Goal: Information Seeking & Learning: Learn about a topic

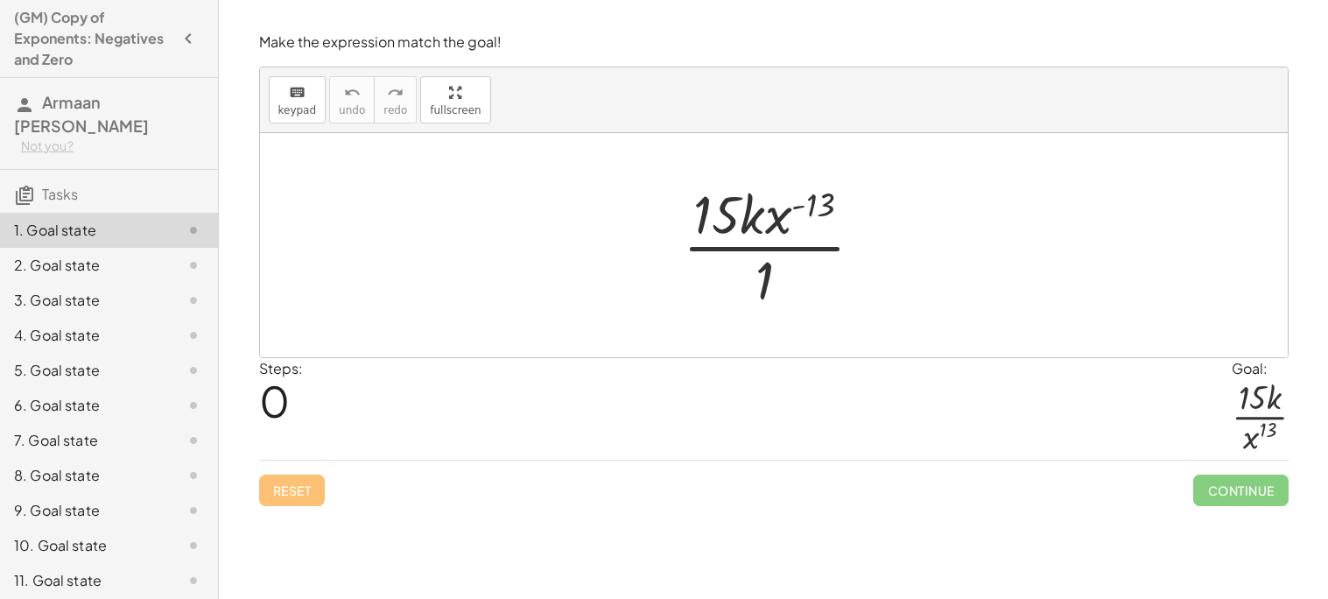
click at [726, 205] on div at bounding box center [780, 245] width 213 height 135
drag, startPoint x: 767, startPoint y: 277, endPoint x: 715, endPoint y: 214, distance: 81.5
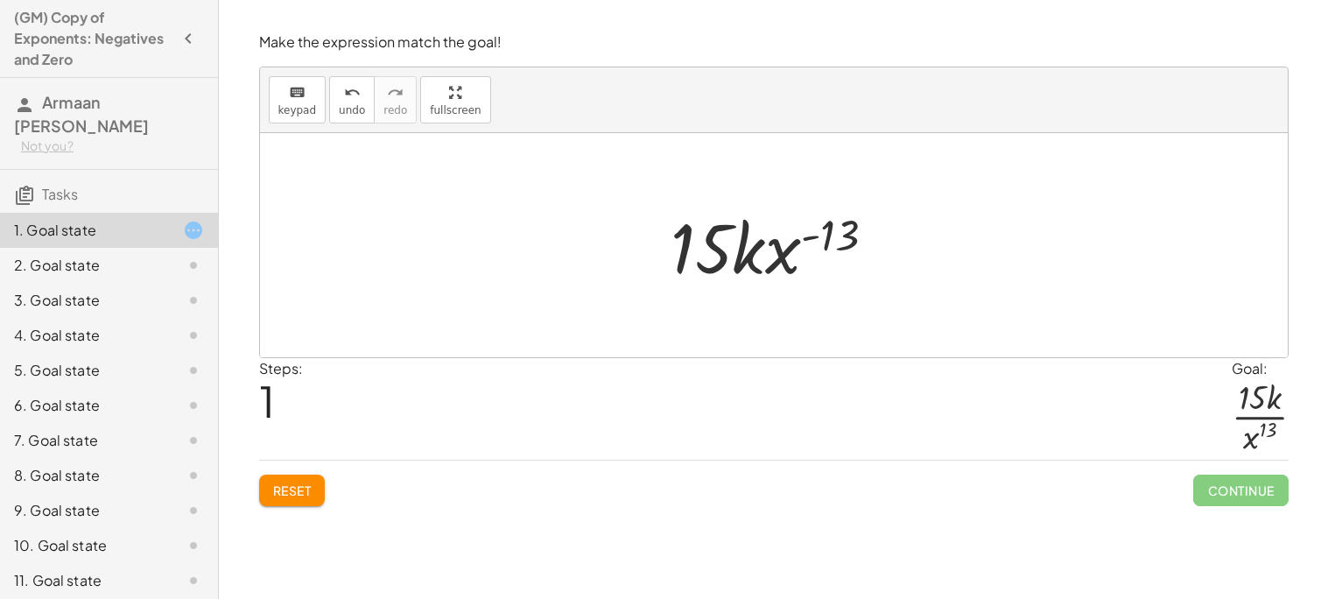
click at [831, 243] on div at bounding box center [780, 246] width 236 height 90
drag, startPoint x: 841, startPoint y: 238, endPoint x: 765, endPoint y: 322, distance: 112.9
click at [765, 322] on div "· 15 · k · x ( - 13 ) · 1 ( - 13 ) · 15 · k · x ( - 13 )" at bounding box center [774, 245] width 1028 height 224
drag, startPoint x: 792, startPoint y: 257, endPoint x: 738, endPoint y: 297, distance: 66.4
click at [738, 297] on div "· 15 · k · x ( - 13 ) · 1 · x ( - 13 ) · 15 · k · x ( - 13 )" at bounding box center [774, 245] width 1028 height 224
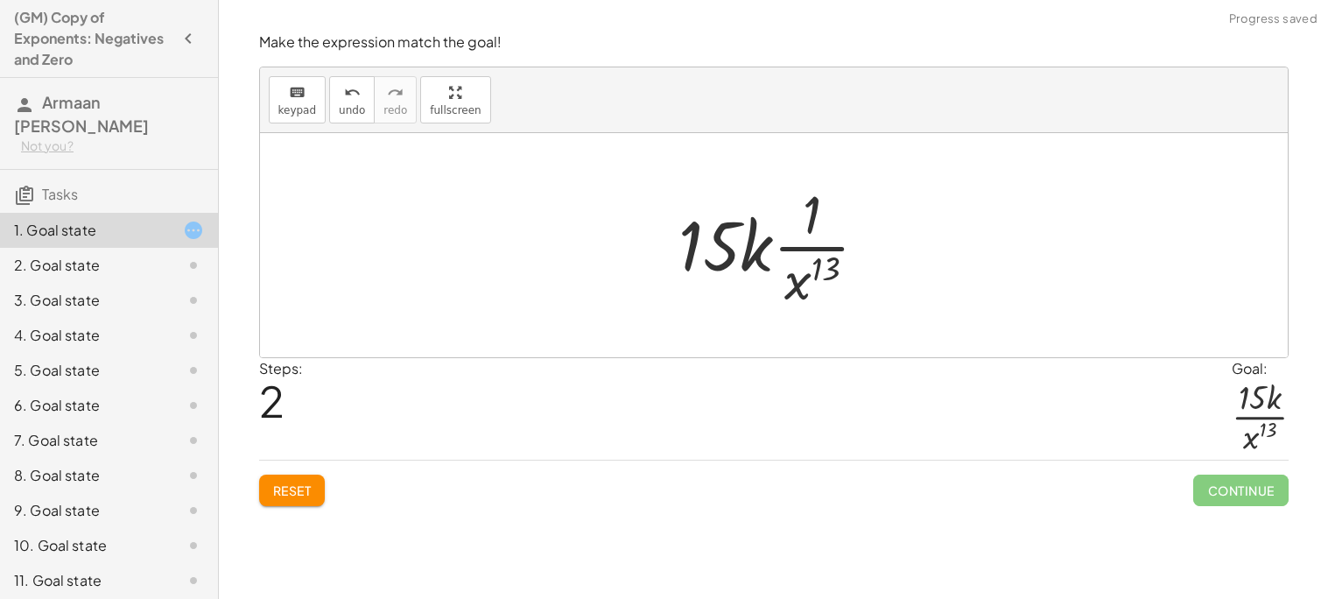
click at [822, 215] on div at bounding box center [781, 245] width 222 height 135
drag, startPoint x: 720, startPoint y: 249, endPoint x: 822, endPoint y: 215, distance: 108.0
click at [822, 215] on div at bounding box center [781, 245] width 222 height 135
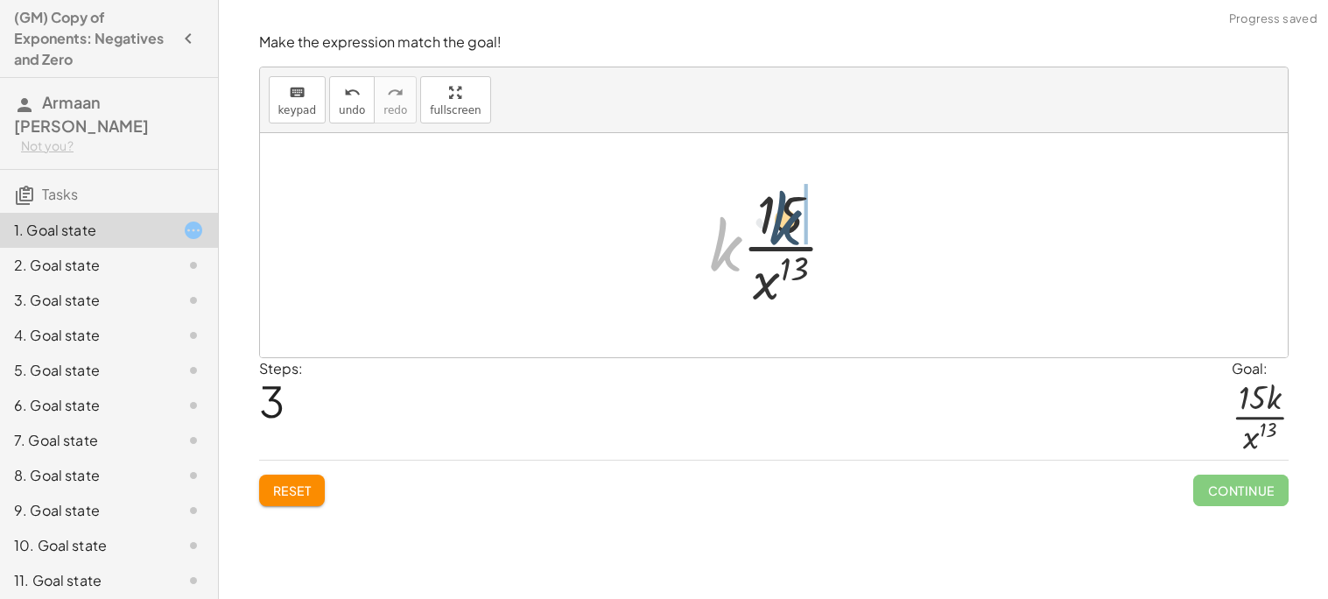
drag, startPoint x: 714, startPoint y: 256, endPoint x: 794, endPoint y: 223, distance: 86.8
click at [794, 223] on div at bounding box center [780, 245] width 159 height 135
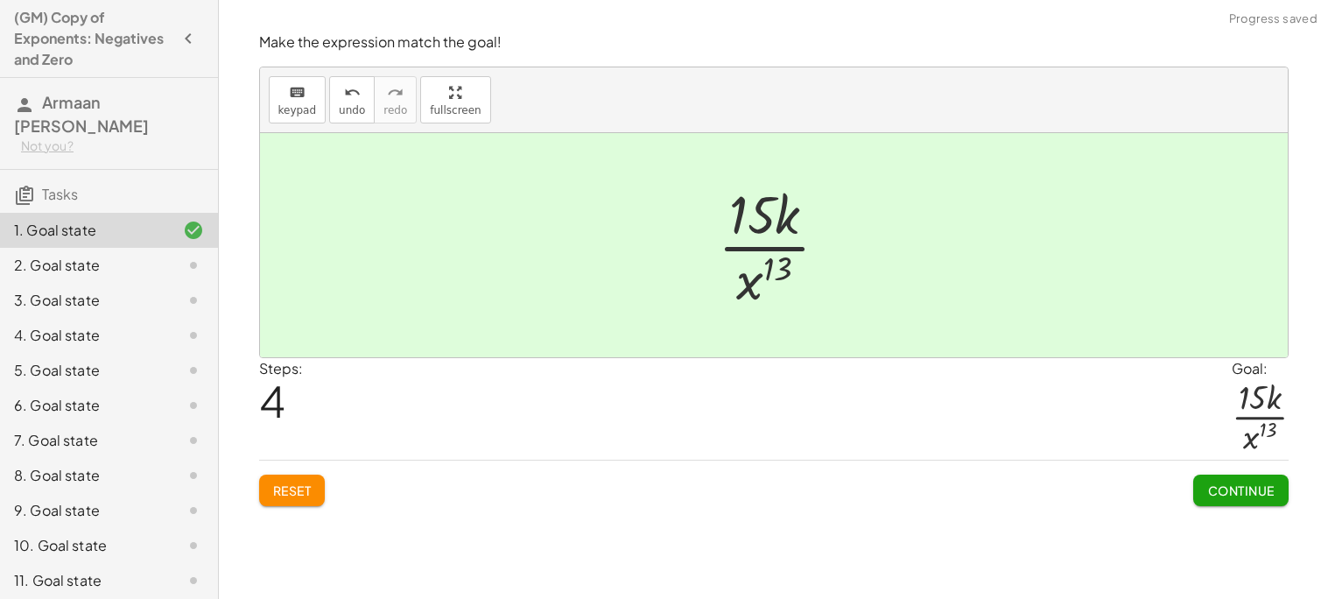
click at [1208, 487] on span "Continue" at bounding box center [1241, 491] width 67 height 16
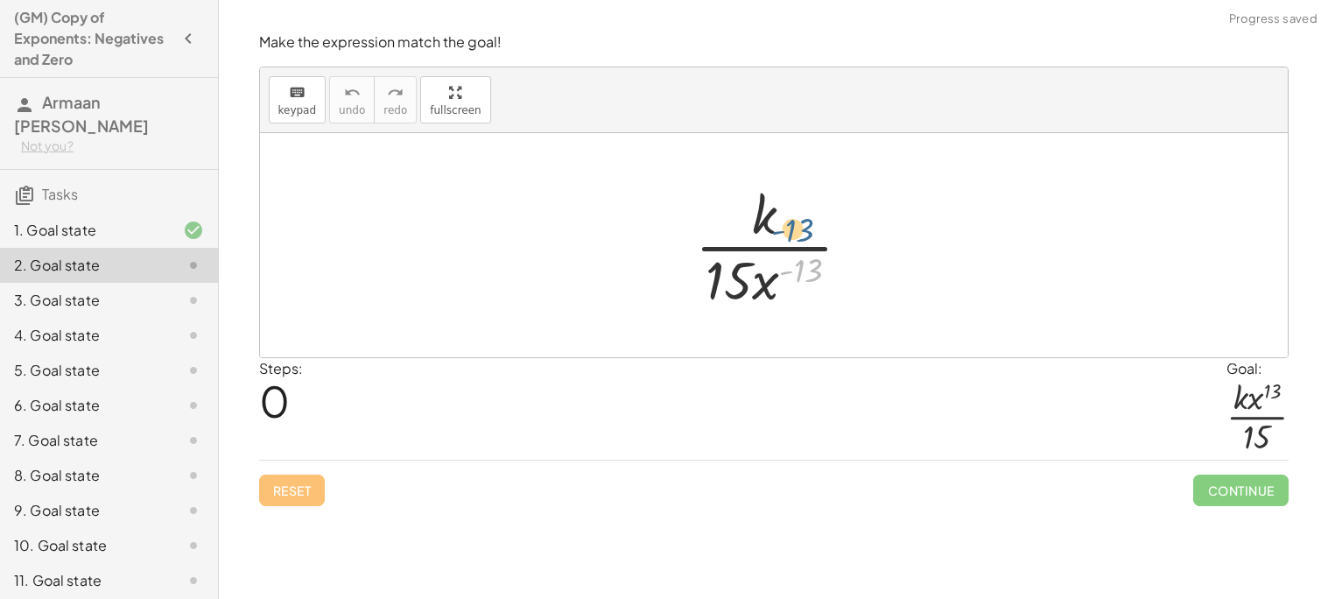
drag, startPoint x: 802, startPoint y: 274, endPoint x: 801, endPoint y: 220, distance: 54.3
click at [801, 220] on div at bounding box center [780, 245] width 187 height 135
drag, startPoint x: 764, startPoint y: 295, endPoint x: 788, endPoint y: 232, distance: 67.3
click at [788, 232] on div at bounding box center [780, 245] width 187 height 135
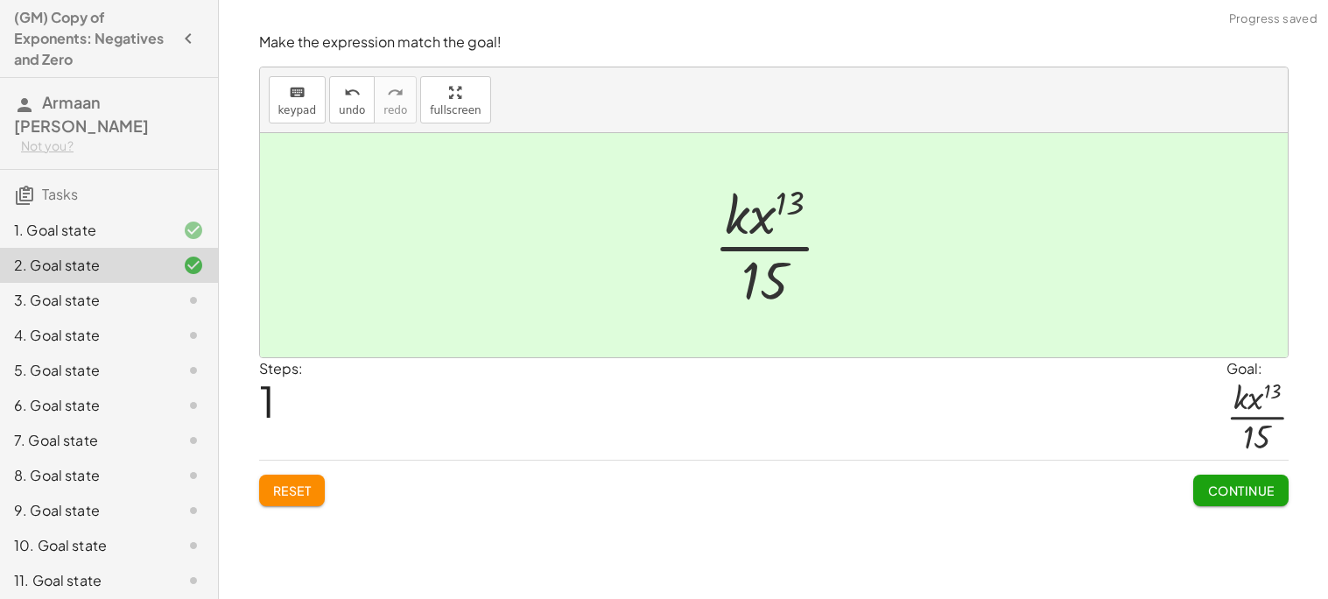
click at [1208, 482] on button "Continue" at bounding box center [1241, 491] width 95 height 32
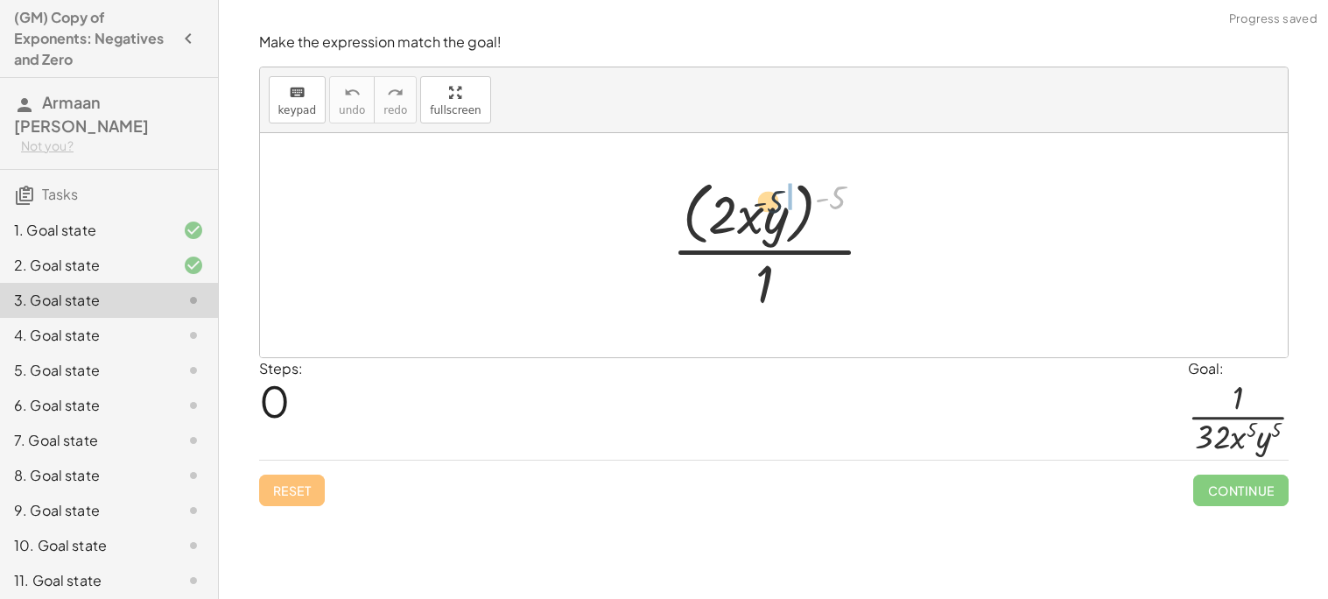
drag, startPoint x: 839, startPoint y: 198, endPoint x: 756, endPoint y: 206, distance: 83.6
click at [756, 206] on div at bounding box center [780, 244] width 235 height 143
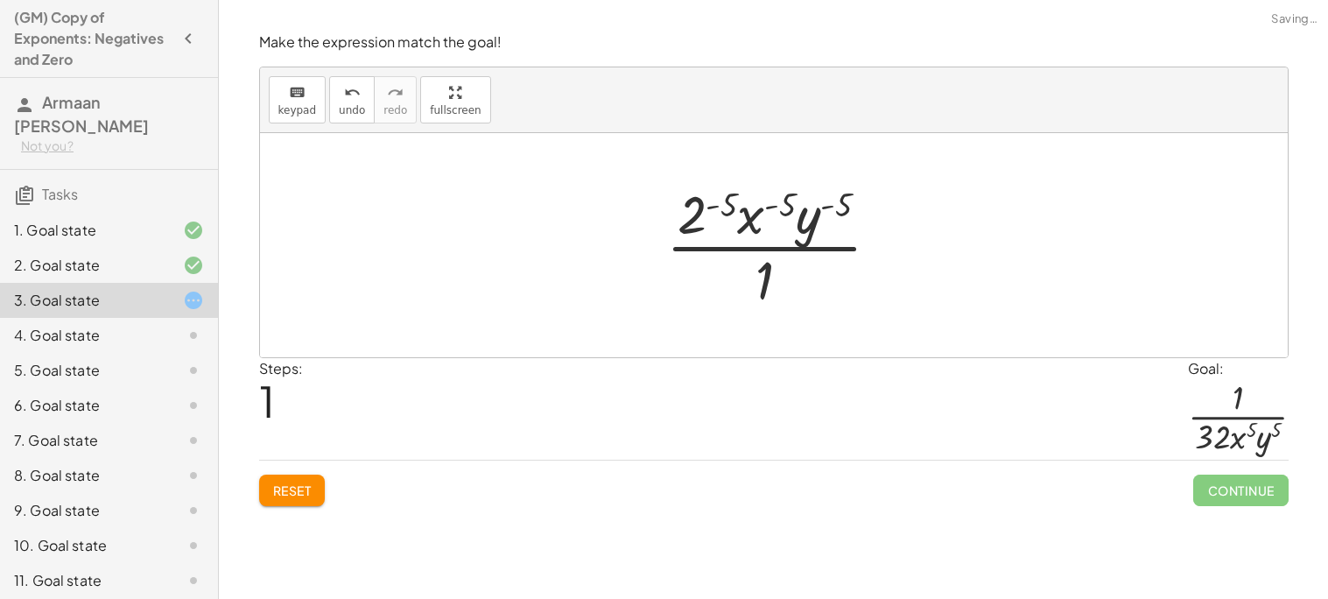
click at [694, 208] on div at bounding box center [780, 245] width 245 height 135
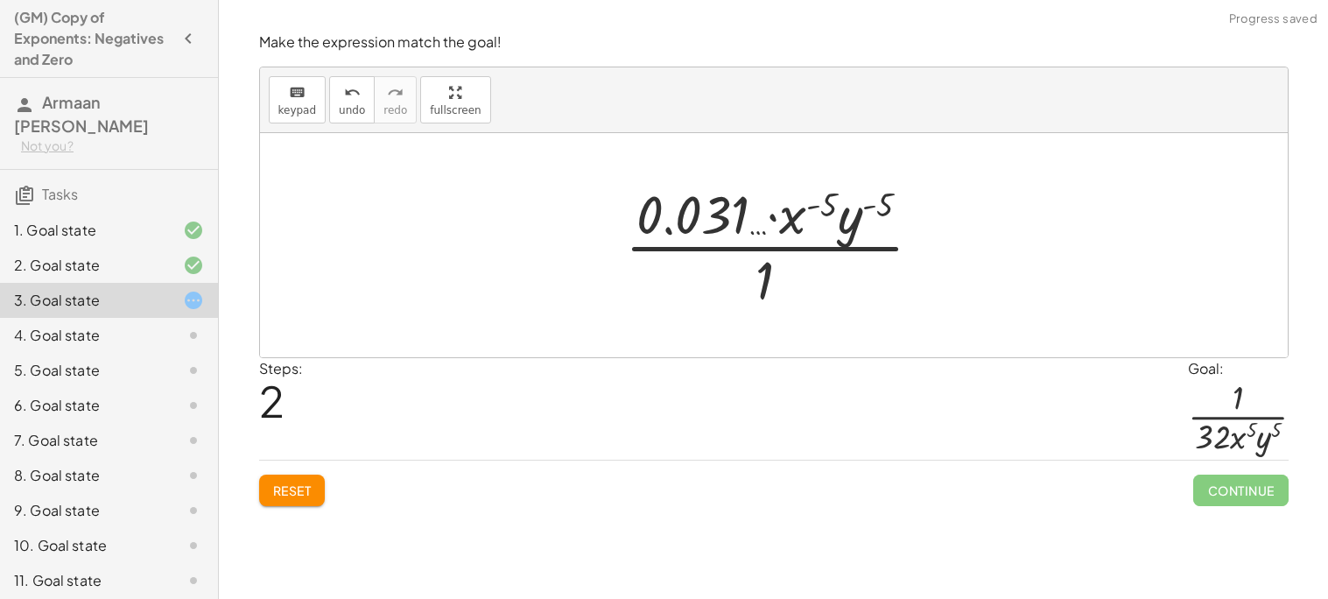
click at [793, 219] on div at bounding box center [780, 245] width 328 height 135
click at [787, 210] on div at bounding box center [780, 245] width 328 height 135
click at [823, 203] on div at bounding box center [780, 245] width 328 height 135
click at [847, 223] on div at bounding box center [780, 245] width 328 height 135
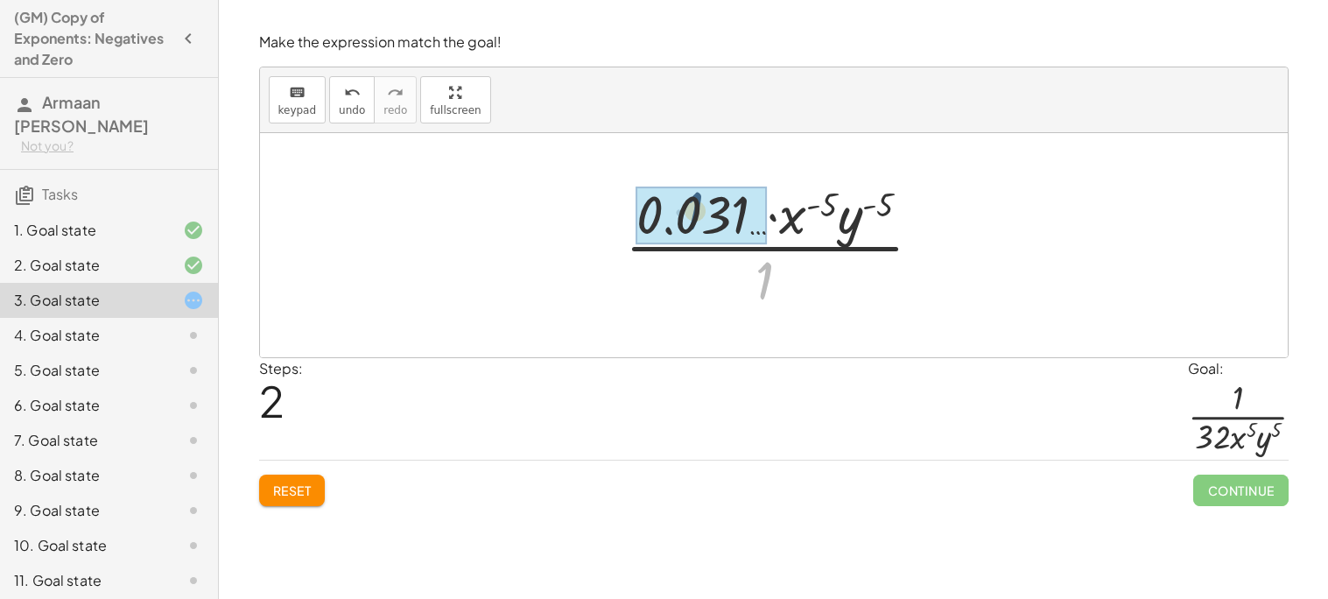
drag, startPoint x: 758, startPoint y: 277, endPoint x: 686, endPoint y: 205, distance: 102.2
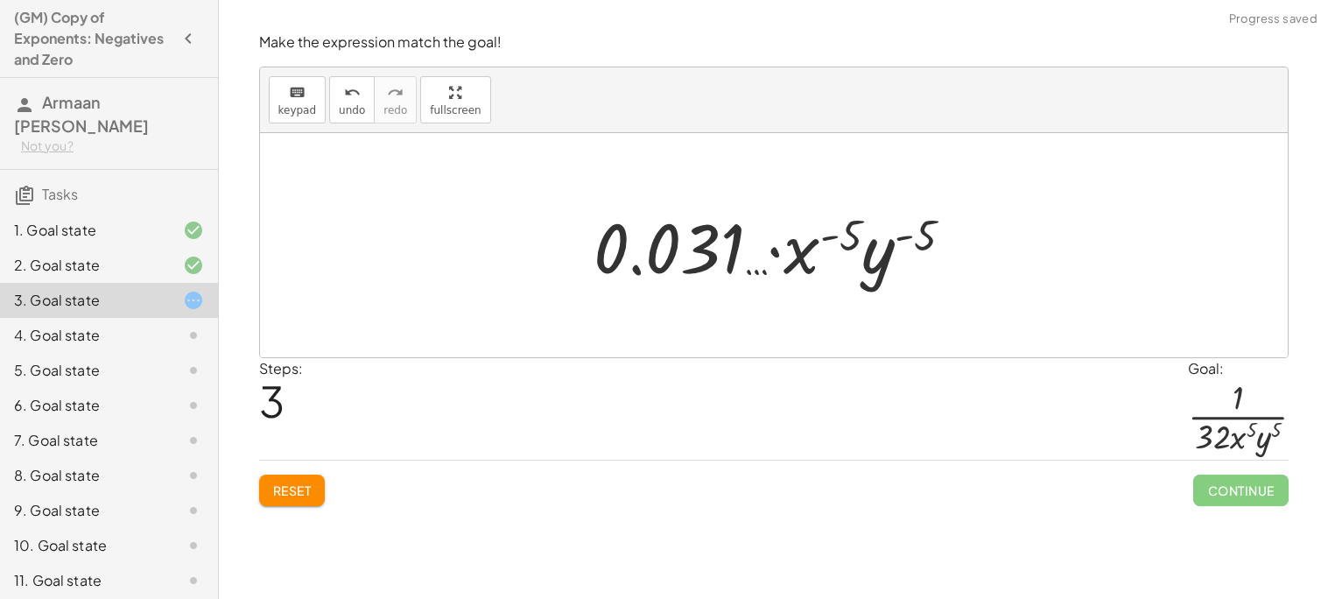
click at [760, 276] on div at bounding box center [780, 246] width 391 height 90
click at [734, 261] on div at bounding box center [780, 246] width 391 height 90
click at [357, 104] on span "undo" at bounding box center [352, 110] width 26 height 12
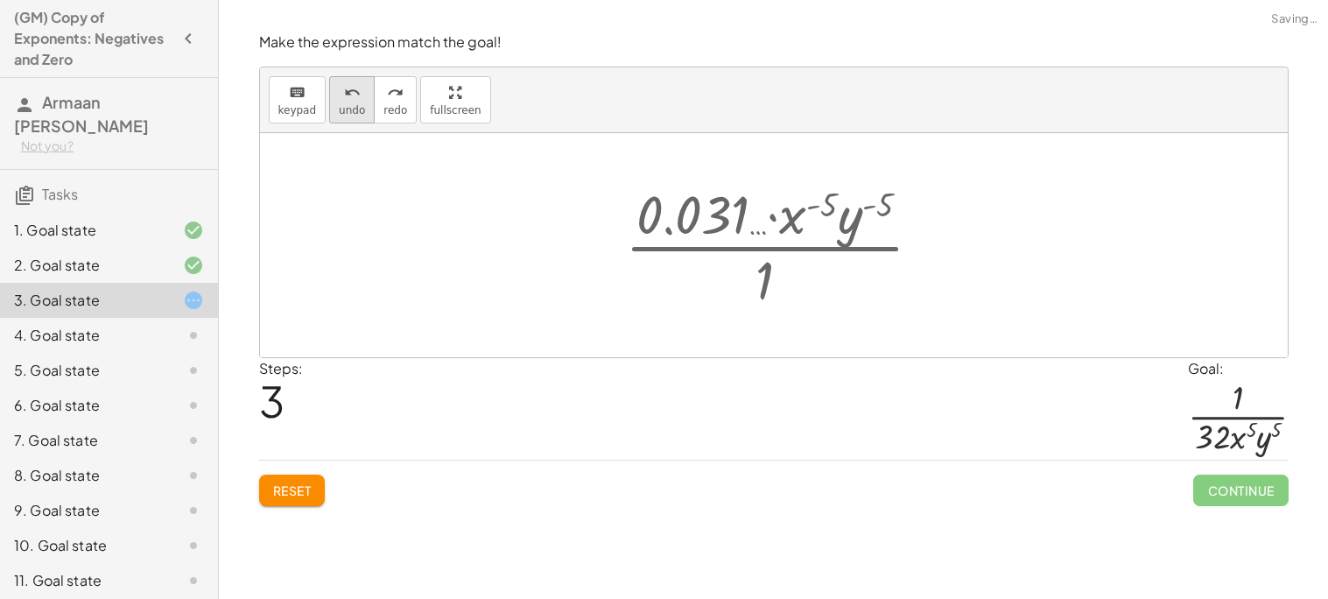
click at [357, 104] on span "undo" at bounding box center [352, 110] width 26 height 12
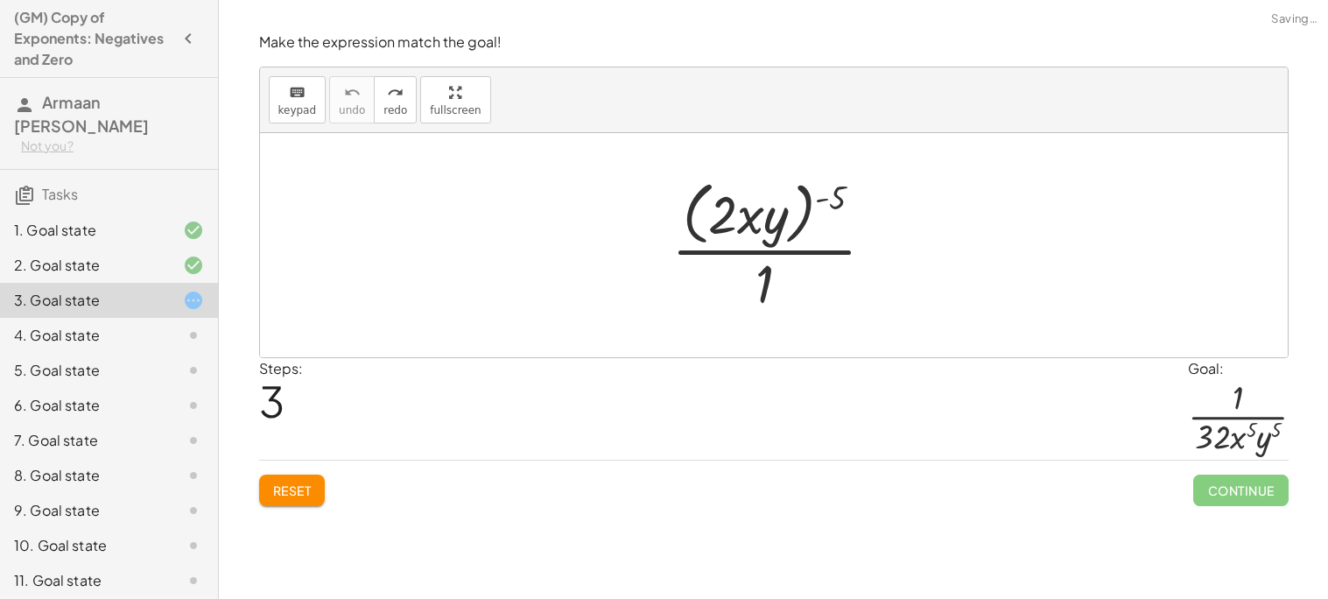
click at [322, 488] on button "Reset" at bounding box center [292, 491] width 67 height 32
click at [300, 491] on div "Reset Continue" at bounding box center [774, 483] width 1030 height 46
drag, startPoint x: 838, startPoint y: 201, endPoint x: 765, endPoint y: 208, distance: 73.1
click at [765, 208] on div at bounding box center [780, 244] width 235 height 143
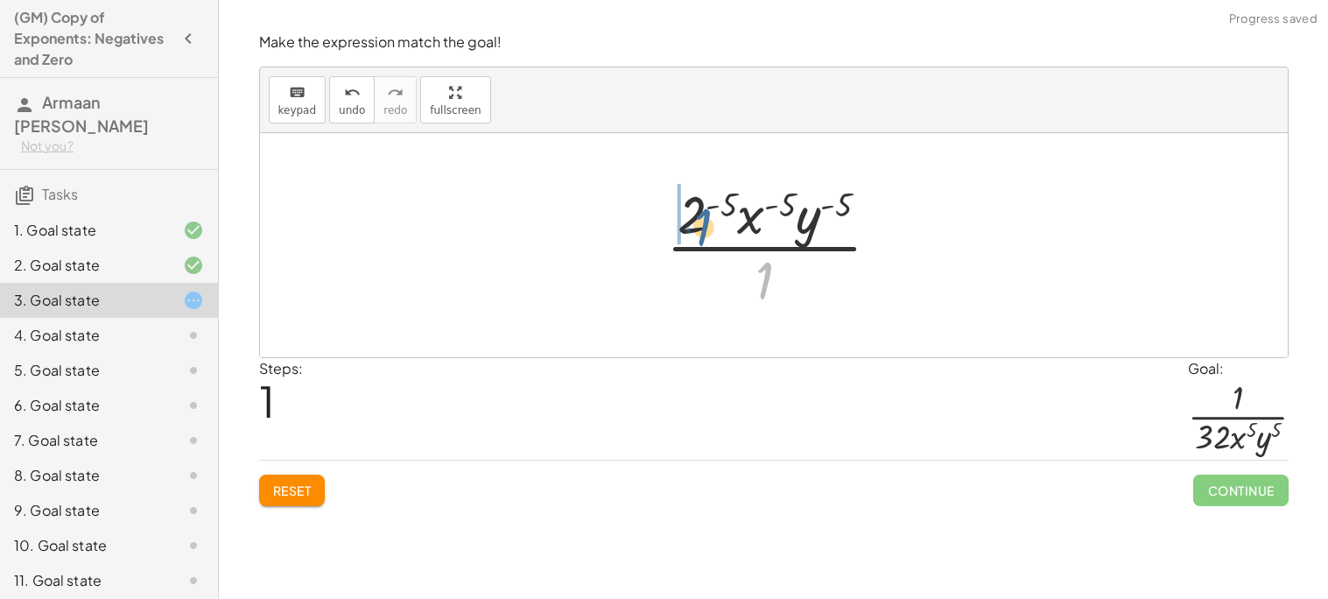
drag, startPoint x: 763, startPoint y: 273, endPoint x: 693, endPoint y: 219, distance: 88.6
click at [693, 219] on div at bounding box center [780, 245] width 245 height 135
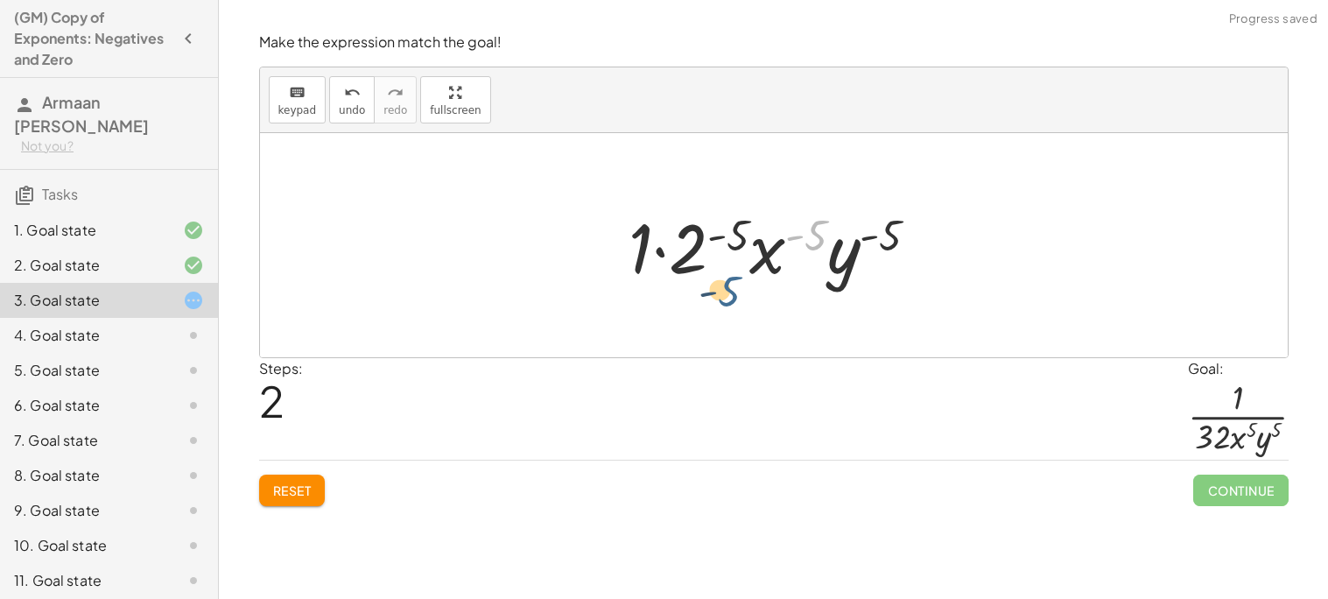
drag, startPoint x: 812, startPoint y: 227, endPoint x: 652, endPoint y: 286, distance: 171.0
click at [652, 286] on div at bounding box center [781, 246] width 322 height 90
drag, startPoint x: 770, startPoint y: 252, endPoint x: 648, endPoint y: 285, distance: 126.0
click at [648, 285] on div at bounding box center [781, 246] width 322 height 90
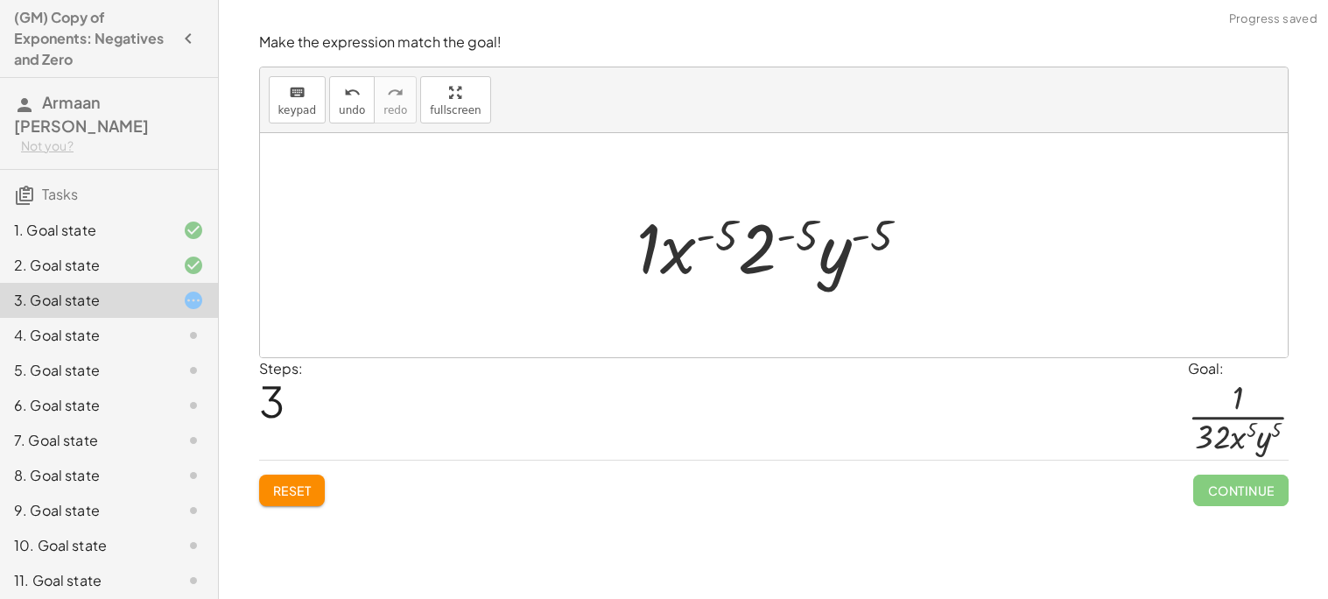
click at [758, 245] on div at bounding box center [781, 246] width 306 height 90
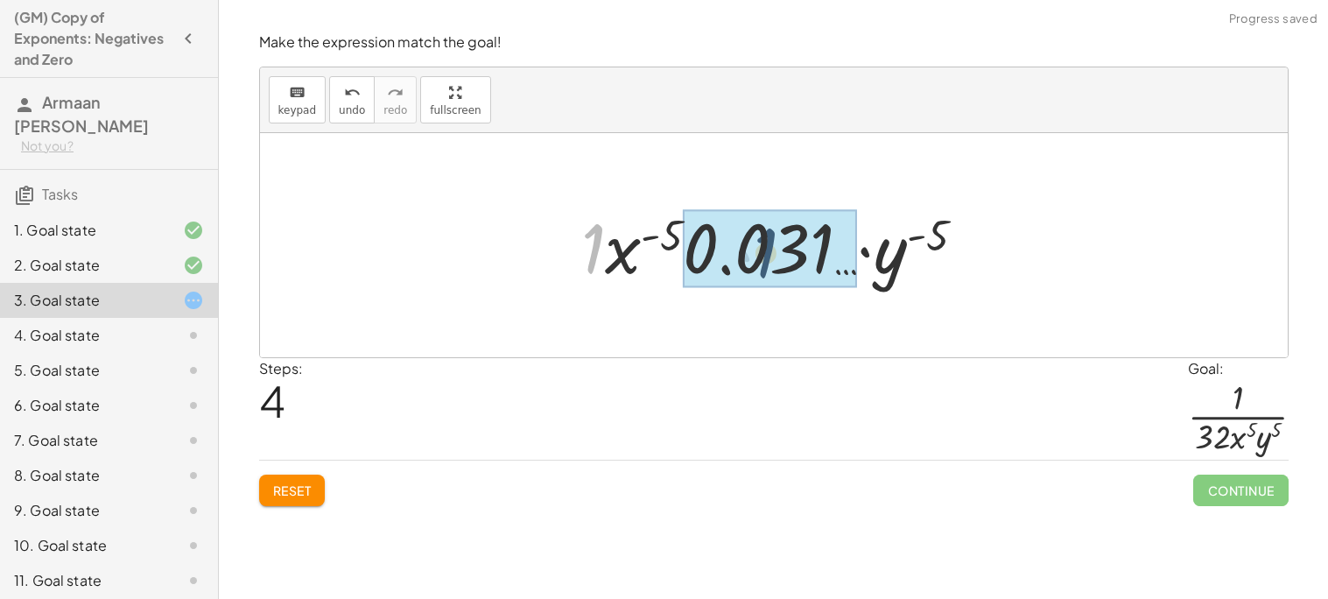
drag, startPoint x: 595, startPoint y: 253, endPoint x: 770, endPoint y: 257, distance: 175.2
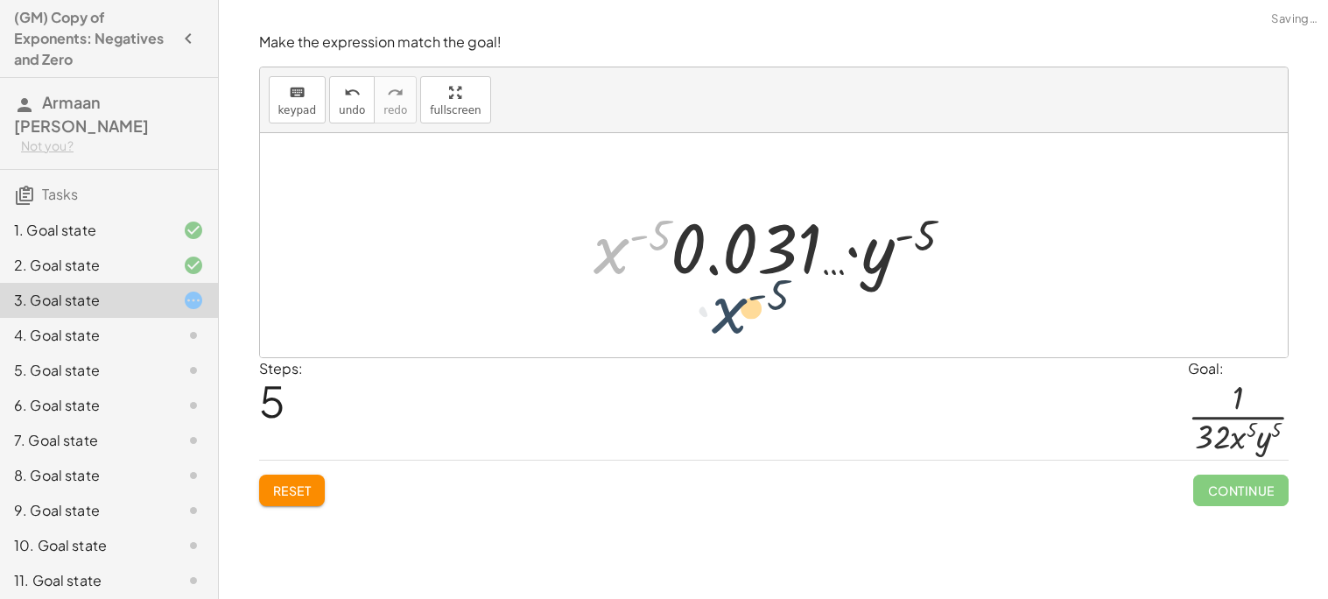
drag, startPoint x: 600, startPoint y: 250, endPoint x: 767, endPoint y: 333, distance: 186.4
click at [767, 333] on div "· ( · 2 · x · y ) ( - 5 ) · 1 · 2 ( - 5 ) · x ( - 5 ) · y ( - 5 ) · 1 · 1 · 2 (…" at bounding box center [774, 245] width 1028 height 224
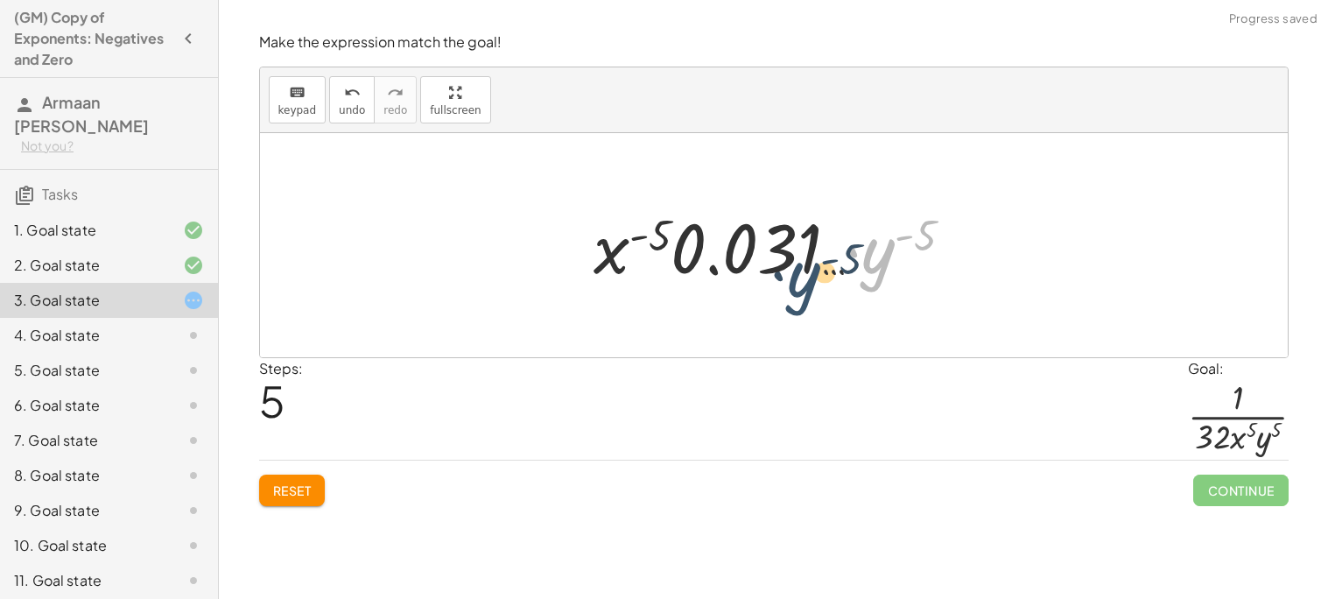
drag, startPoint x: 867, startPoint y: 266, endPoint x: 751, endPoint y: 296, distance: 119.4
click at [751, 296] on div "· ( · 2 · x · y ) ( - 5 ) · 1 · 2 ( - 5 ) · x ( - 5 ) · y ( - 5 ) · 1 · 1 · 2 (…" at bounding box center [774, 245] width 1028 height 224
drag, startPoint x: 871, startPoint y: 254, endPoint x: 596, endPoint y: 252, distance: 275.0
click at [596, 252] on div at bounding box center [780, 246] width 391 height 90
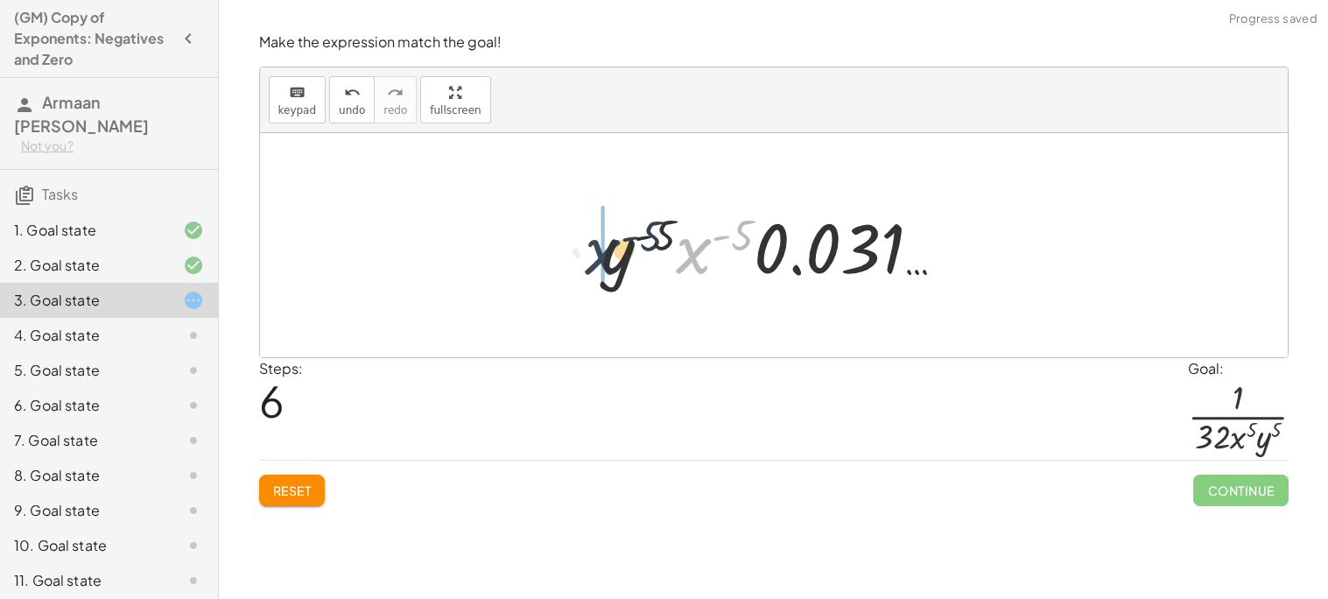
drag, startPoint x: 701, startPoint y: 262, endPoint x: 590, endPoint y: 260, distance: 110.4
click at [590, 260] on div "· ( · 2 · x · y ) ( - 5 ) · 1 · 2 ( - 5 ) · x ( - 5 ) · y ( - 5 ) · 1 · 1 · 2 (…" at bounding box center [773, 245] width 397 height 99
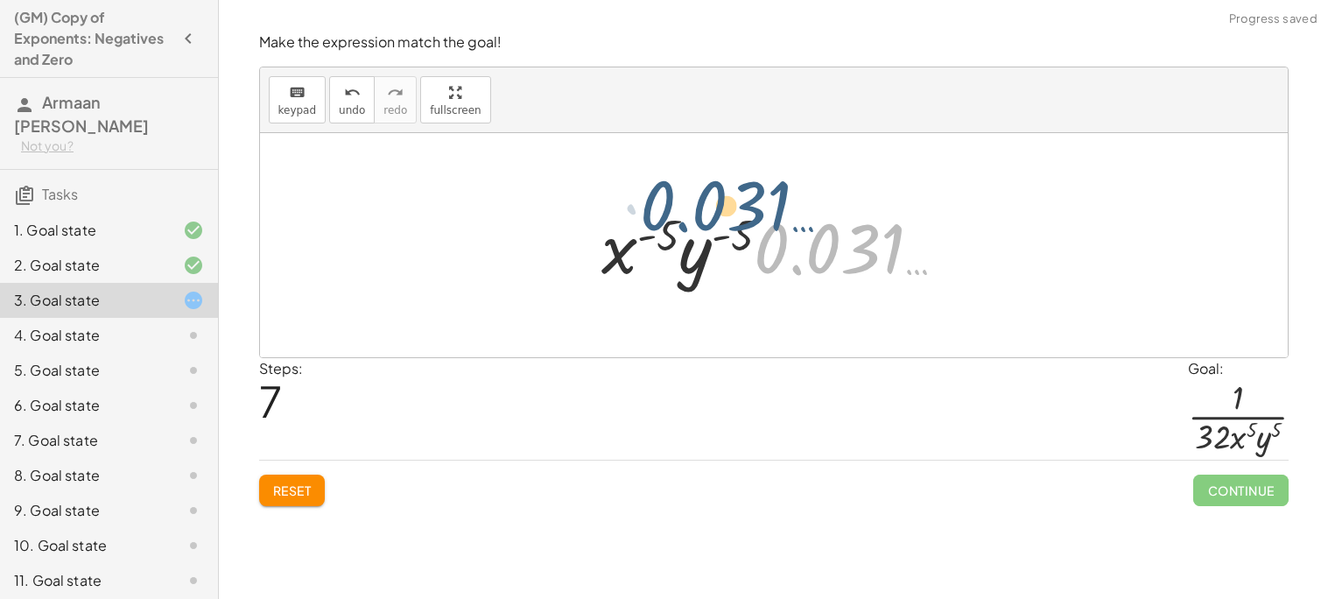
drag, startPoint x: 800, startPoint y: 250, endPoint x: 637, endPoint y: 180, distance: 178.5
click at [637, 180] on div "· ( · 2 · x · y ) ( - 5 ) · 1 · 2 ( - 5 ) · x ( - 5 ) · y ( - 5 ) · 1 · 1 · 2 (…" at bounding box center [774, 245] width 1028 height 224
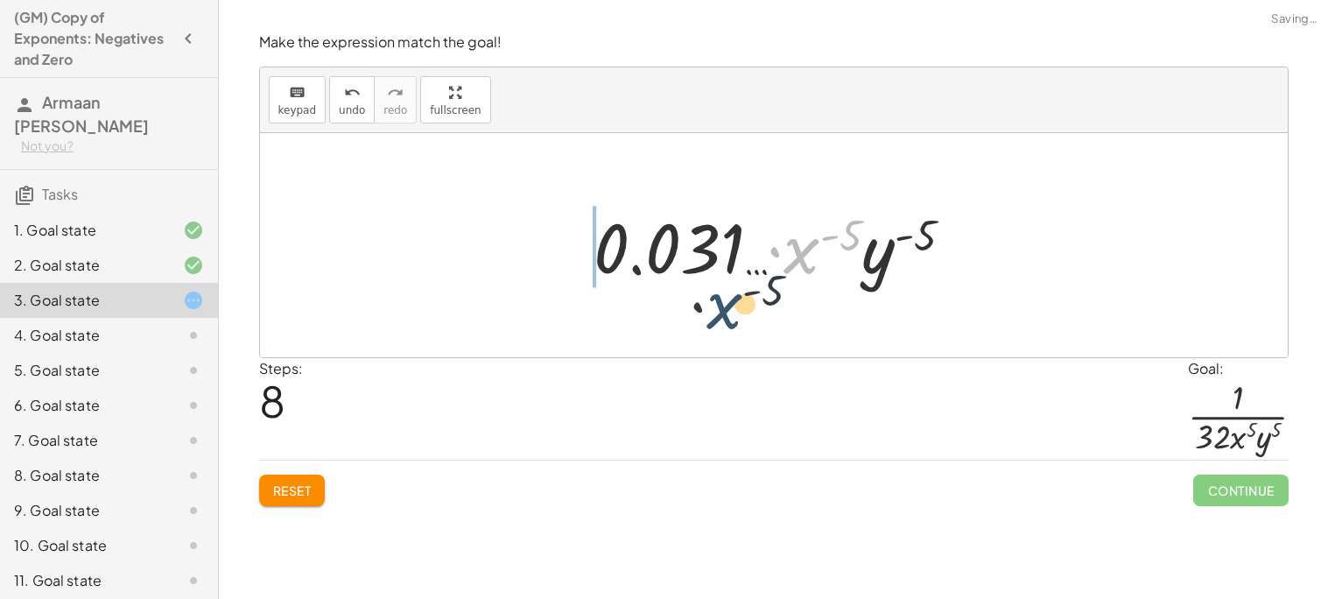
drag, startPoint x: 794, startPoint y: 263, endPoint x: 658, endPoint y: 341, distance: 157.3
click at [658, 341] on div "· ( · 2 · x · y ) ( - 5 ) · 1 · 2 ( - 5 ) · x ( - 5 ) · y ( - 5 ) · 1 · 1 · 2 (…" at bounding box center [774, 245] width 1028 height 224
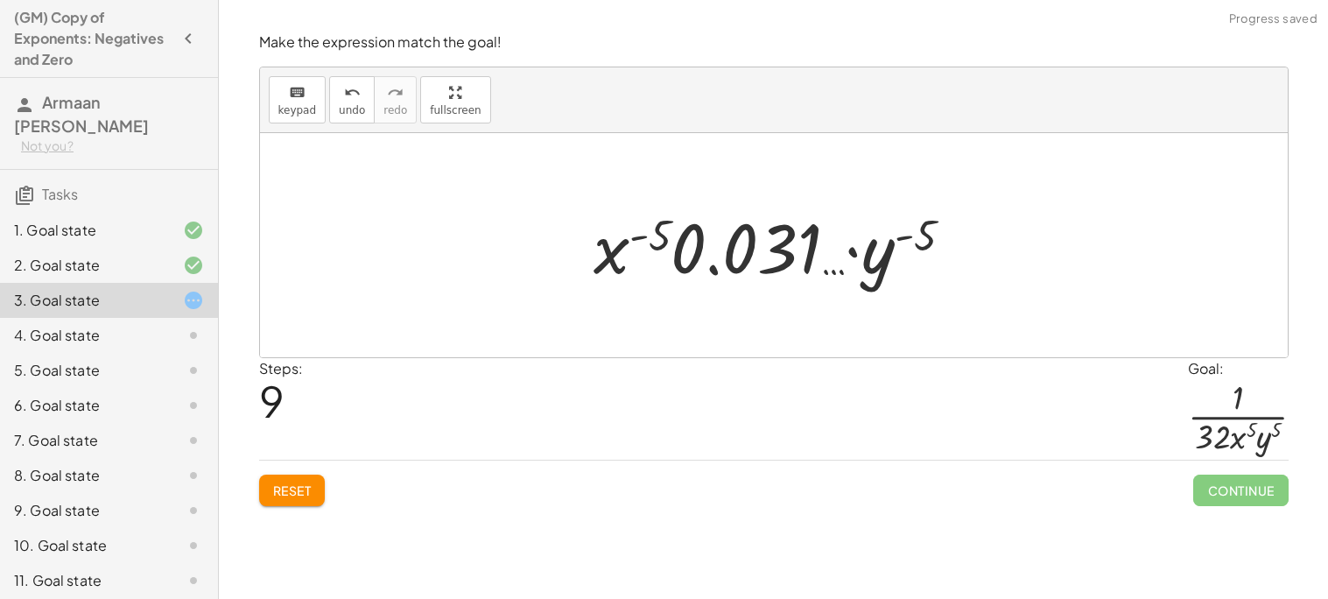
click at [317, 489] on button "Reset" at bounding box center [292, 491] width 67 height 32
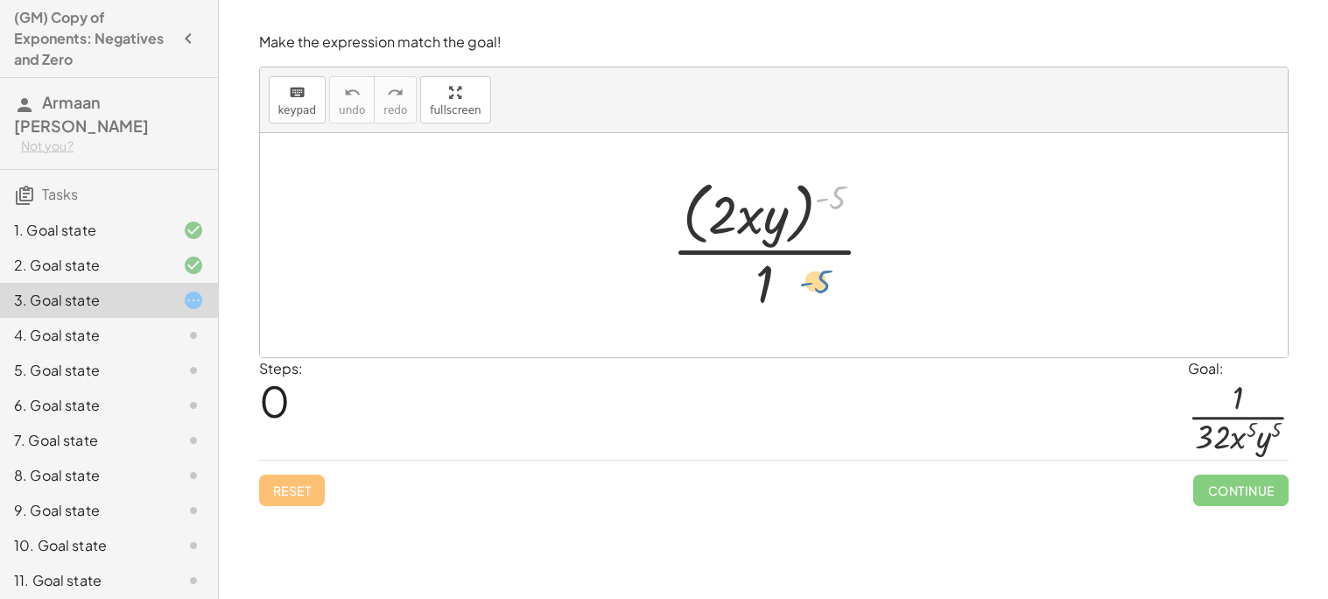
drag, startPoint x: 840, startPoint y: 197, endPoint x: 823, endPoint y: 283, distance: 87.4
click at [823, 283] on div at bounding box center [780, 244] width 235 height 143
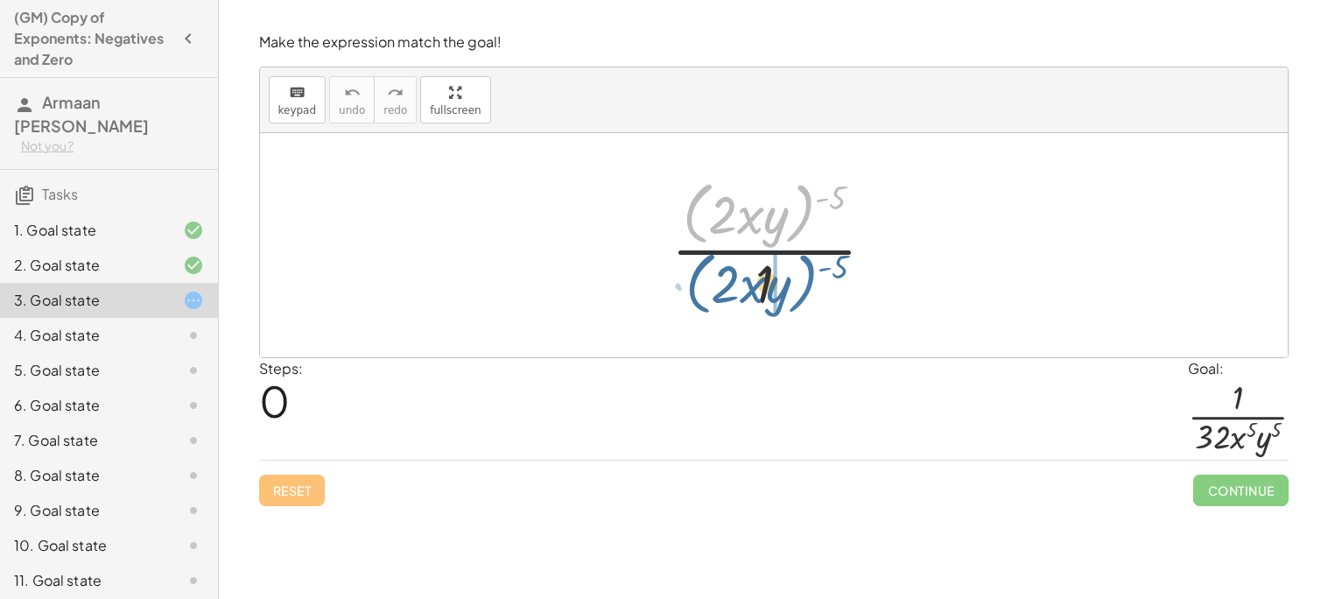
drag, startPoint x: 805, startPoint y: 208, endPoint x: 808, endPoint y: 298, distance: 90.3
click at [808, 298] on div at bounding box center [780, 244] width 235 height 143
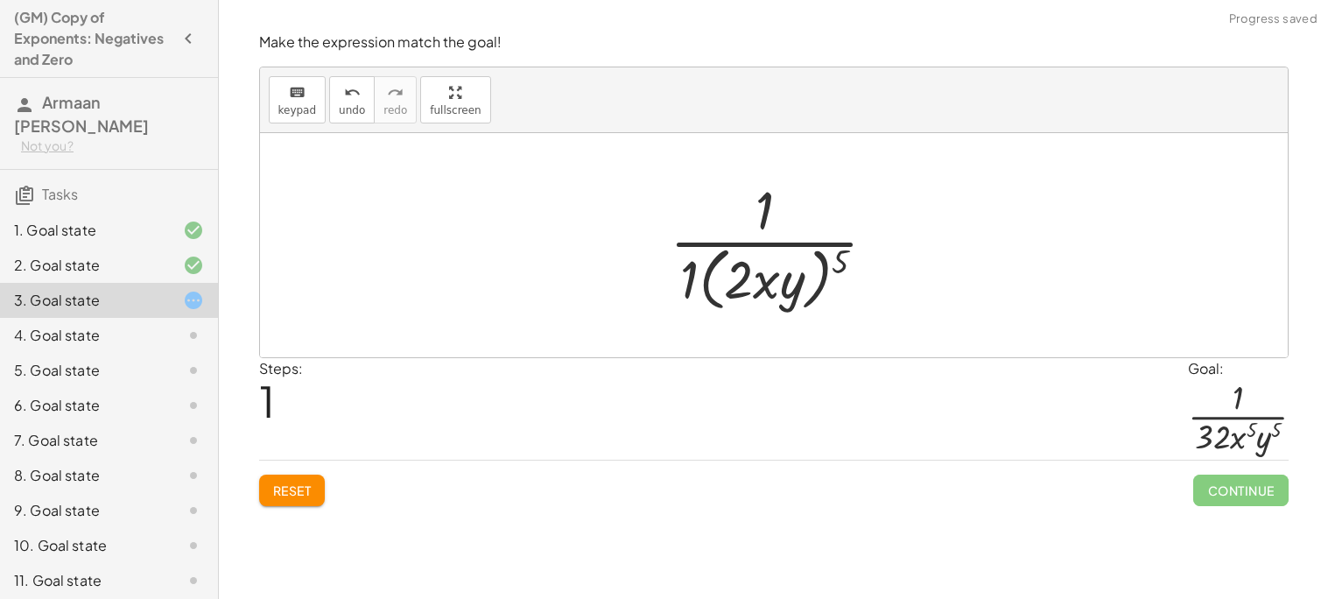
drag, startPoint x: 836, startPoint y: 253, endPoint x: 773, endPoint y: 262, distance: 63.7
click at [773, 262] on div at bounding box center [780, 244] width 238 height 143
click at [732, 270] on div at bounding box center [781, 245] width 233 height 135
click at [710, 281] on div at bounding box center [781, 245] width 246 height 135
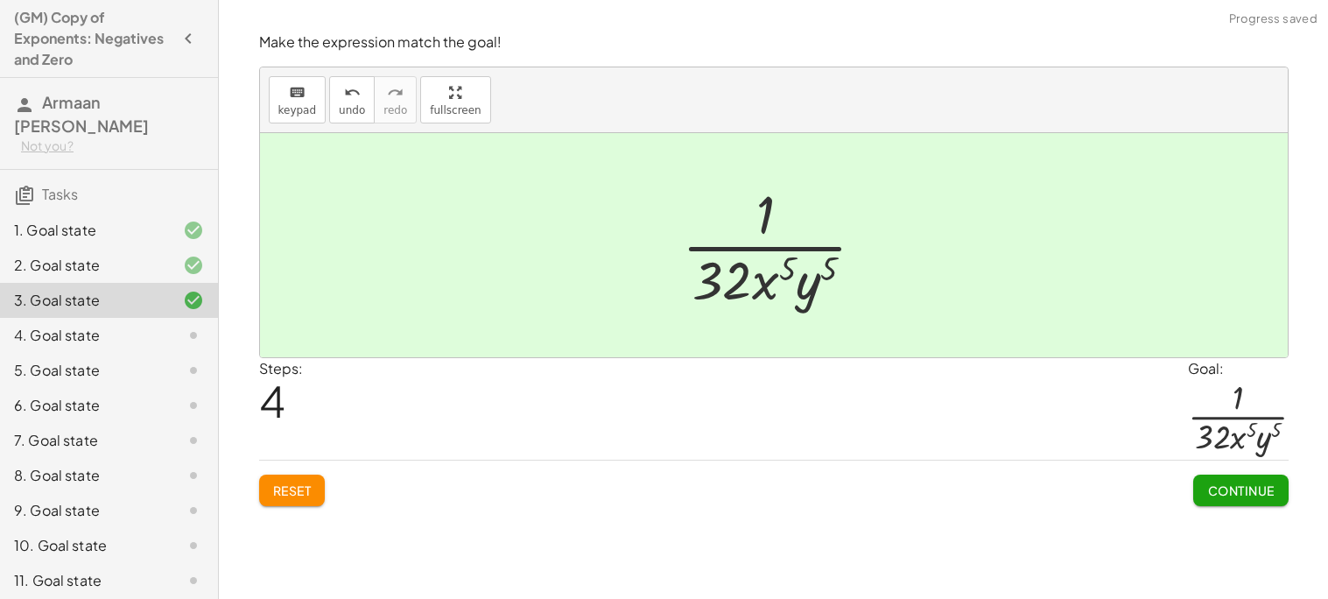
click at [1212, 476] on button "Continue" at bounding box center [1241, 491] width 95 height 32
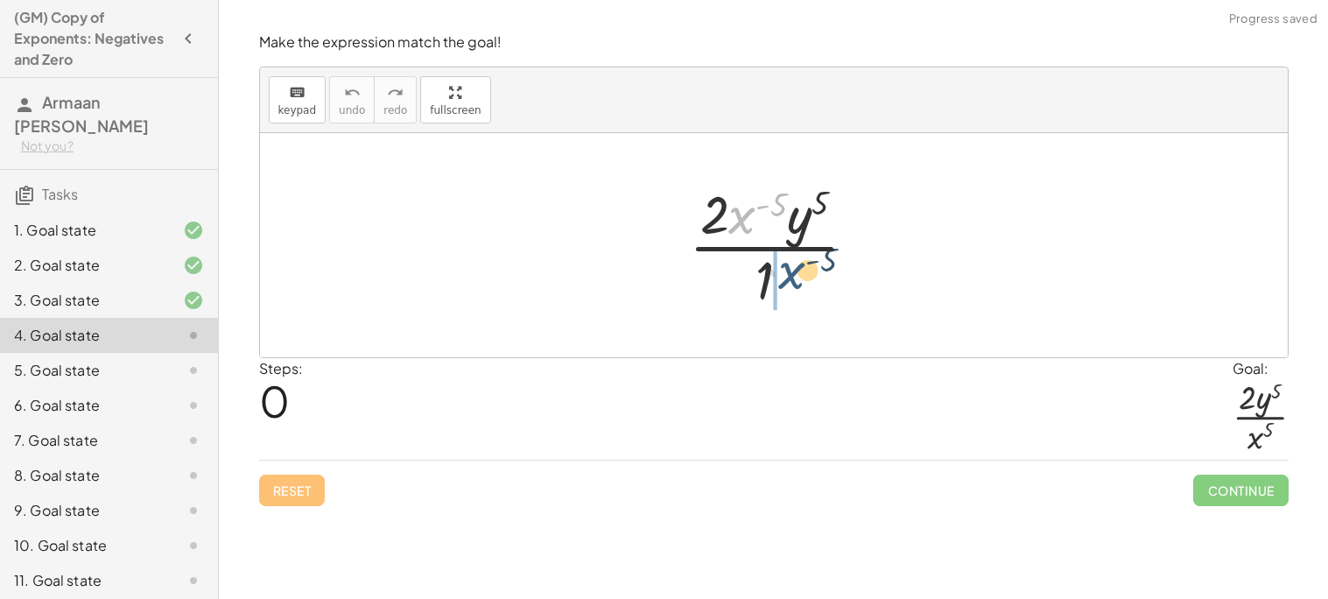
drag, startPoint x: 744, startPoint y: 221, endPoint x: 793, endPoint y: 278, distance: 75.1
click at [793, 278] on div at bounding box center [780, 245] width 200 height 135
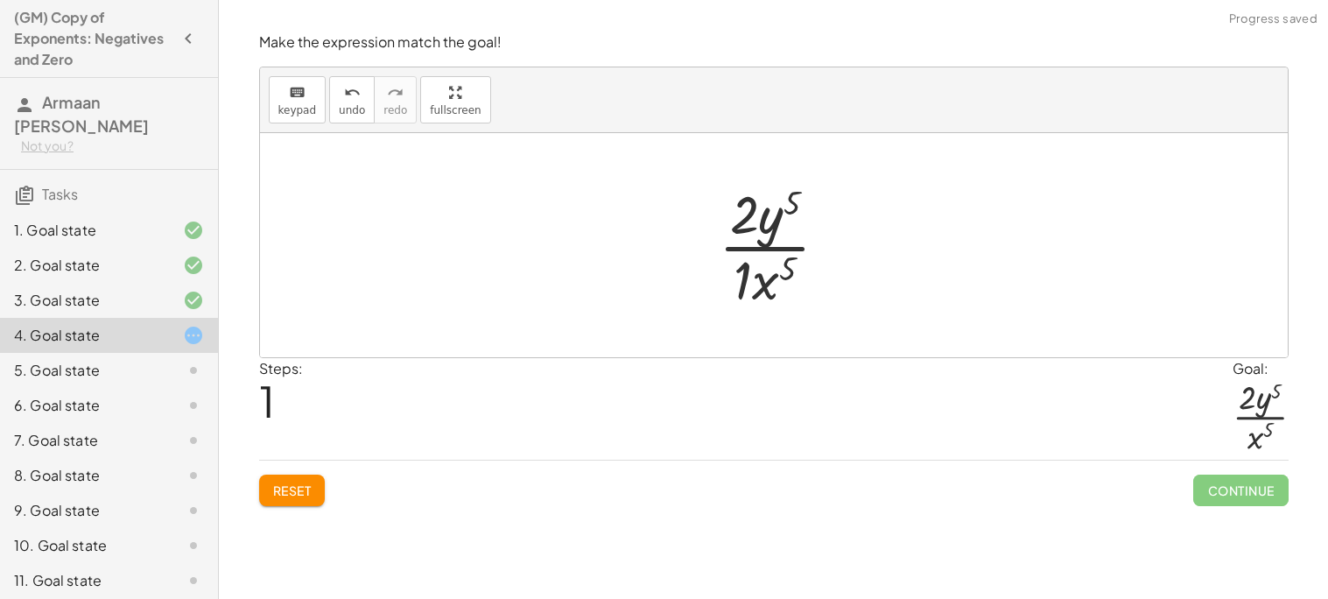
click at [737, 267] on div at bounding box center [780, 245] width 141 height 135
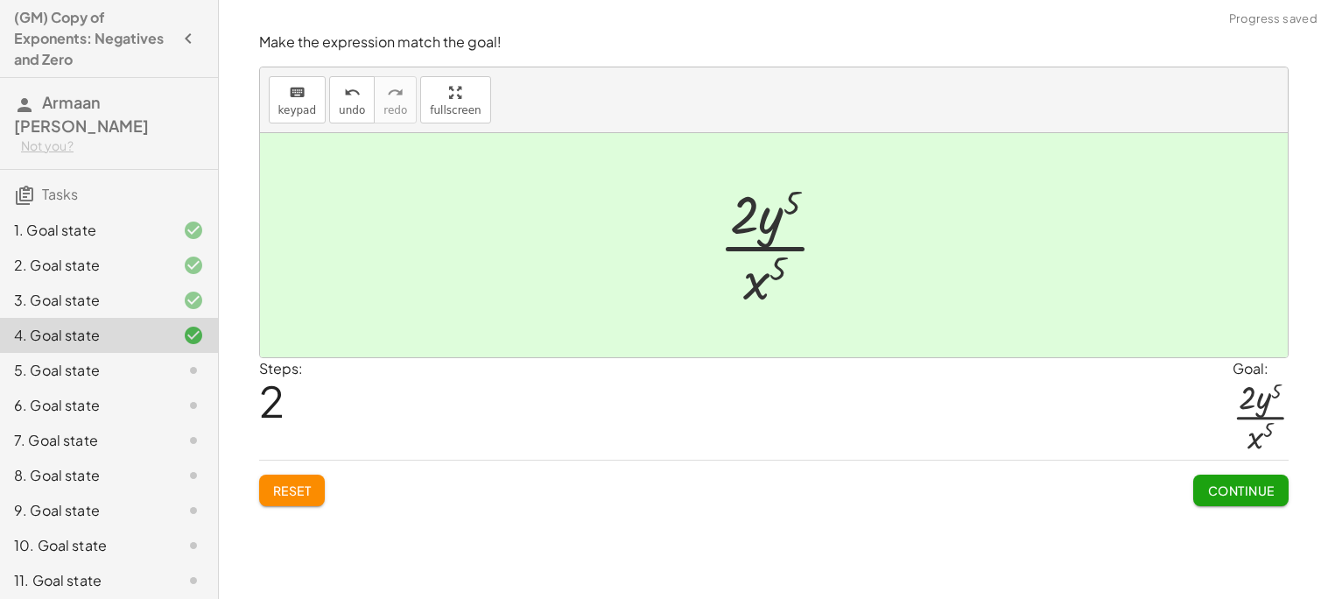
click at [1249, 494] on span "Continue" at bounding box center [1241, 491] width 67 height 16
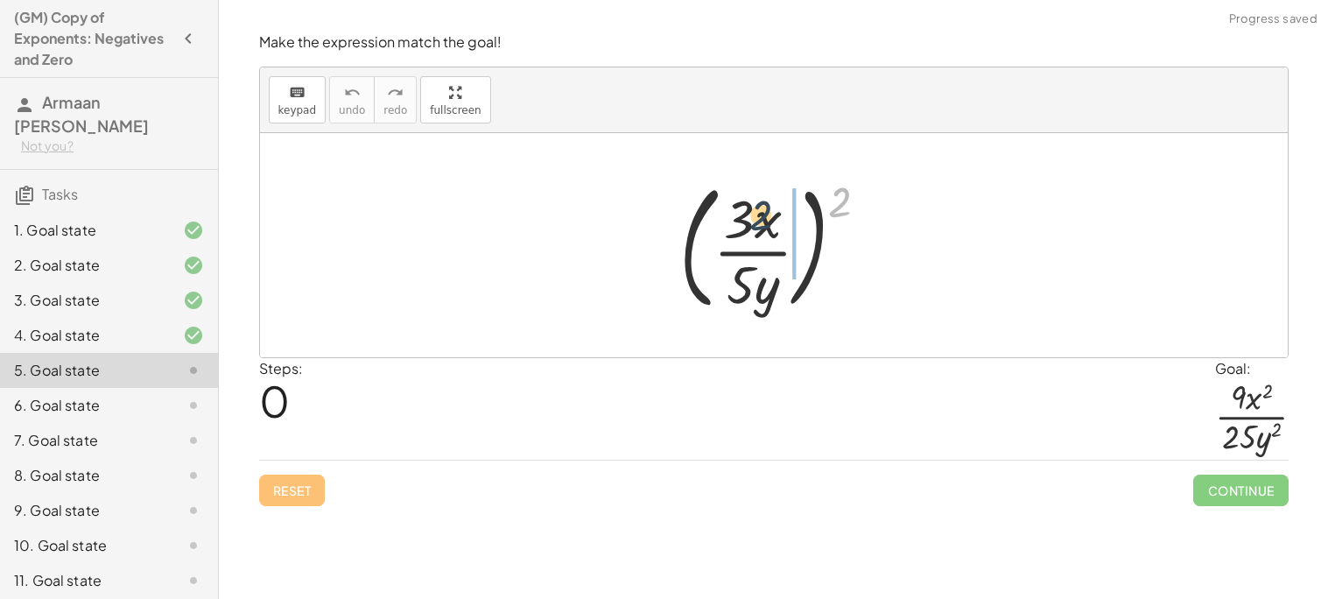
drag, startPoint x: 831, startPoint y: 211, endPoint x: 748, endPoint y: 225, distance: 84.4
click at [748, 225] on div at bounding box center [781, 245] width 221 height 145
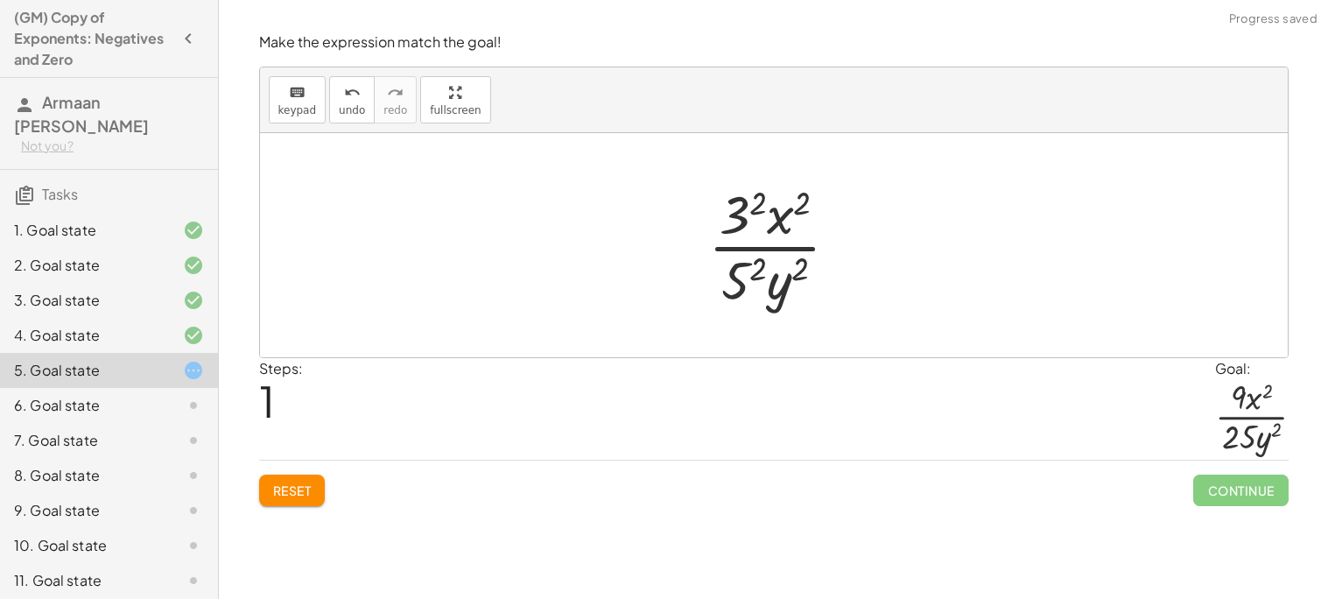
click at [728, 209] on div at bounding box center [781, 245] width 163 height 135
click at [750, 301] on div at bounding box center [780, 245] width 159 height 135
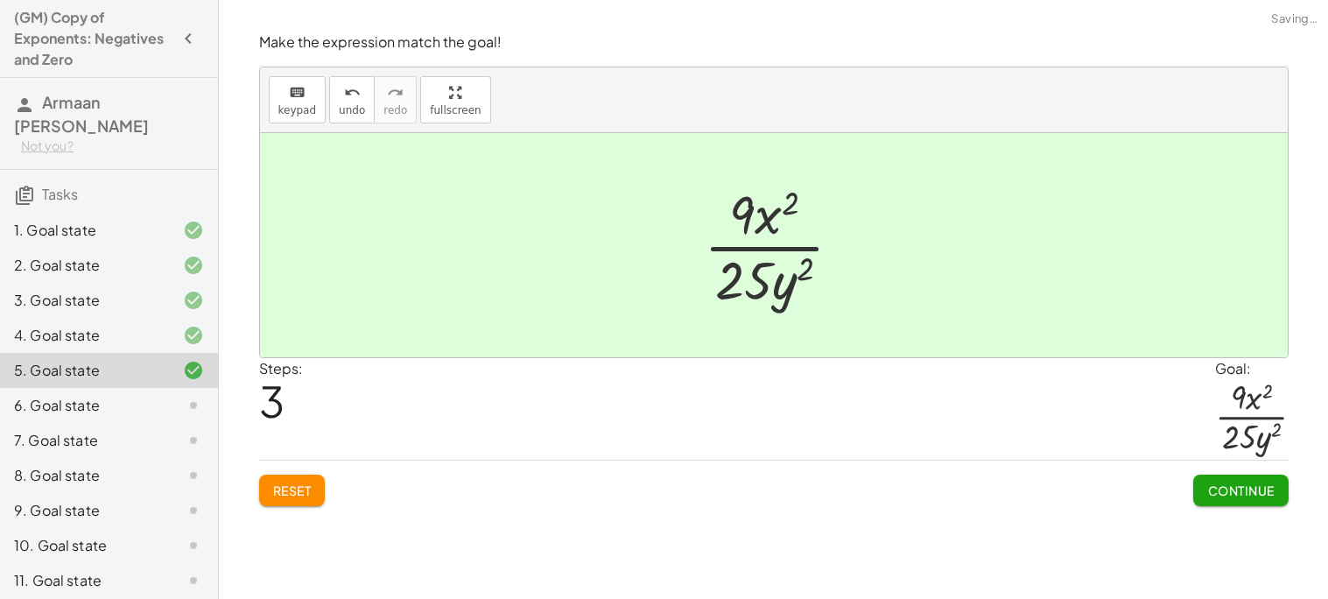
click at [1274, 484] on button "Continue" at bounding box center [1241, 491] width 95 height 32
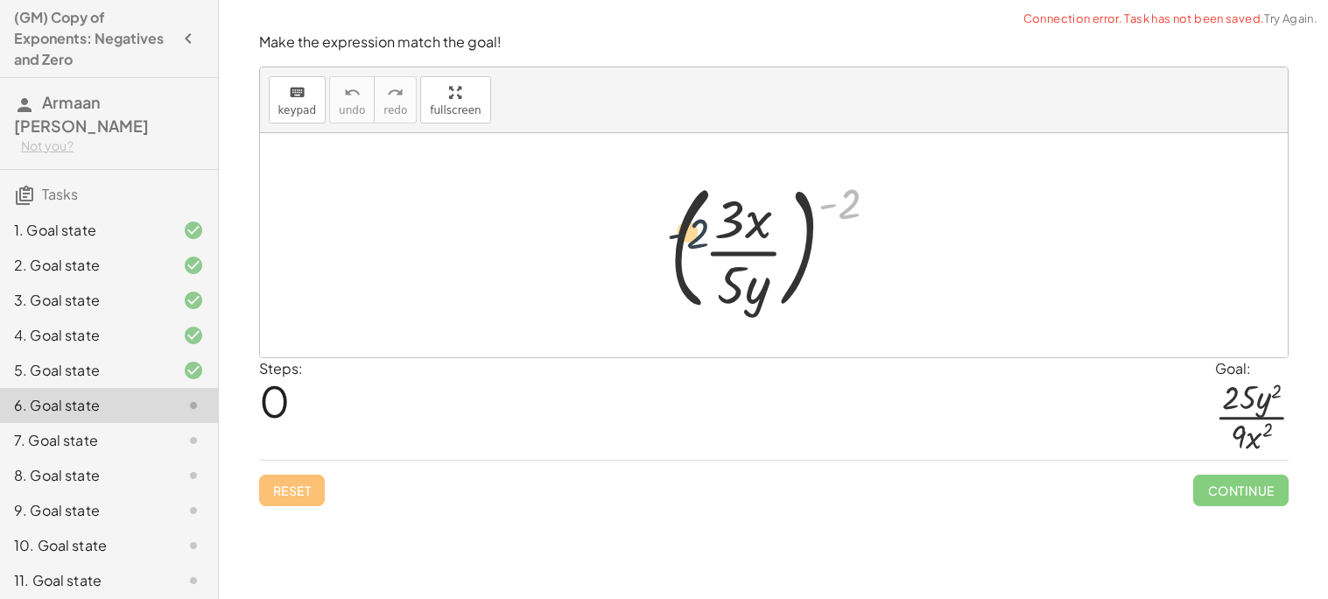
drag, startPoint x: 841, startPoint y: 209, endPoint x: 687, endPoint y: 239, distance: 157.0
click at [687, 239] on div at bounding box center [781, 245] width 240 height 145
drag, startPoint x: 855, startPoint y: 203, endPoint x: 759, endPoint y: 224, distance: 97.7
click at [759, 224] on div at bounding box center [781, 245] width 240 height 145
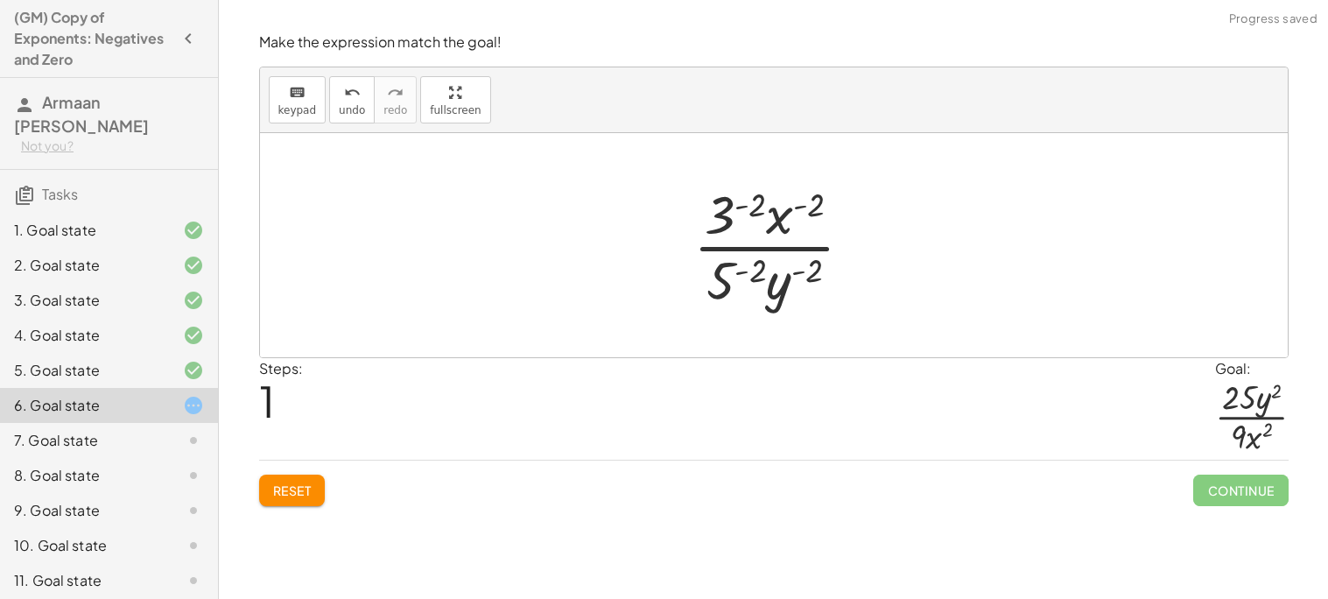
click at [736, 269] on div at bounding box center [781, 245] width 192 height 135
click at [342, 118] on button "undo undo" at bounding box center [352, 99] width 46 height 47
click at [743, 210] on div at bounding box center [781, 245] width 192 height 135
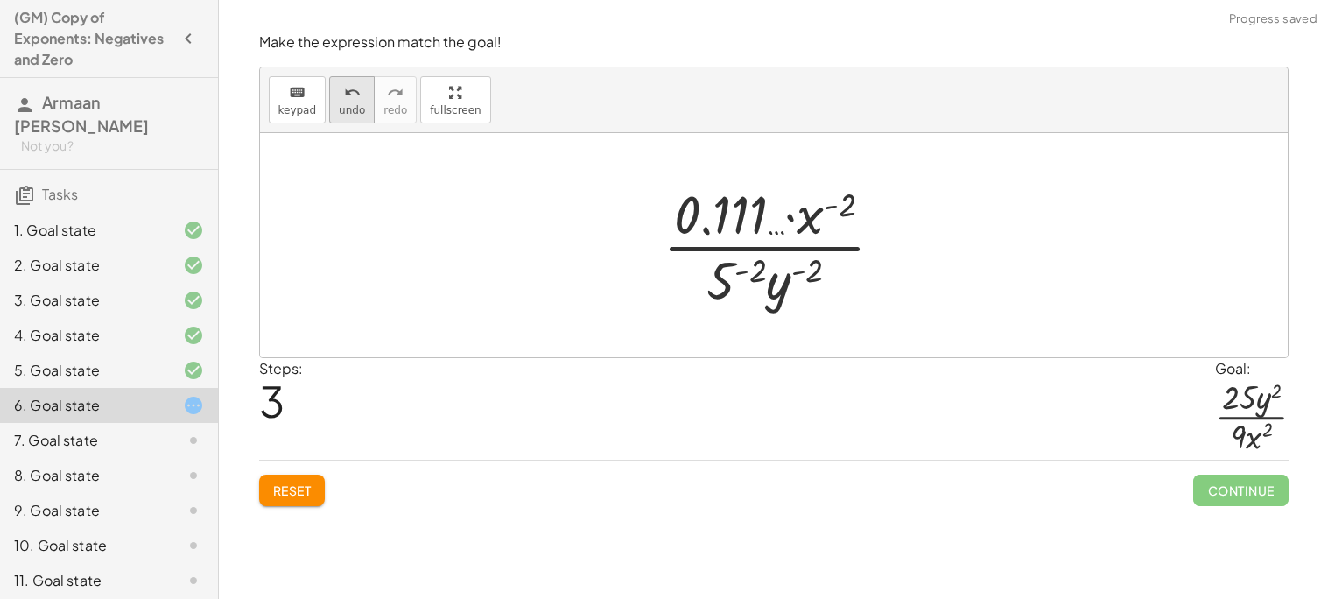
click at [349, 105] on span "undo" at bounding box center [352, 110] width 26 height 12
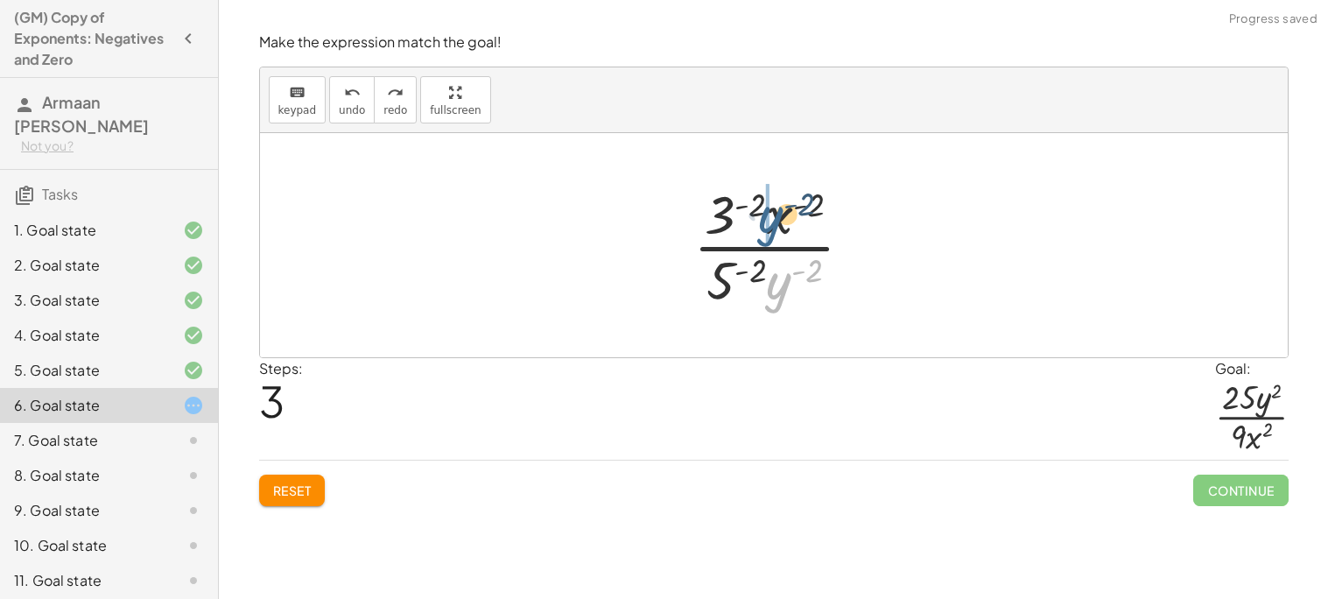
drag, startPoint x: 774, startPoint y: 288, endPoint x: 760, endPoint y: 218, distance: 71.4
click at [760, 218] on div at bounding box center [781, 245] width 192 height 135
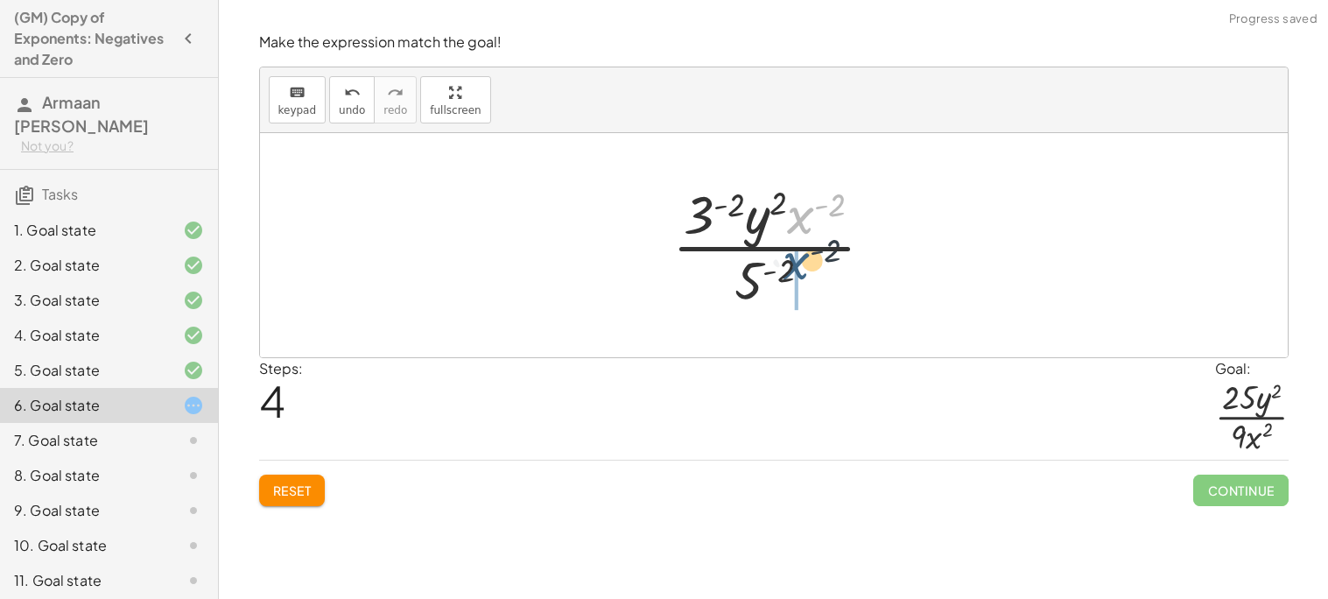
drag, startPoint x: 806, startPoint y: 226, endPoint x: 805, endPoint y: 285, distance: 58.7
click at [805, 285] on div at bounding box center [781, 245] width 234 height 135
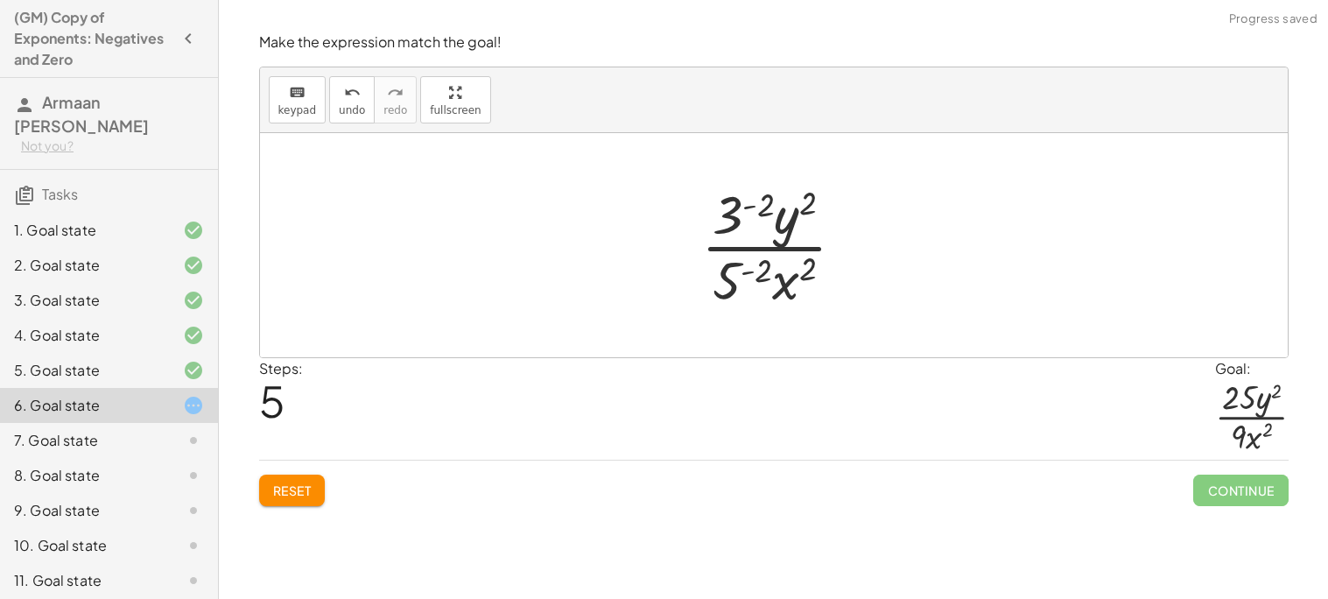
click at [731, 211] on div at bounding box center [780, 245] width 175 height 135
click at [737, 284] on div at bounding box center [781, 245] width 236 height 135
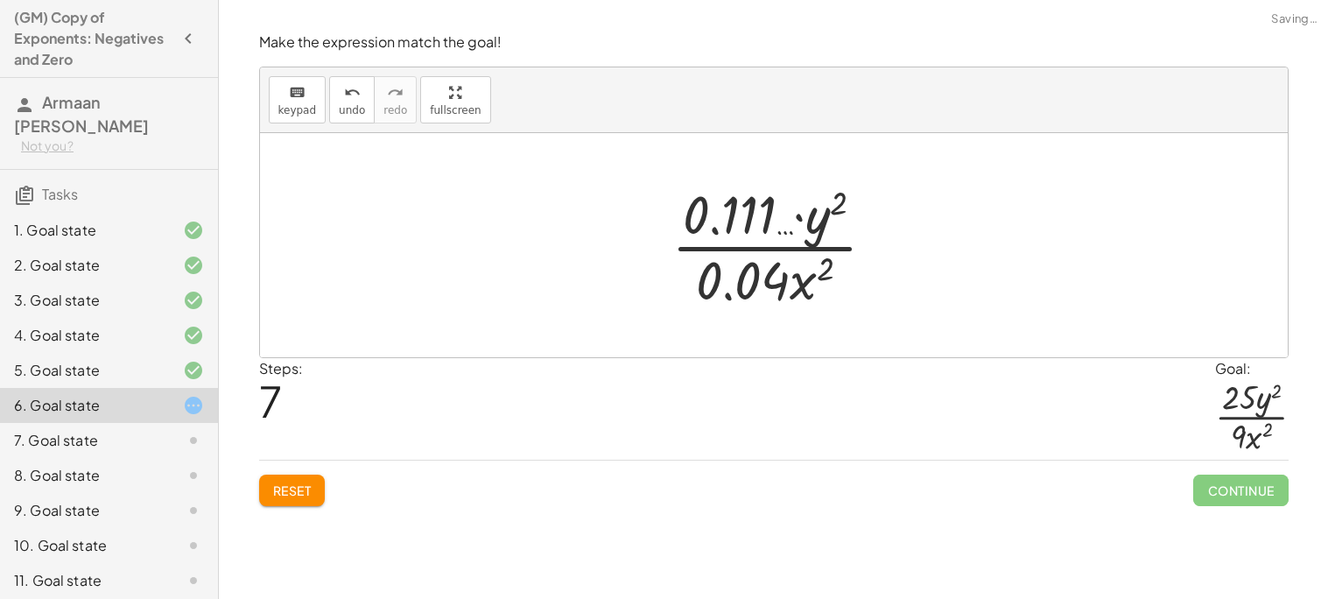
click at [753, 278] on div at bounding box center [781, 245] width 236 height 135
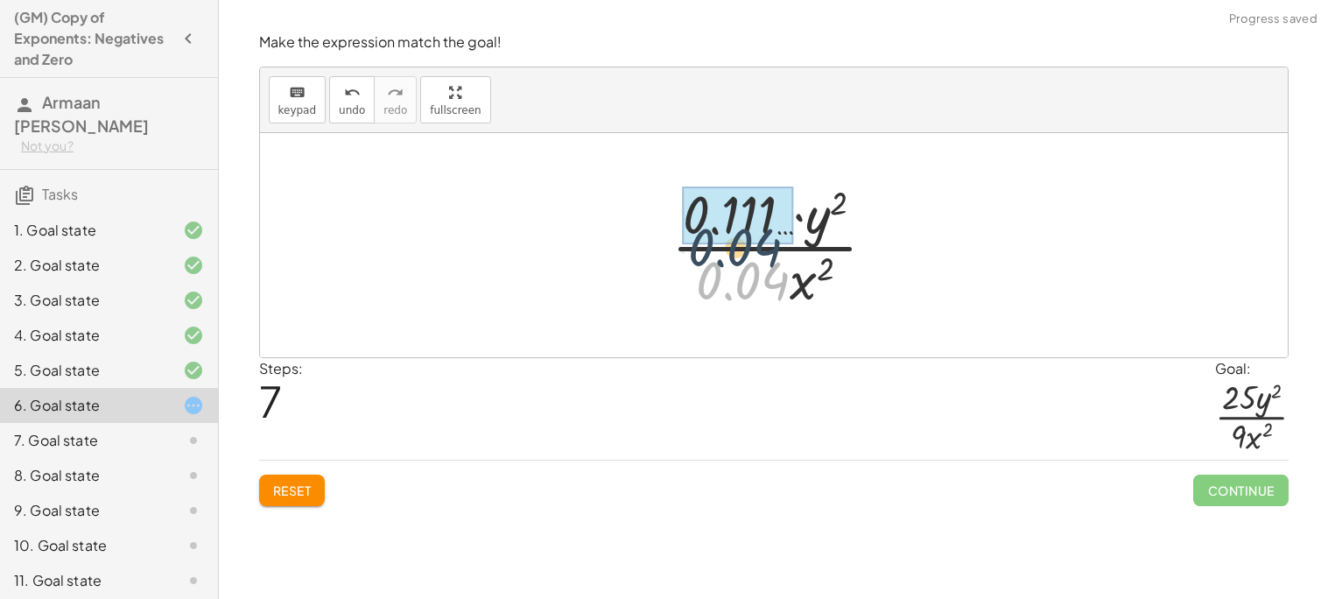
drag, startPoint x: 753, startPoint y: 278, endPoint x: 730, endPoint y: 208, distance: 73.7
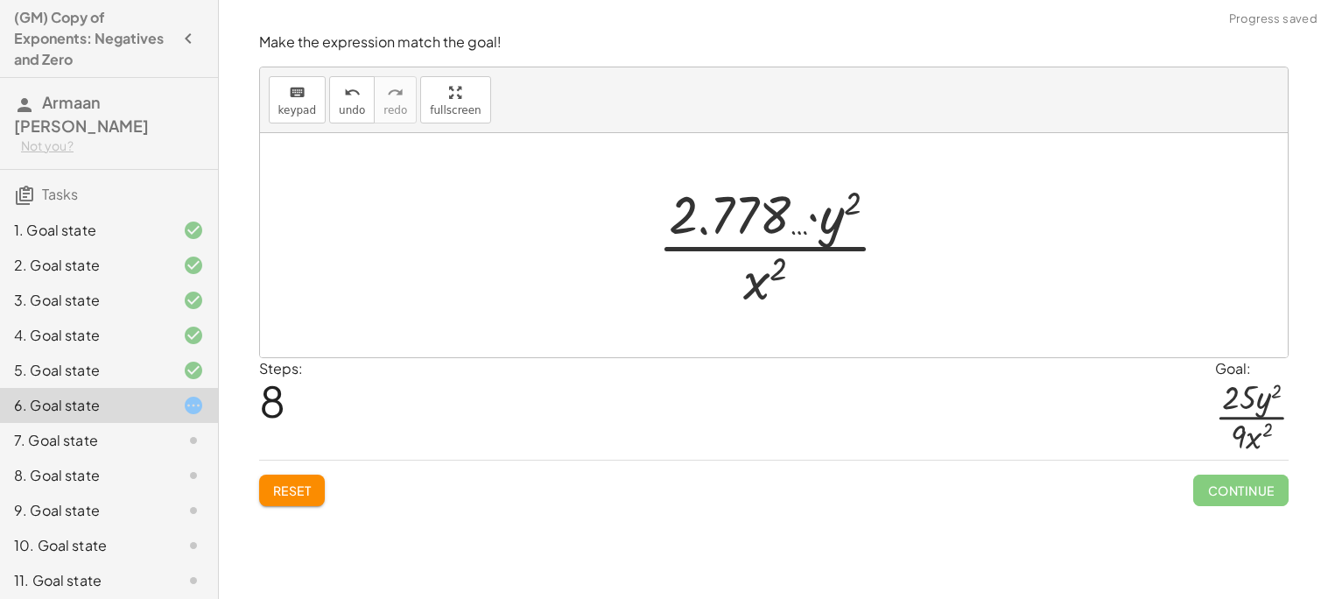
click at [293, 489] on span "Reset" at bounding box center [292, 491] width 39 height 16
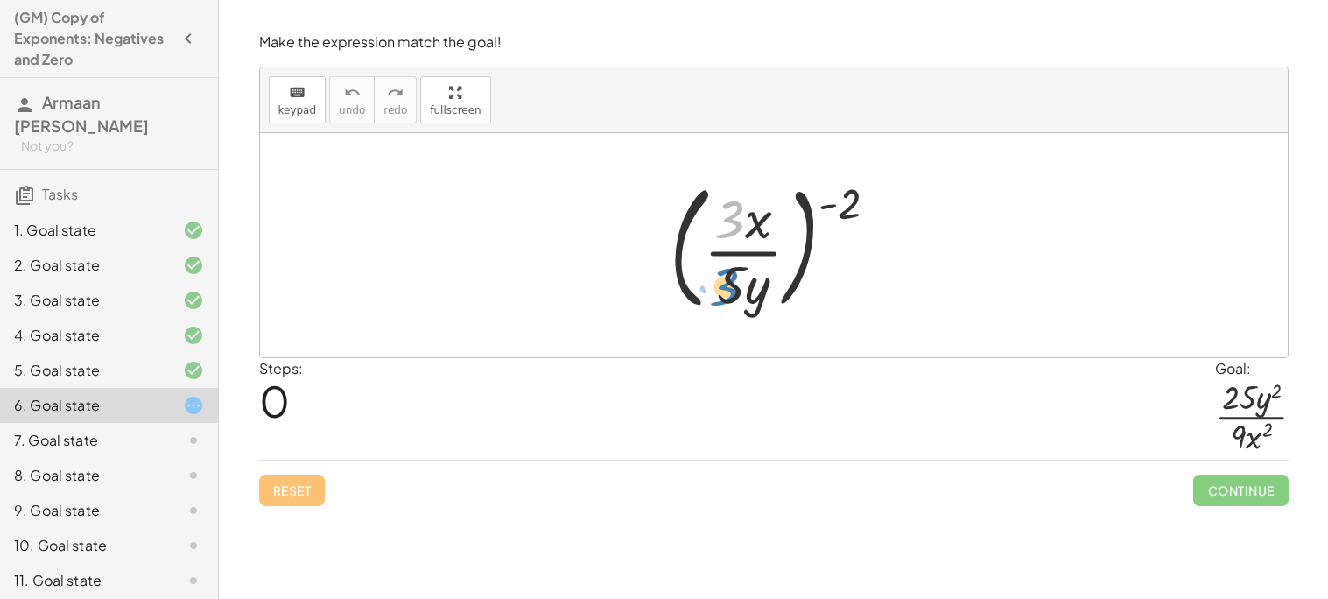
drag, startPoint x: 736, startPoint y: 236, endPoint x: 738, endPoint y: 306, distance: 70.1
click at [738, 306] on div at bounding box center [781, 245] width 240 height 145
drag, startPoint x: 842, startPoint y: 199, endPoint x: 792, endPoint y: 213, distance: 51.8
click at [792, 213] on div at bounding box center [781, 245] width 240 height 145
drag, startPoint x: 845, startPoint y: 202, endPoint x: 749, endPoint y: 222, distance: 98.4
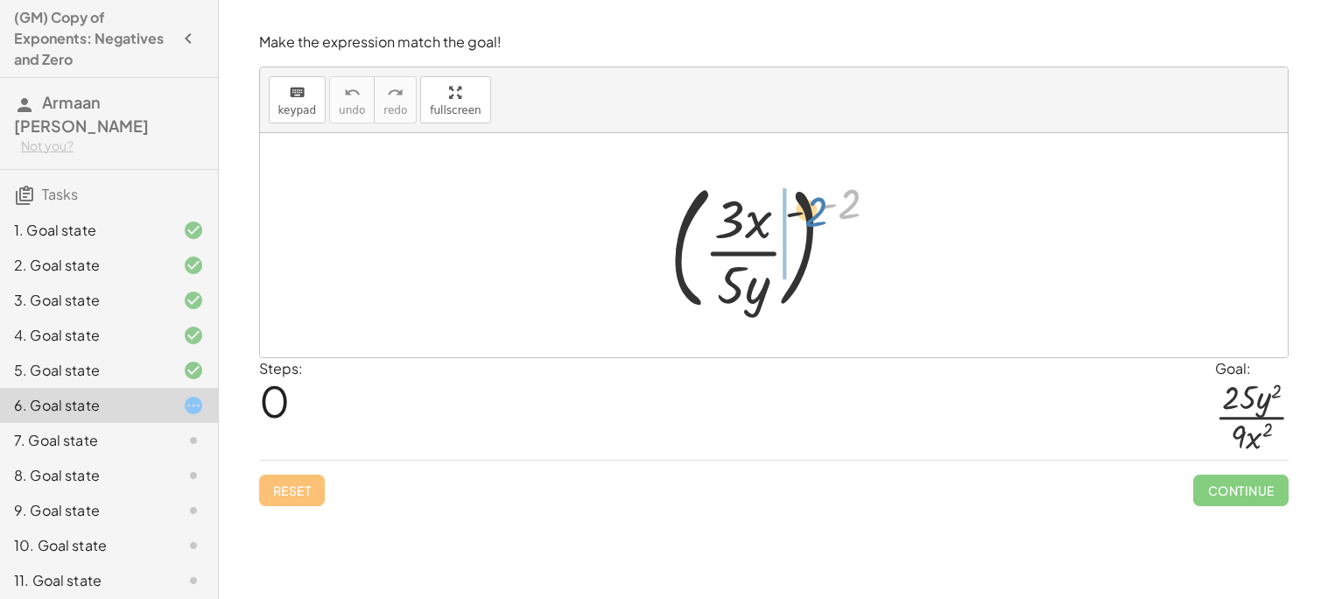
click at [749, 222] on div at bounding box center [781, 245] width 240 height 145
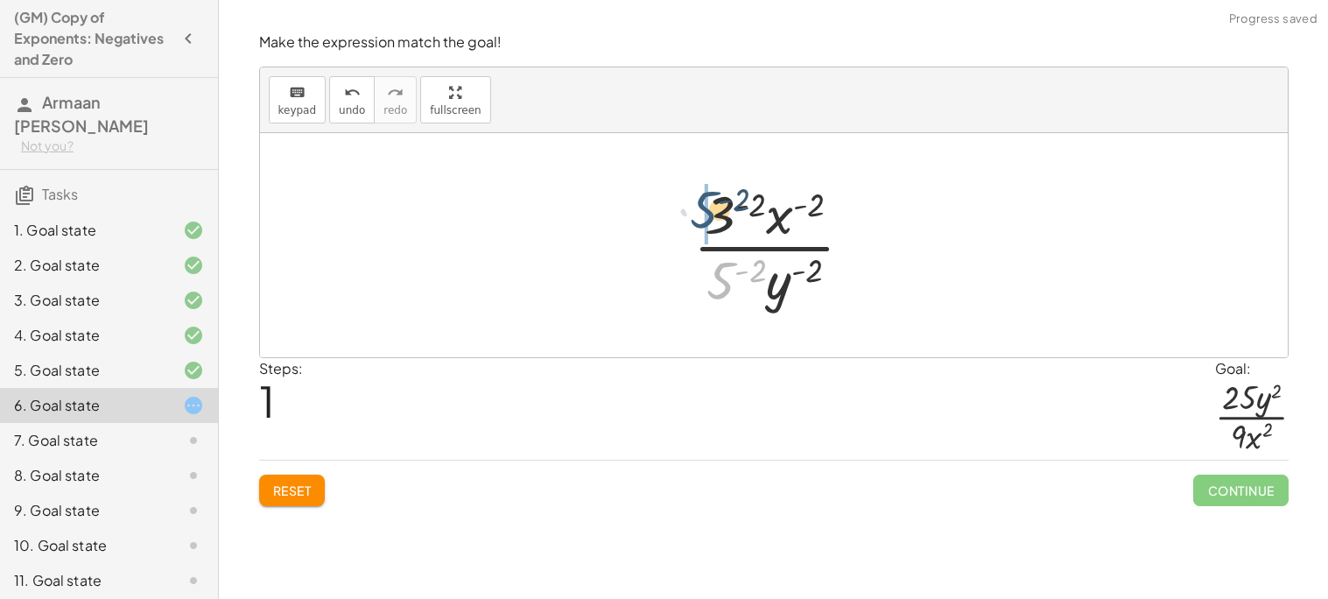
drag, startPoint x: 724, startPoint y: 279, endPoint x: 722, endPoint y: 210, distance: 69.2
click at [722, 210] on div at bounding box center [781, 245] width 192 height 135
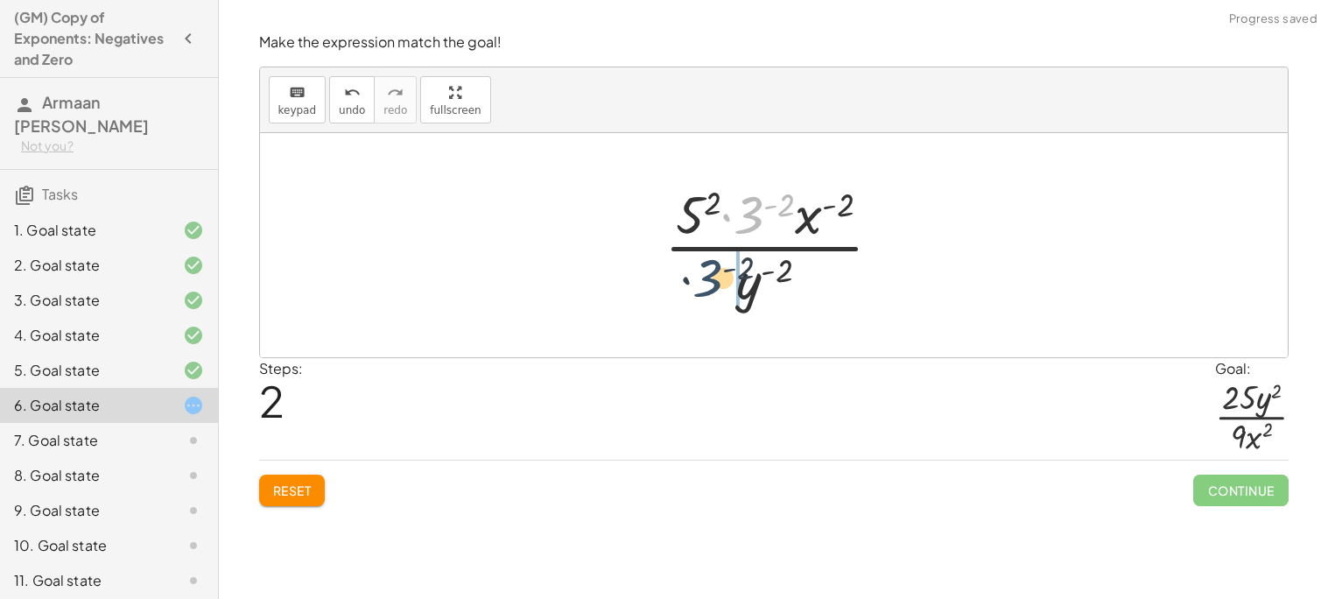
drag, startPoint x: 748, startPoint y: 213, endPoint x: 701, endPoint y: 284, distance: 85.2
click at [701, 284] on div at bounding box center [781, 245] width 250 height 135
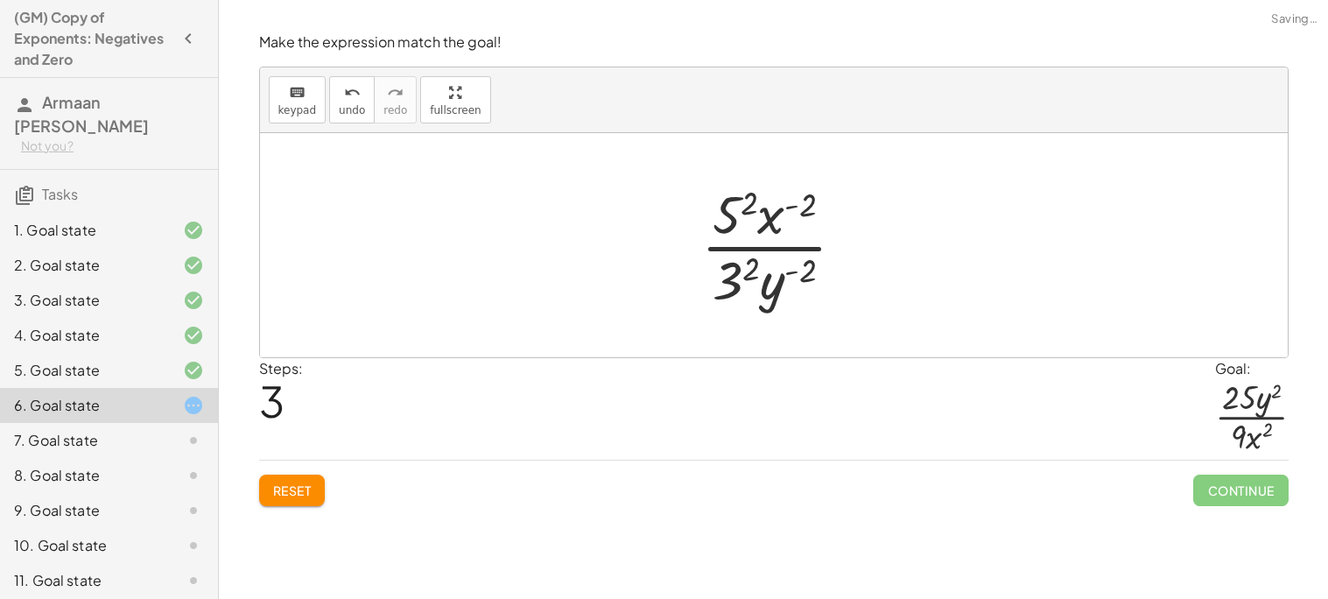
click at [721, 272] on div at bounding box center [780, 245] width 175 height 135
click at [729, 210] on div at bounding box center [780, 245] width 175 height 135
drag, startPoint x: 781, startPoint y: 217, endPoint x: 791, endPoint y: 301, distance: 84.6
click at [791, 301] on div at bounding box center [780, 245] width 187 height 135
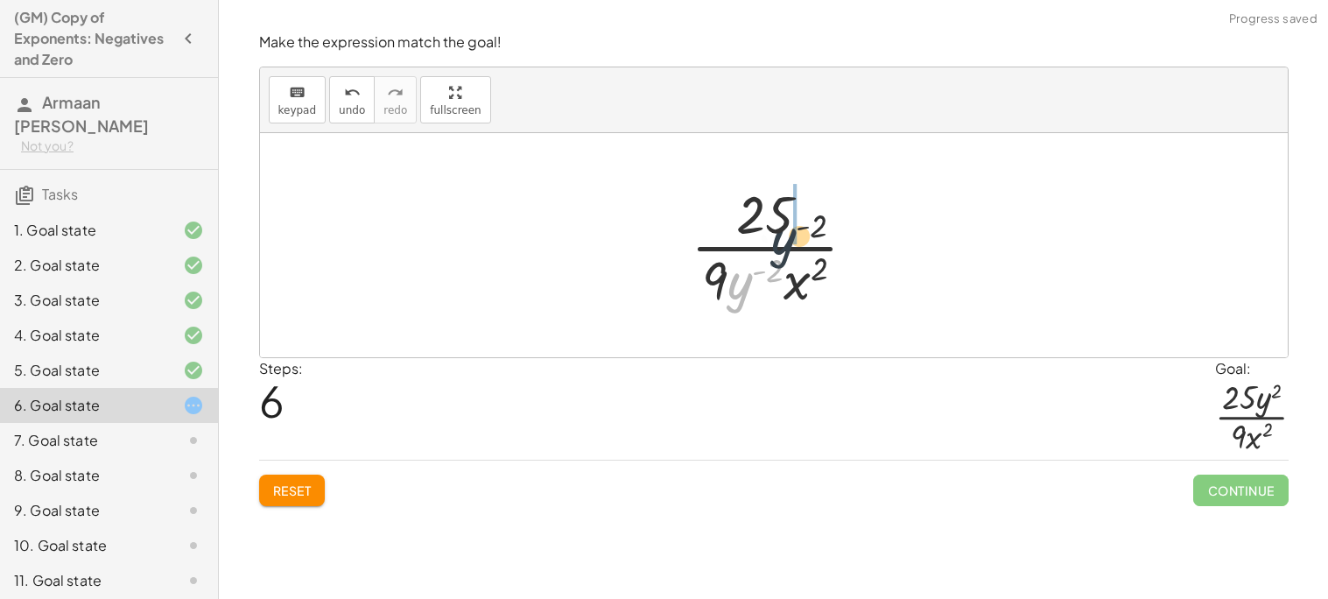
drag, startPoint x: 738, startPoint y: 285, endPoint x: 814, endPoint y: 221, distance: 98.8
click at [814, 221] on div at bounding box center [780, 245] width 197 height 135
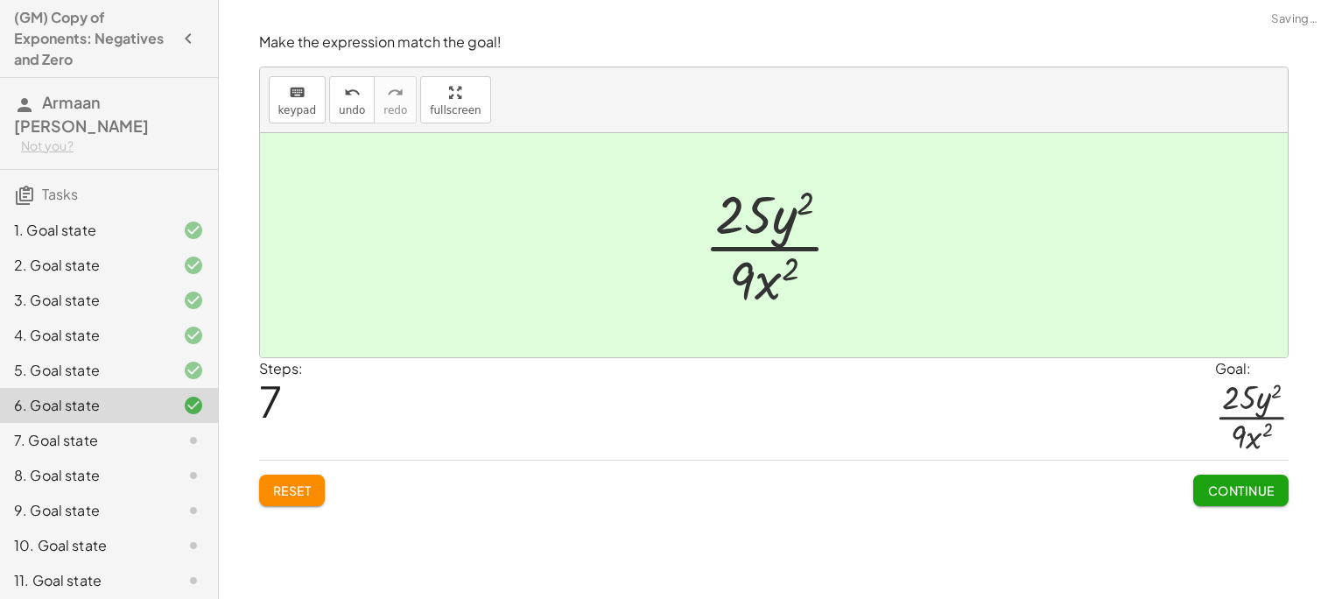
click at [1251, 500] on button "Continue" at bounding box center [1241, 491] width 95 height 32
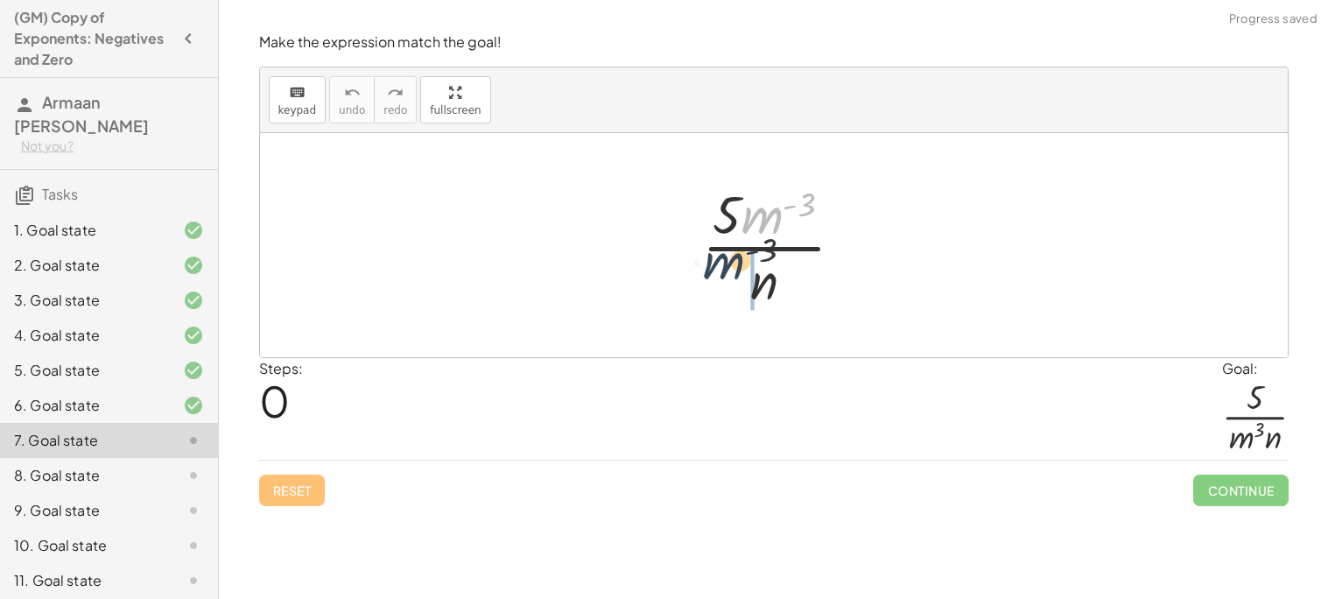
drag, startPoint x: 774, startPoint y: 209, endPoint x: 722, endPoint y: 271, distance: 80.8
click at [722, 271] on div at bounding box center [780, 245] width 173 height 135
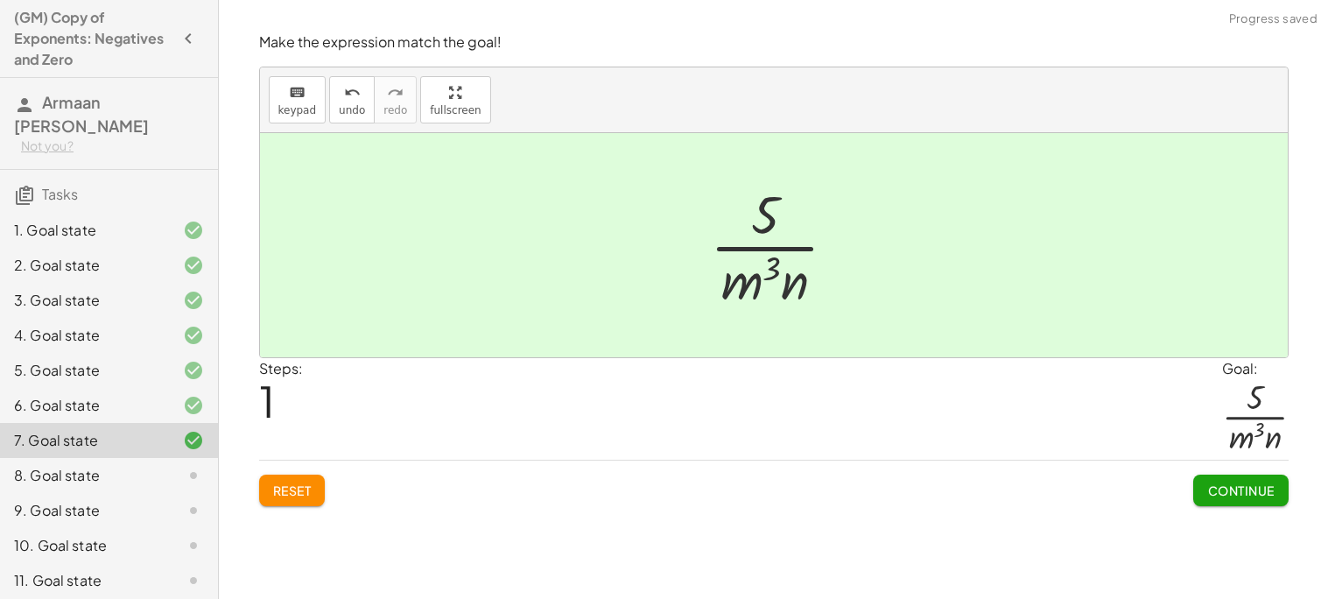
click at [1222, 495] on span "Continue" at bounding box center [1241, 491] width 67 height 16
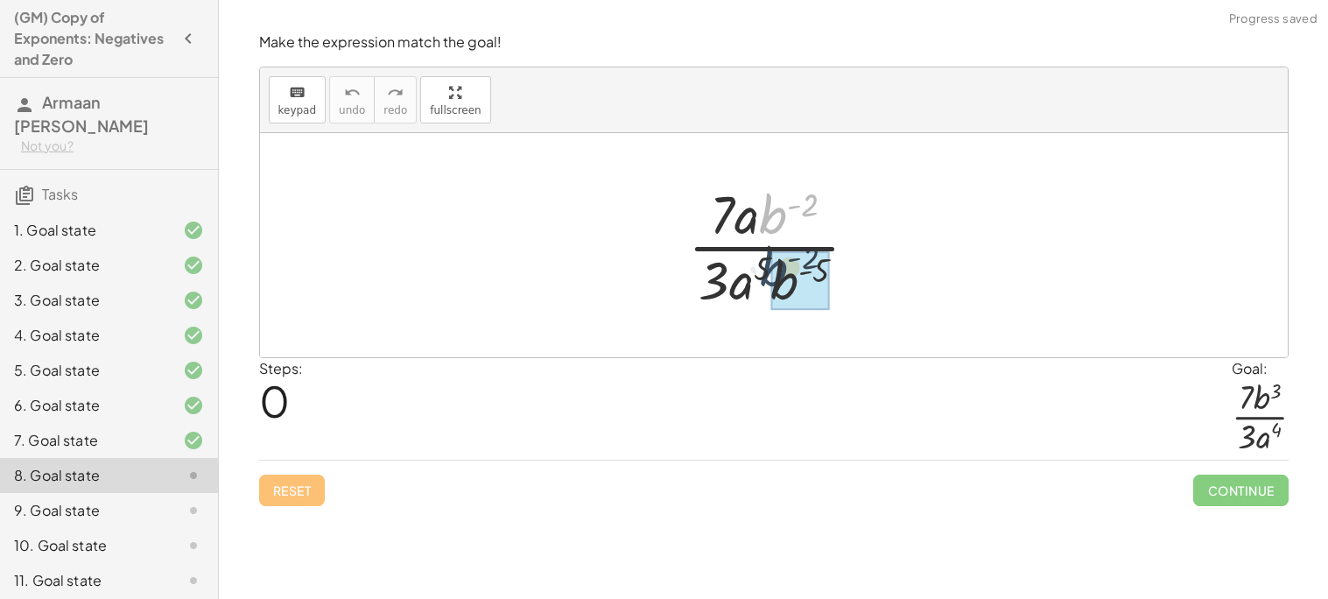
drag, startPoint x: 771, startPoint y: 224, endPoint x: 771, endPoint y: 293, distance: 69.2
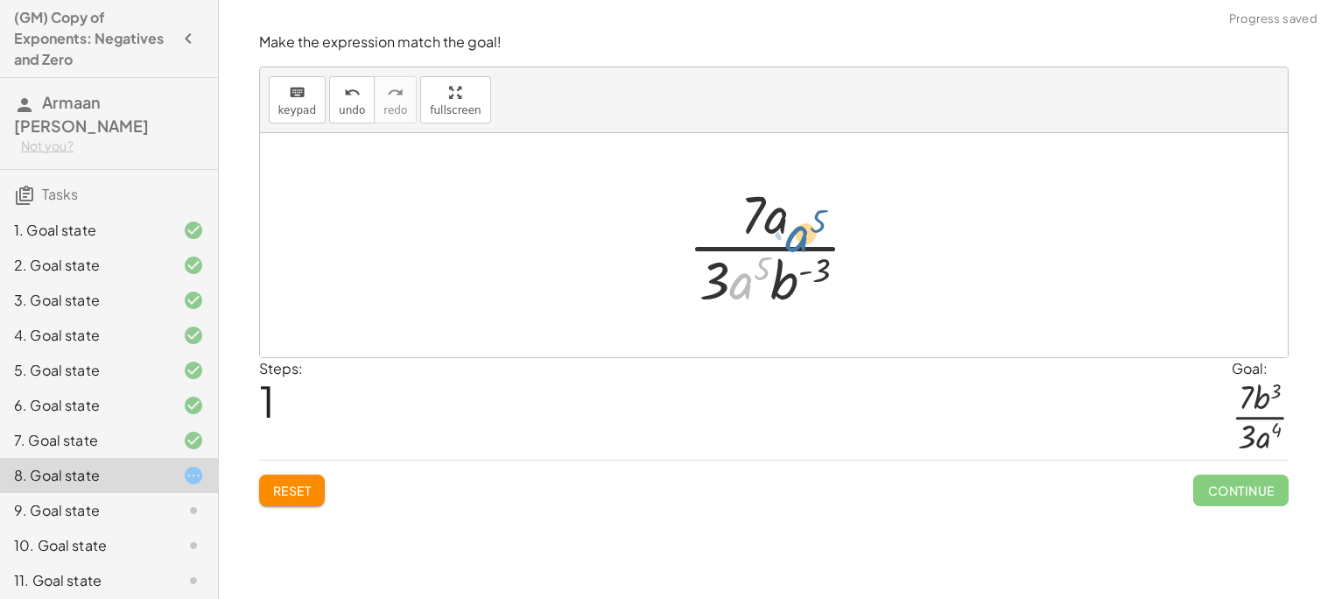
drag, startPoint x: 745, startPoint y: 285, endPoint x: 803, endPoint y: 236, distance: 75.2
click at [803, 236] on div at bounding box center [781, 245] width 202 height 135
drag, startPoint x: 781, startPoint y: 277, endPoint x: 798, endPoint y: 222, distance: 57.6
click at [798, 222] on div at bounding box center [781, 245] width 202 height 135
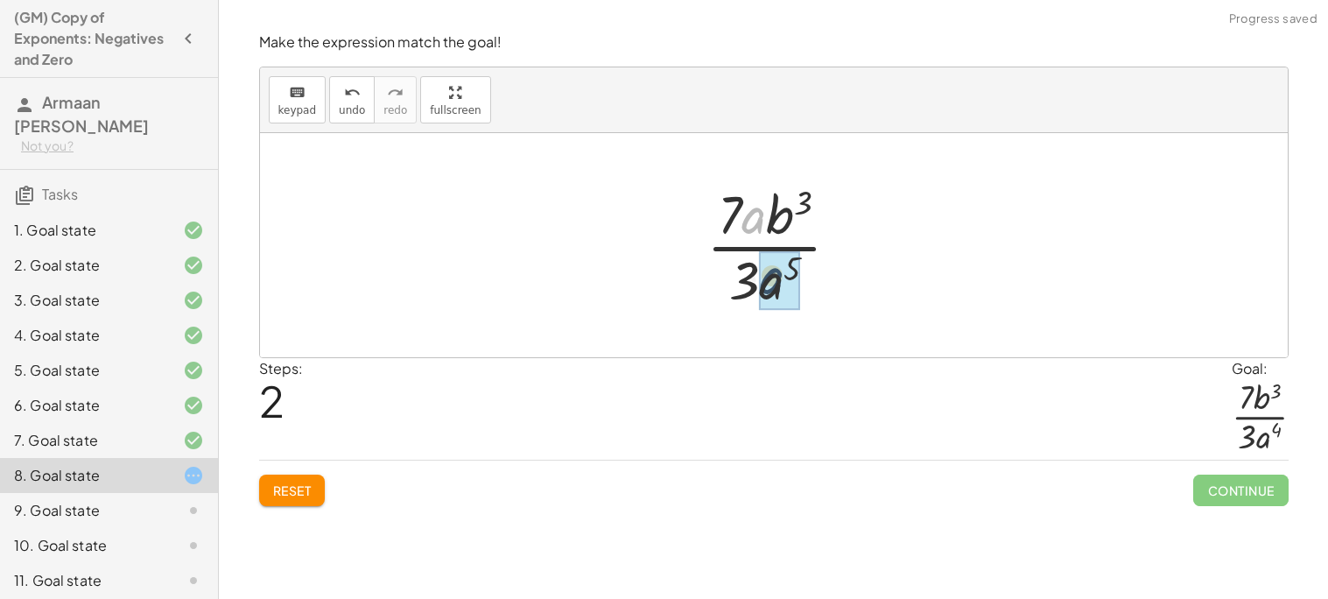
drag, startPoint x: 749, startPoint y: 220, endPoint x: 767, endPoint y: 289, distance: 71.6
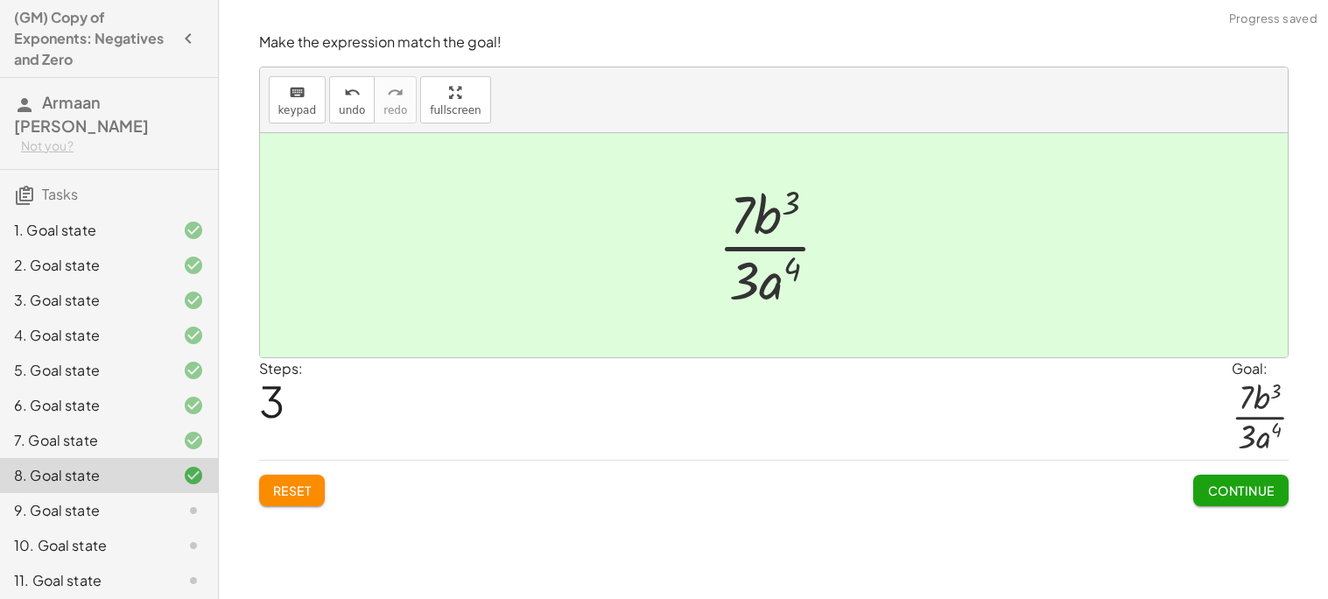
click at [1268, 497] on span "Continue" at bounding box center [1241, 491] width 67 height 16
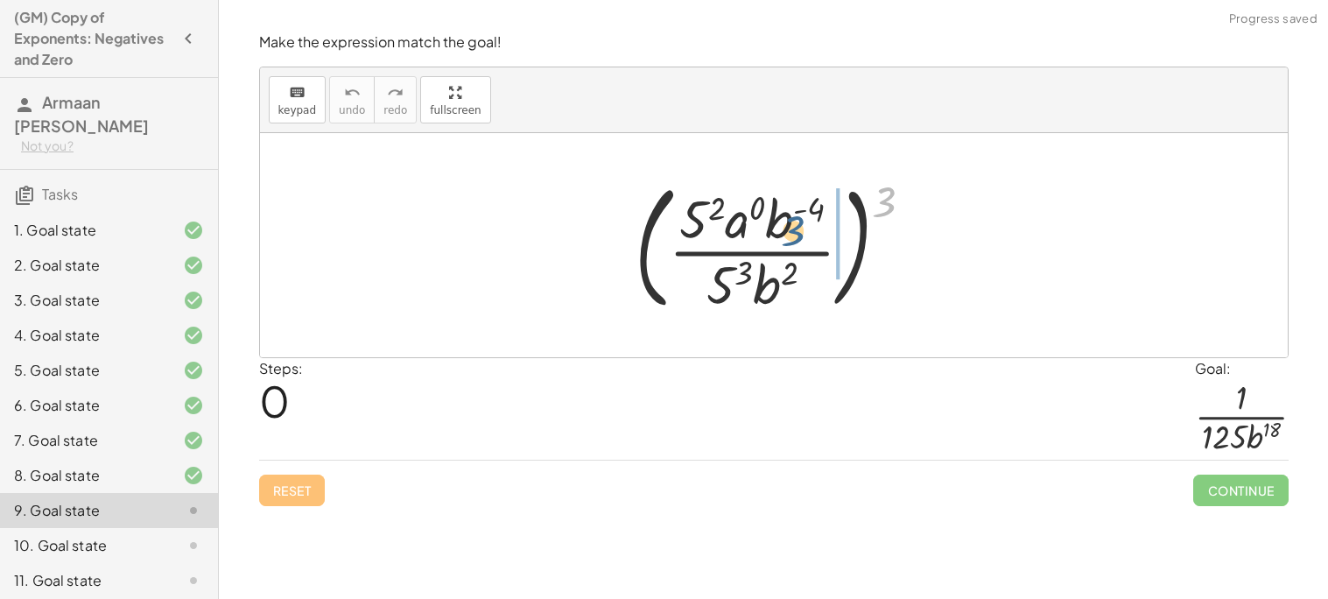
drag, startPoint x: 885, startPoint y: 205, endPoint x: 793, endPoint y: 235, distance: 97.5
click at [793, 235] on div at bounding box center [781, 245] width 310 height 145
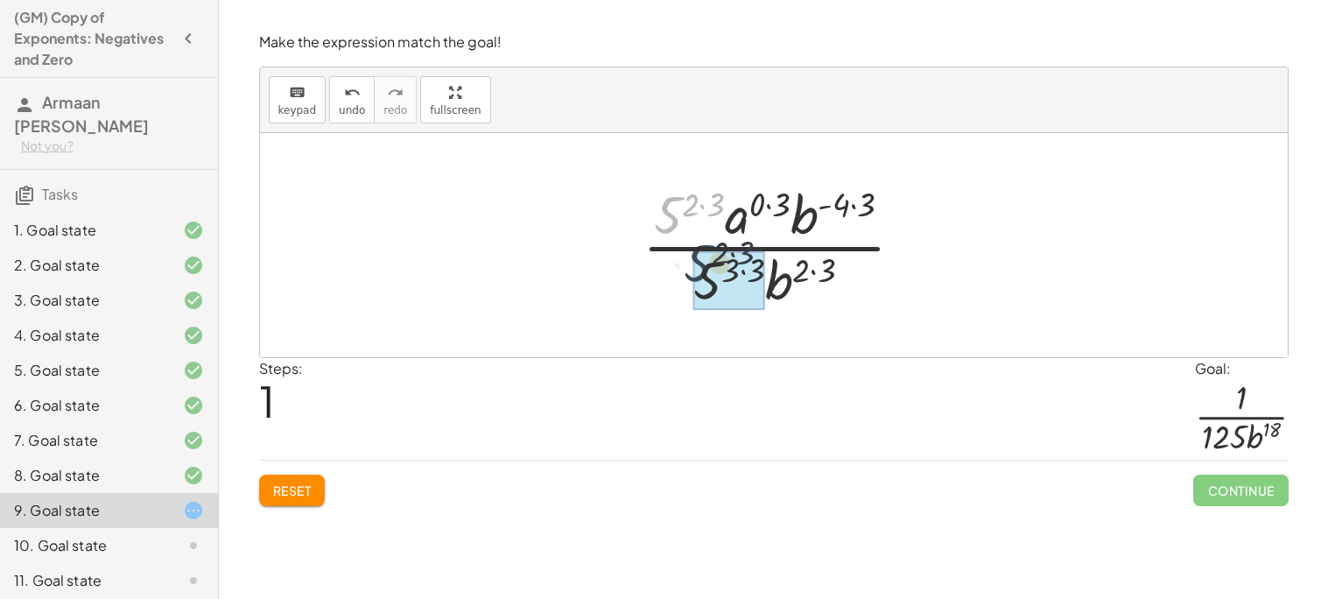
drag, startPoint x: 668, startPoint y: 215, endPoint x: 700, endPoint y: 270, distance: 63.5
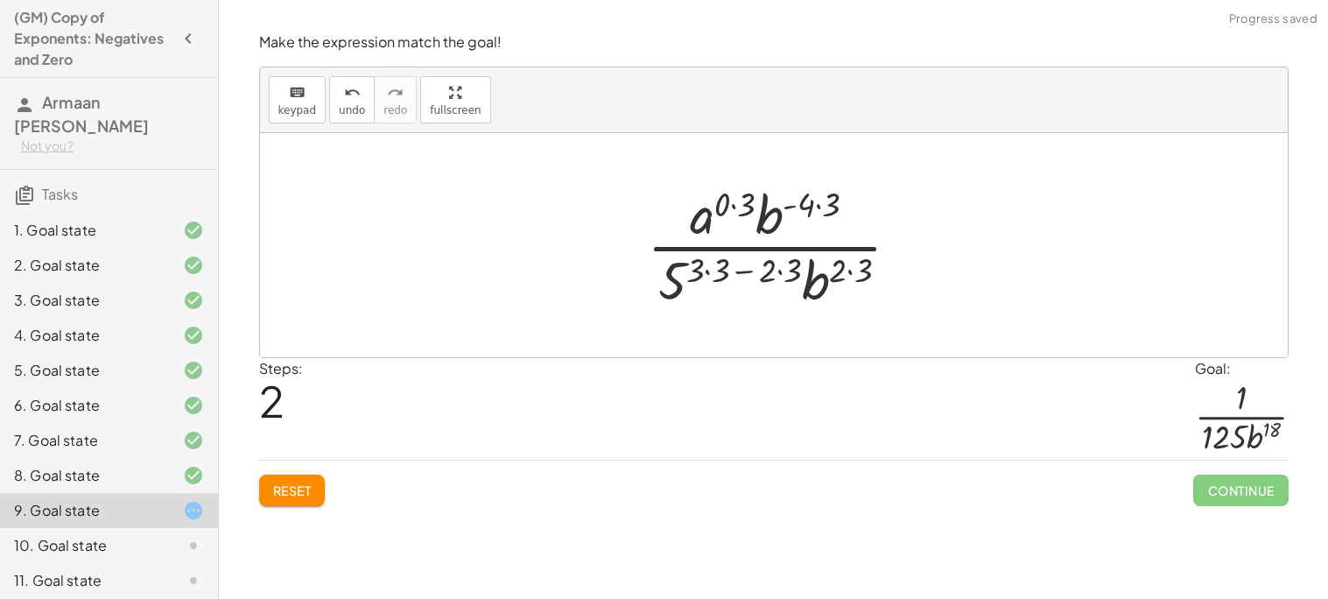
click at [699, 267] on div at bounding box center [780, 245] width 285 height 135
click at [789, 265] on div at bounding box center [780, 245] width 285 height 135
click at [732, 269] on div at bounding box center [781, 245] width 260 height 135
click at [721, 273] on div at bounding box center [781, 245] width 232 height 135
click at [743, 272] on div at bounding box center [781, 245] width 232 height 135
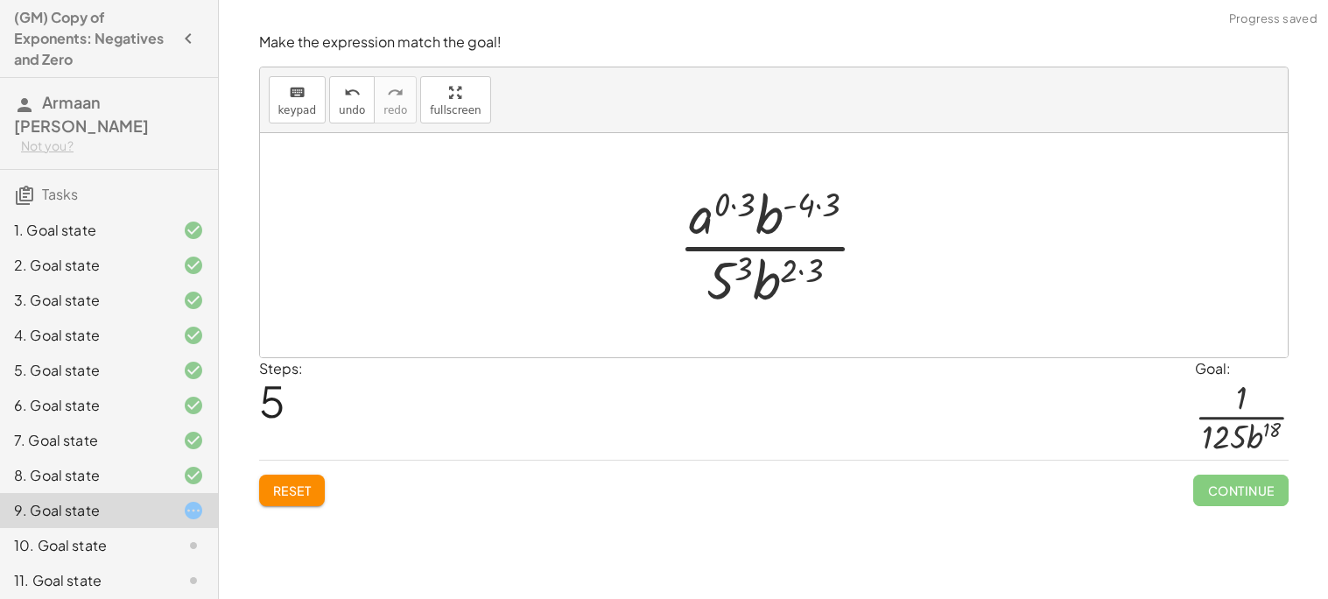
click at [734, 278] on div at bounding box center [781, 245] width 222 height 135
click at [807, 204] on div at bounding box center [781, 245] width 222 height 135
click at [826, 266] on div at bounding box center [781, 245] width 222 height 135
click at [830, 215] on div at bounding box center [781, 245] width 222 height 135
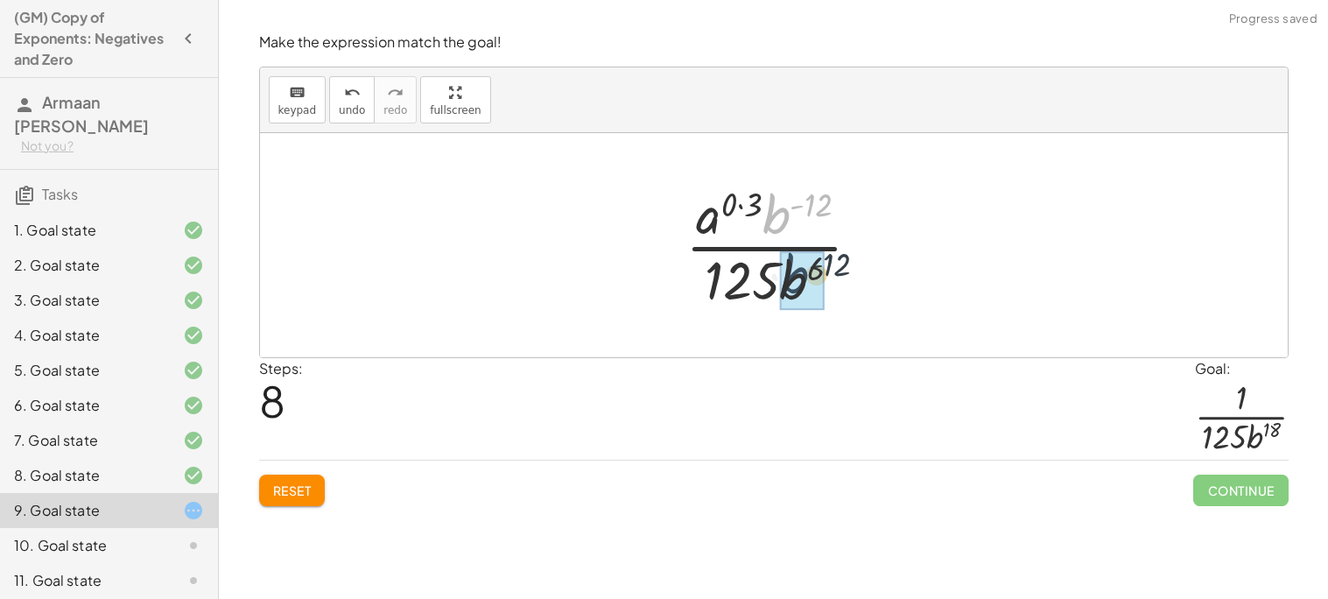
drag, startPoint x: 777, startPoint y: 221, endPoint x: 798, endPoint y: 290, distance: 72.3
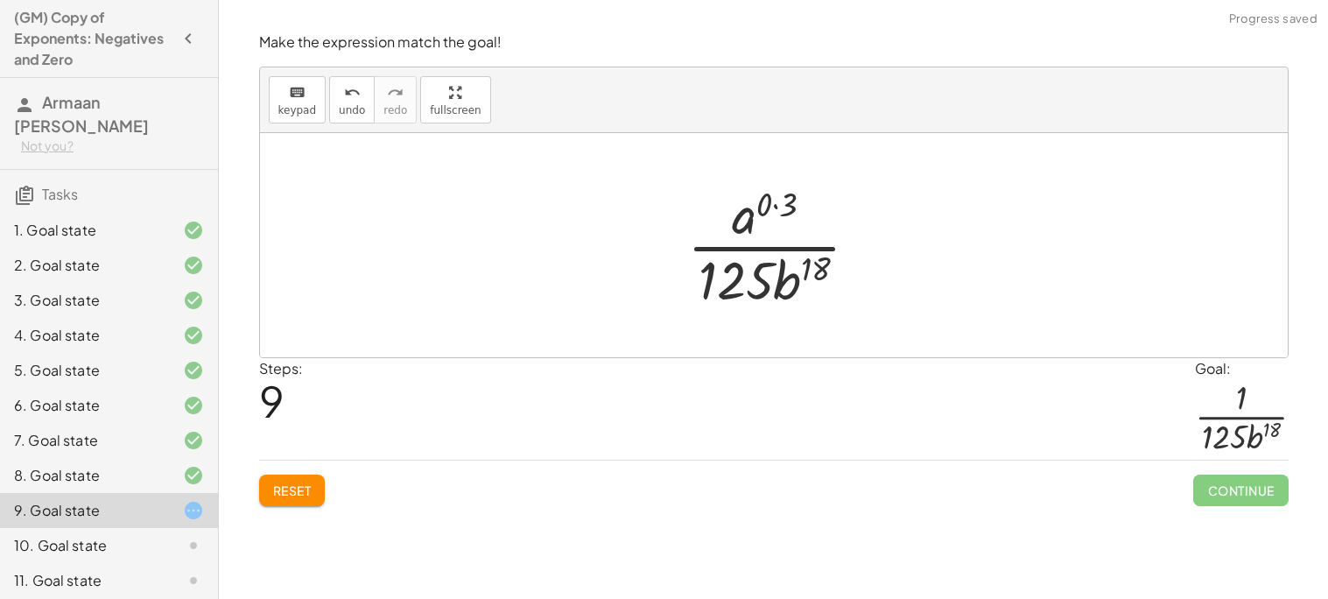
click at [791, 207] on div at bounding box center [781, 245] width 204 height 135
click at [776, 209] on div at bounding box center [781, 245] width 204 height 135
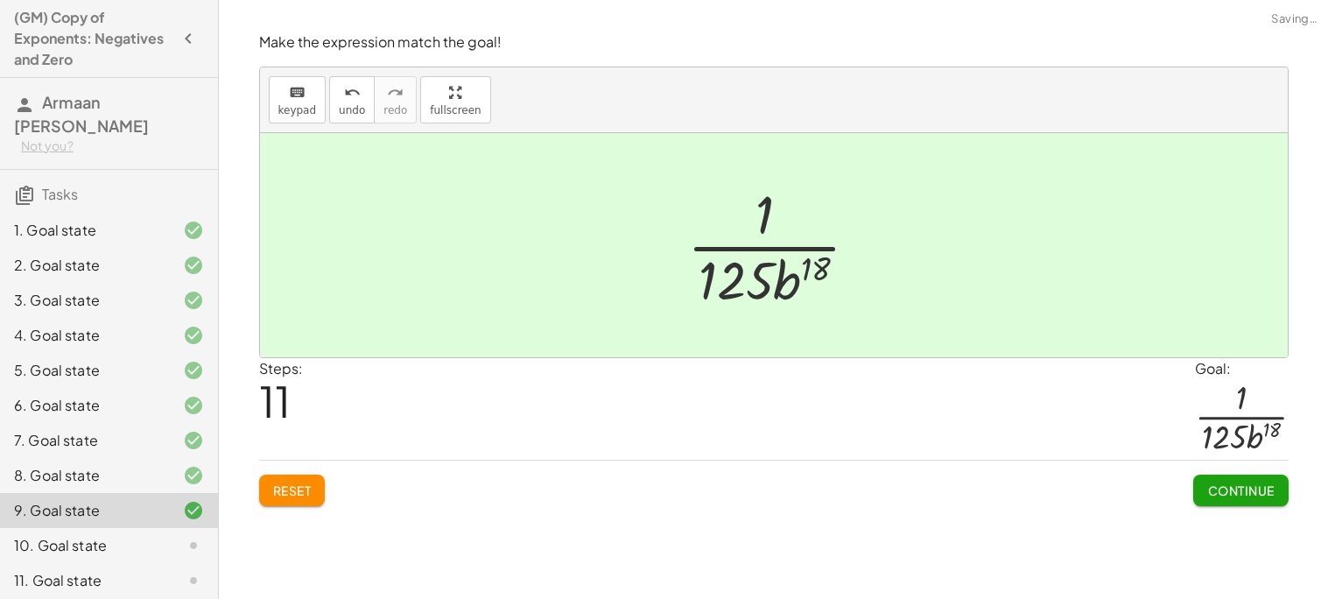
click at [1213, 478] on button "Continue" at bounding box center [1241, 491] width 95 height 32
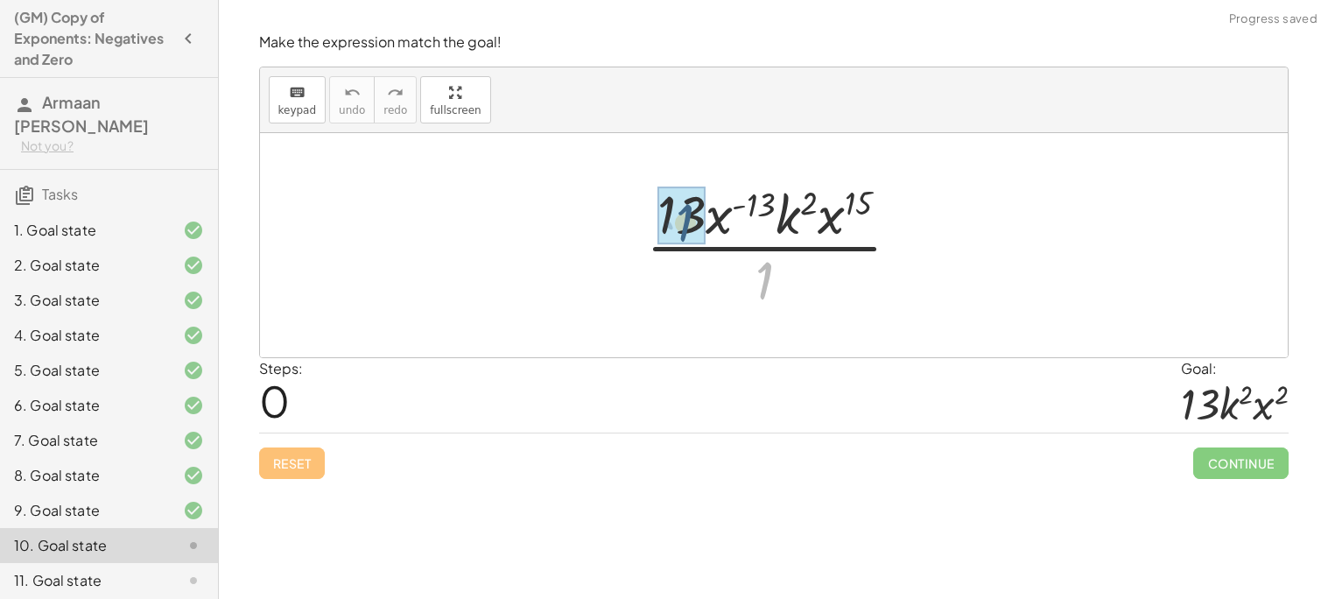
drag, startPoint x: 773, startPoint y: 275, endPoint x: 683, endPoint y: 211, distance: 110.6
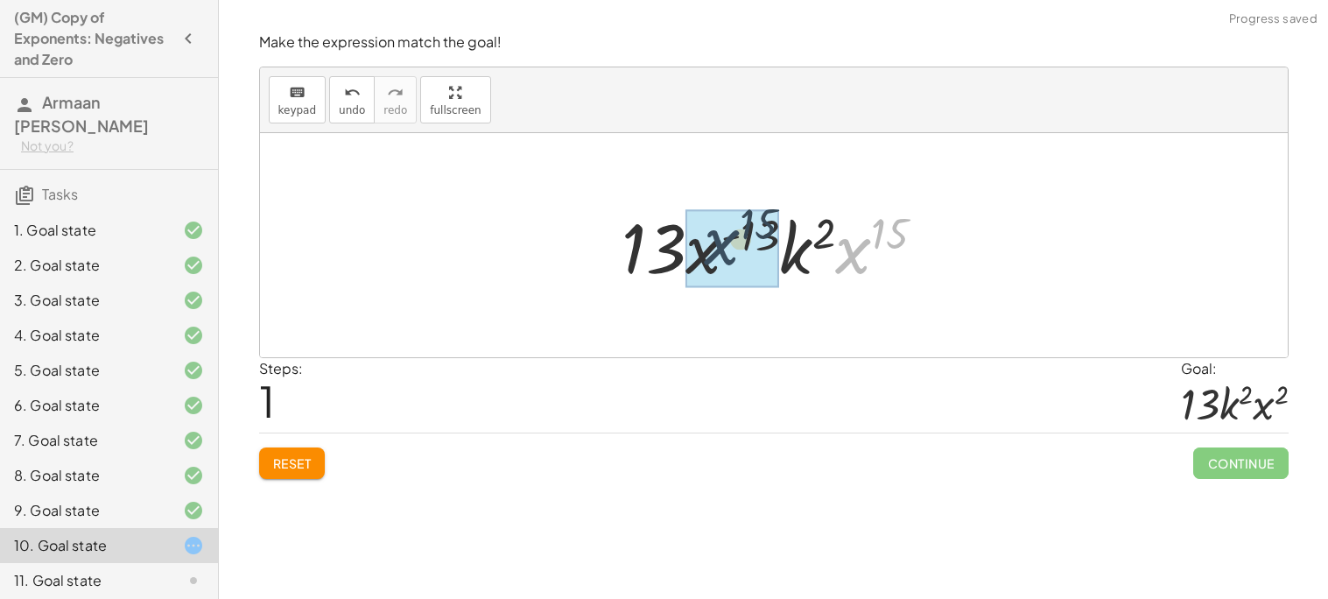
drag, startPoint x: 865, startPoint y: 269, endPoint x: 722, endPoint y: 264, distance: 143.7
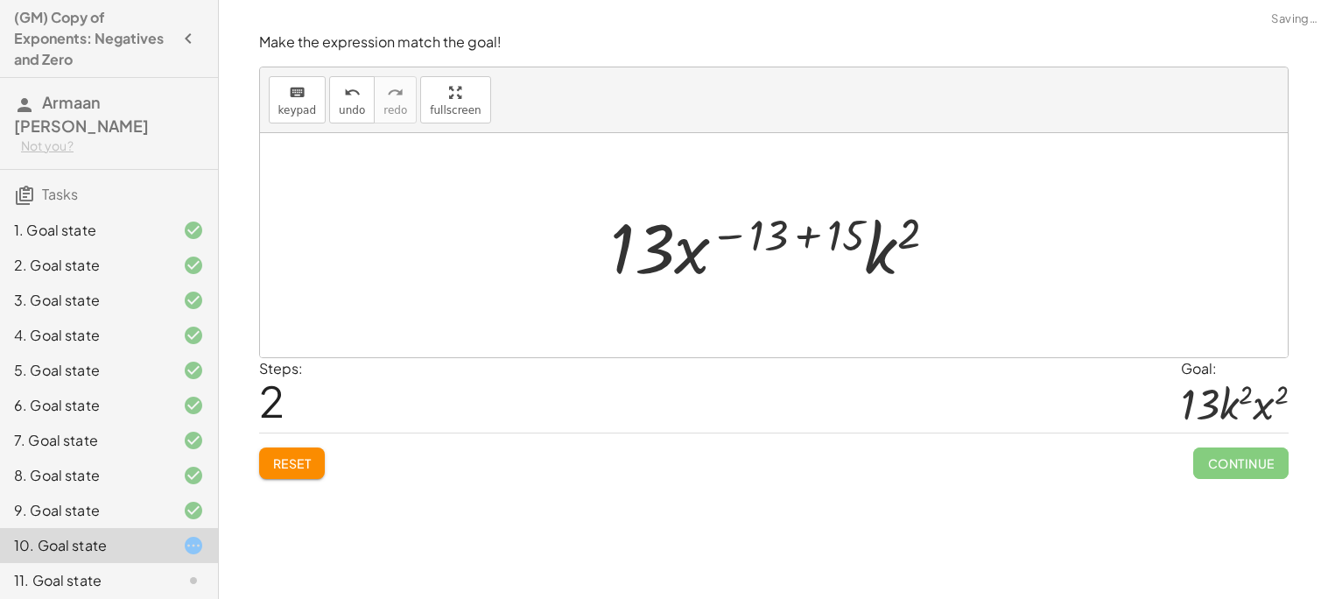
click at [845, 234] on div at bounding box center [781, 246] width 358 height 90
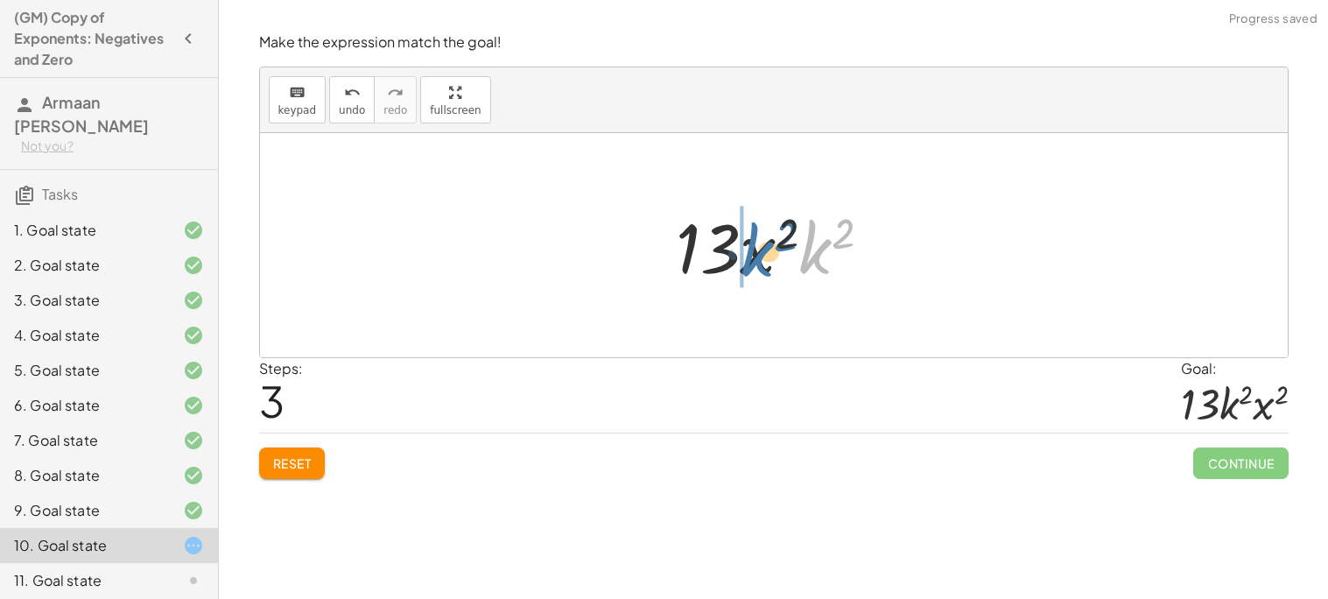
drag, startPoint x: 802, startPoint y: 251, endPoint x: 741, endPoint y: 254, distance: 61.4
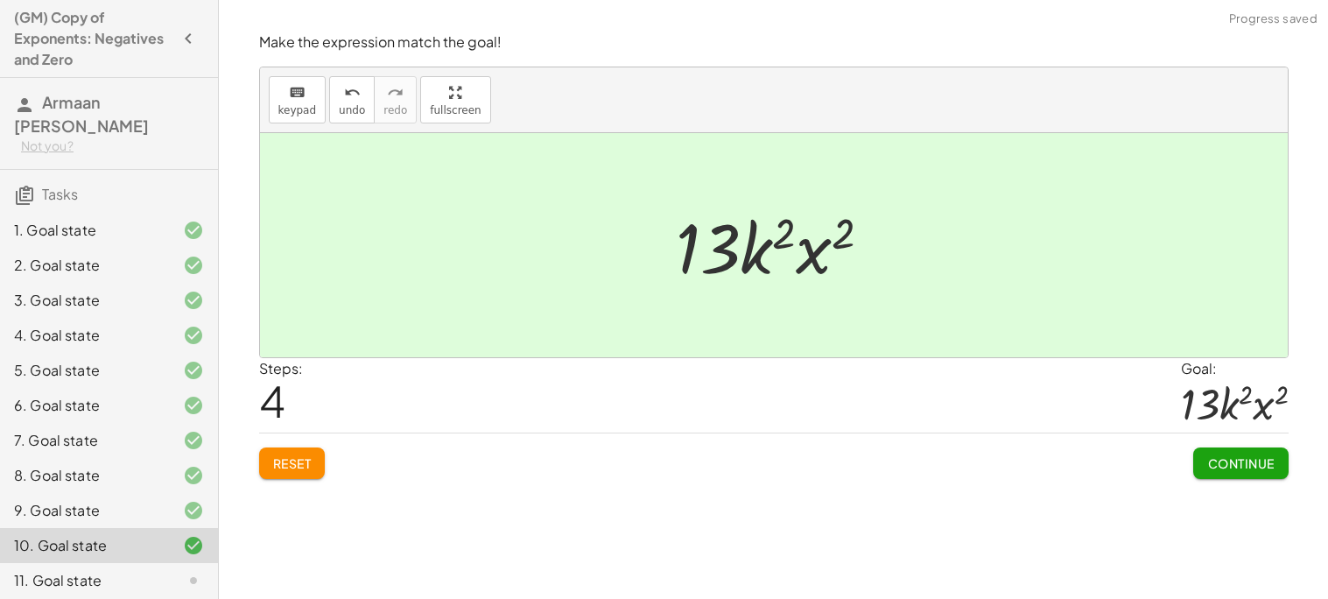
click at [1222, 465] on span "Continue" at bounding box center [1241, 463] width 67 height 16
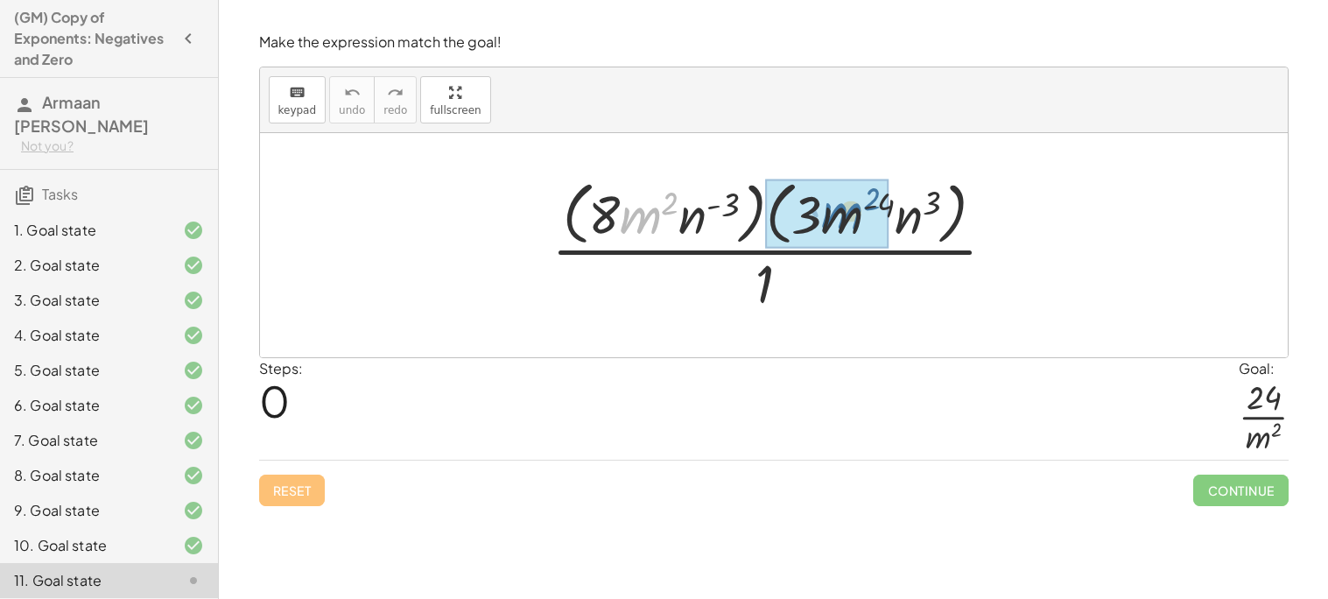
drag, startPoint x: 641, startPoint y: 218, endPoint x: 852, endPoint y: 214, distance: 211.1
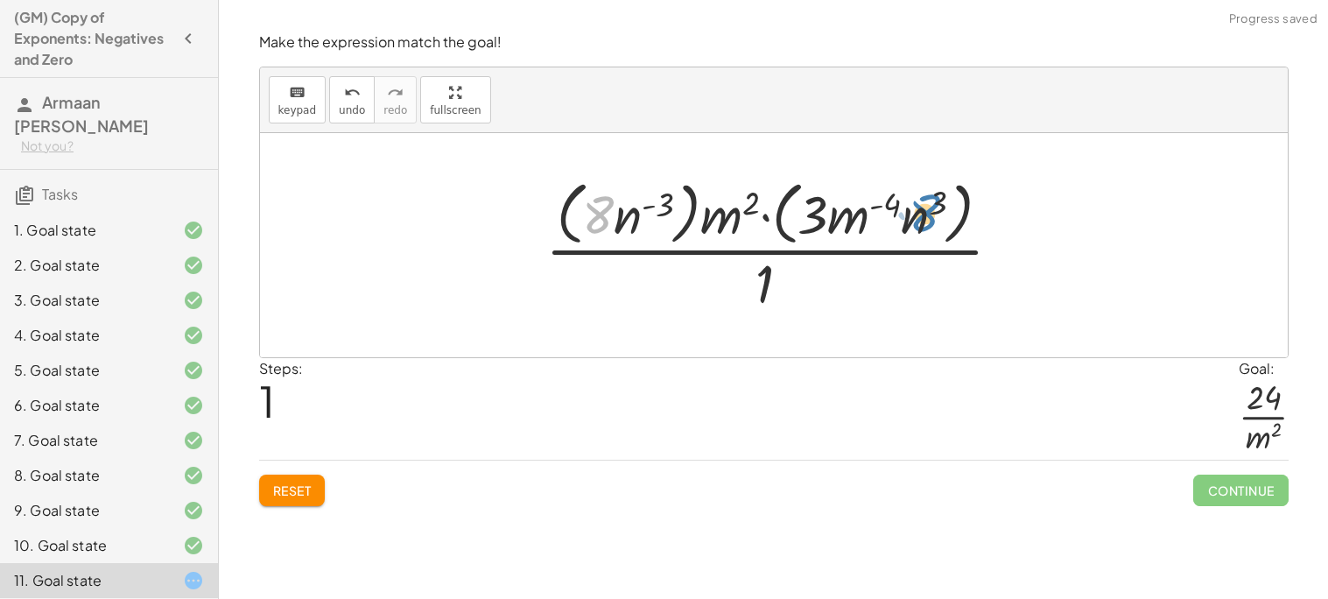
drag, startPoint x: 613, startPoint y: 216, endPoint x: 945, endPoint y: 215, distance: 331.9
click at [945, 215] on div at bounding box center [781, 244] width 489 height 143
drag, startPoint x: 817, startPoint y: 217, endPoint x: 599, endPoint y: 215, distance: 218.1
click at [599, 215] on div at bounding box center [781, 244] width 489 height 143
click at [314, 484] on button "Reset" at bounding box center [292, 491] width 67 height 32
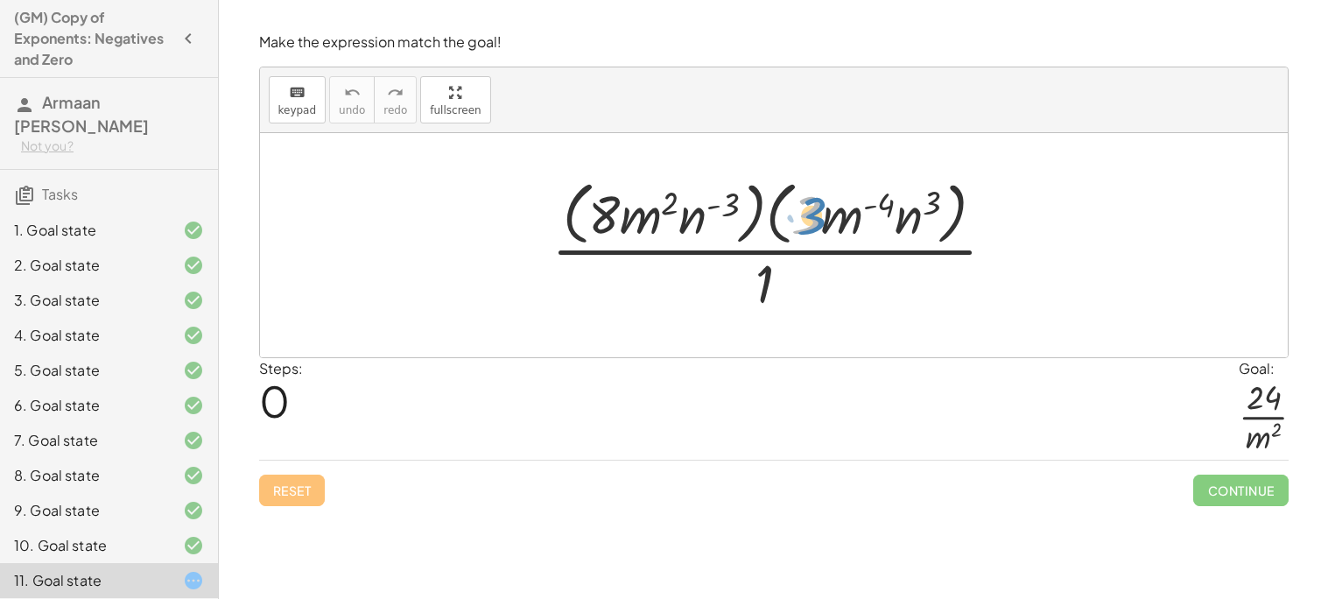
click at [811, 208] on div at bounding box center [781, 244] width 476 height 143
drag, startPoint x: 845, startPoint y: 215, endPoint x: 836, endPoint y: 217, distance: 8.9
click at [836, 217] on div at bounding box center [781, 244] width 476 height 143
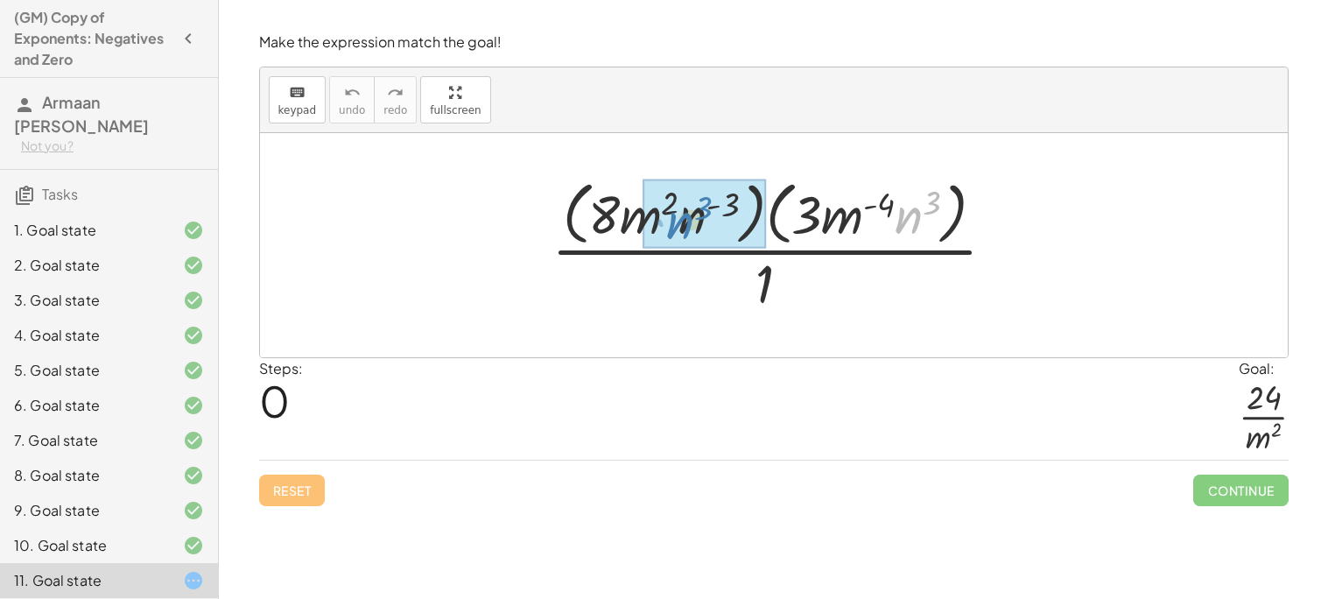
drag, startPoint x: 900, startPoint y: 218, endPoint x: 672, endPoint y: 223, distance: 228.6
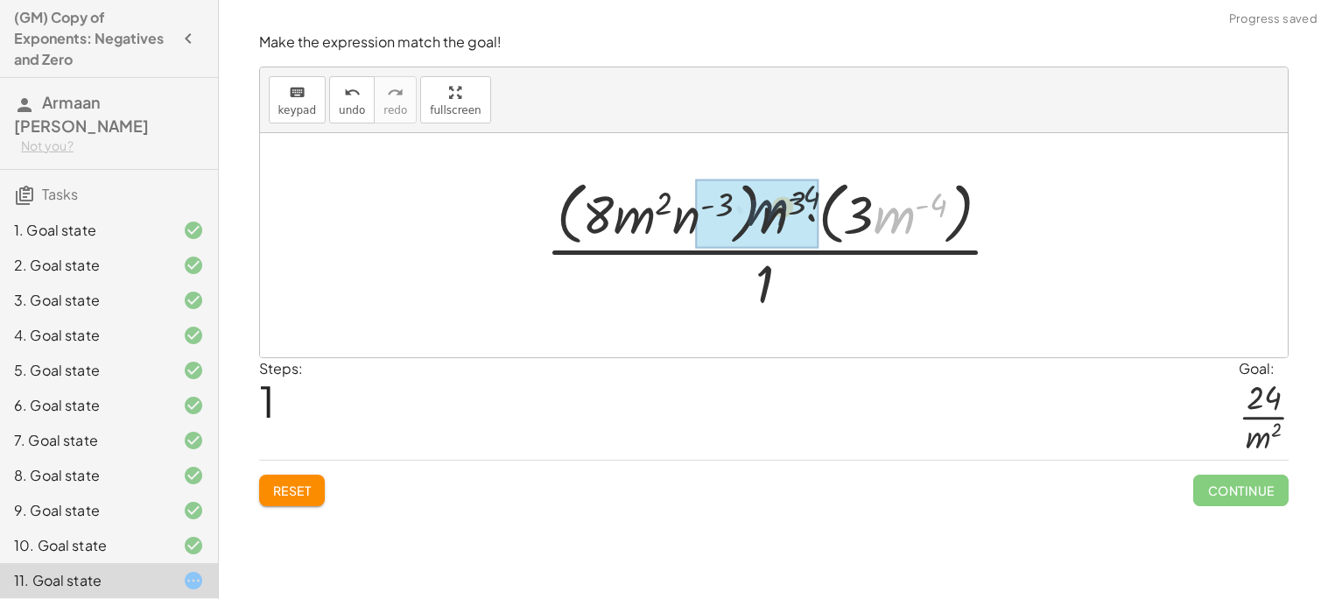
drag, startPoint x: 905, startPoint y: 219, endPoint x: 803, endPoint y: 211, distance: 101.9
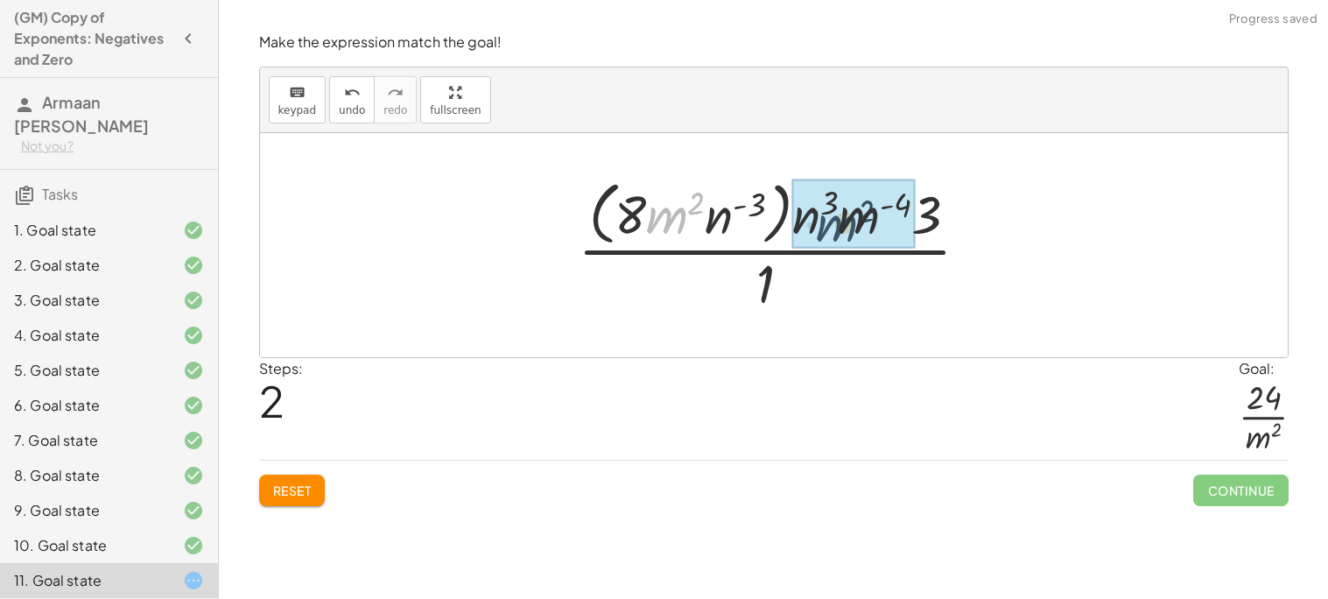
drag, startPoint x: 663, startPoint y: 215, endPoint x: 862, endPoint y: 225, distance: 199.0
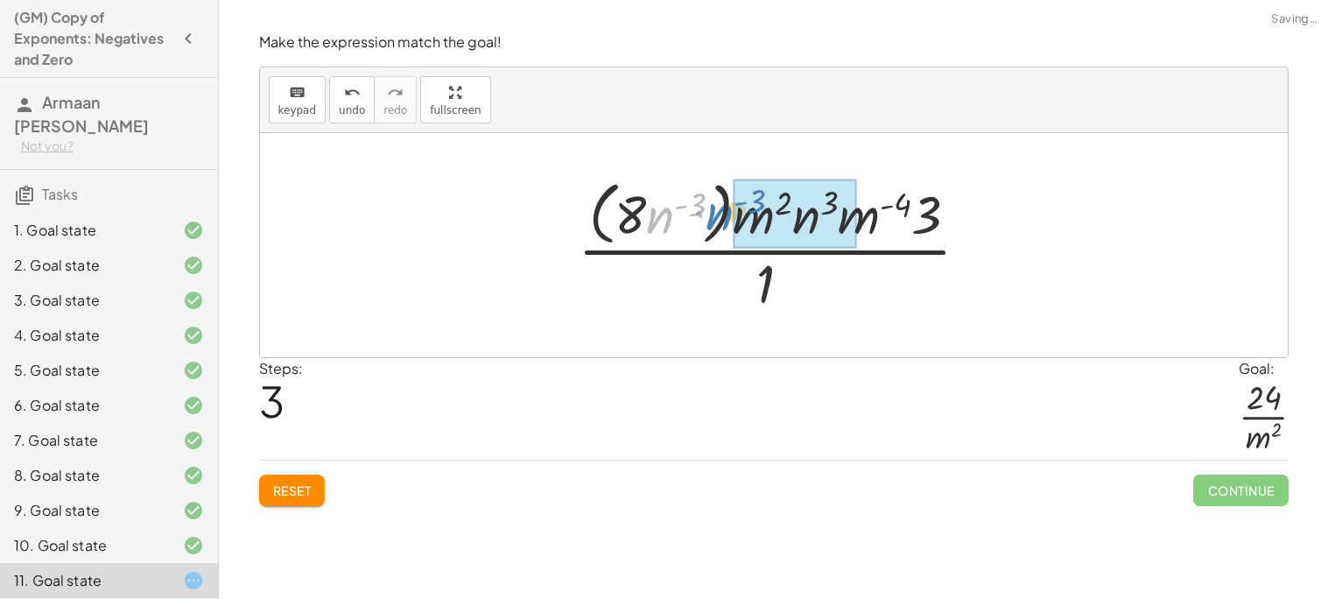
drag, startPoint x: 664, startPoint y: 221, endPoint x: 728, endPoint y: 217, distance: 64.0
click at [728, 217] on div at bounding box center [781, 244] width 424 height 143
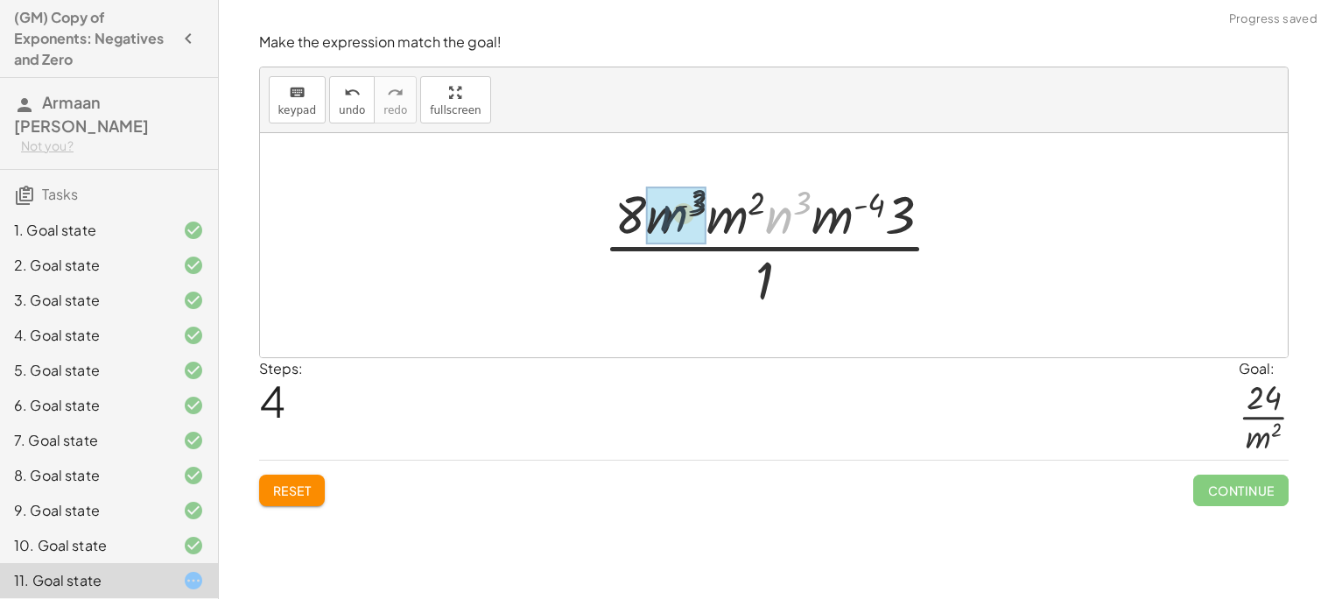
drag, startPoint x: 780, startPoint y: 214, endPoint x: 666, endPoint y: 214, distance: 113.8
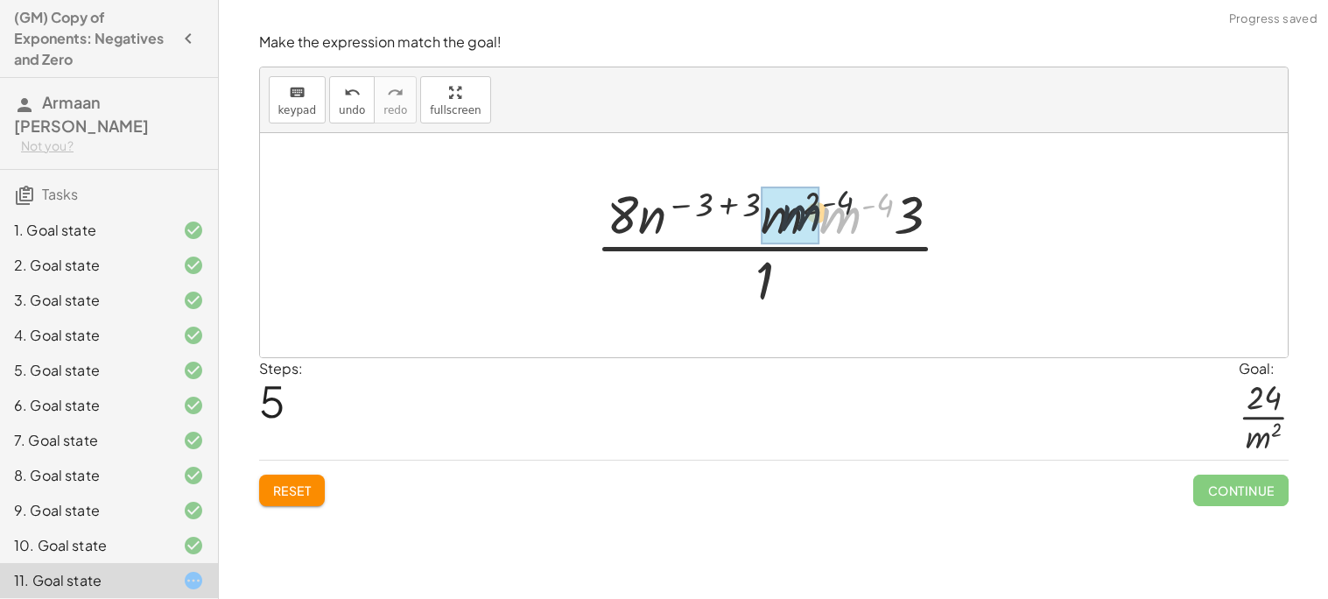
drag, startPoint x: 839, startPoint y: 223, endPoint x: 787, endPoint y: 221, distance: 51.7
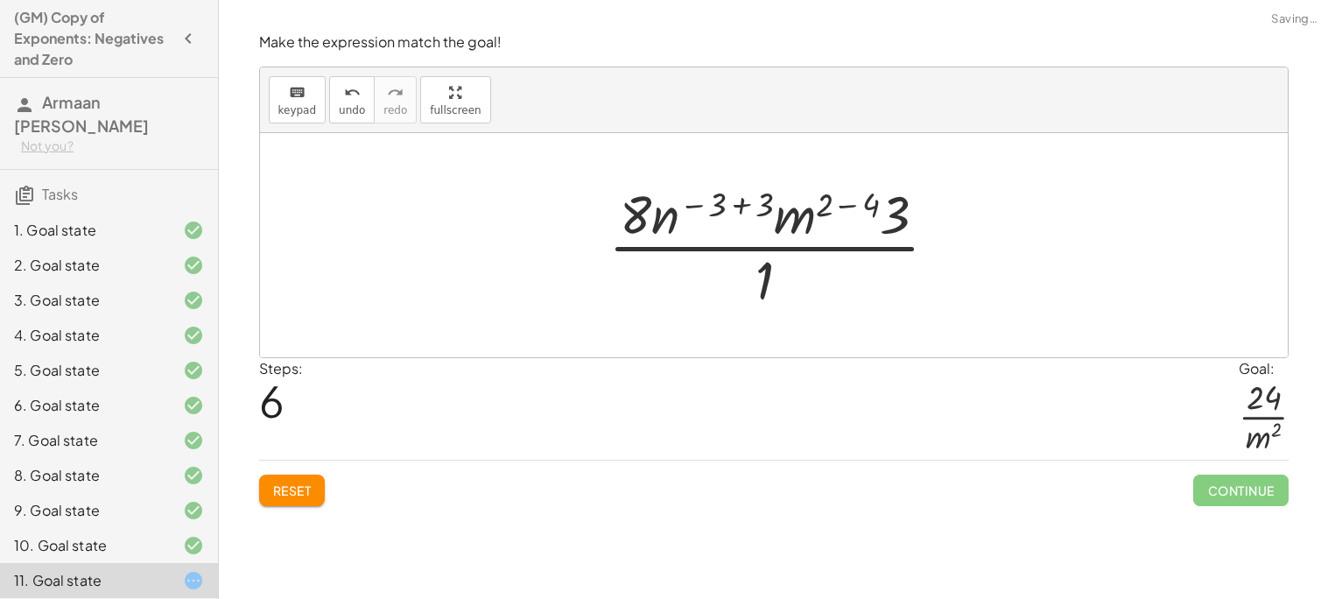
click at [862, 194] on div at bounding box center [781, 245] width 362 height 135
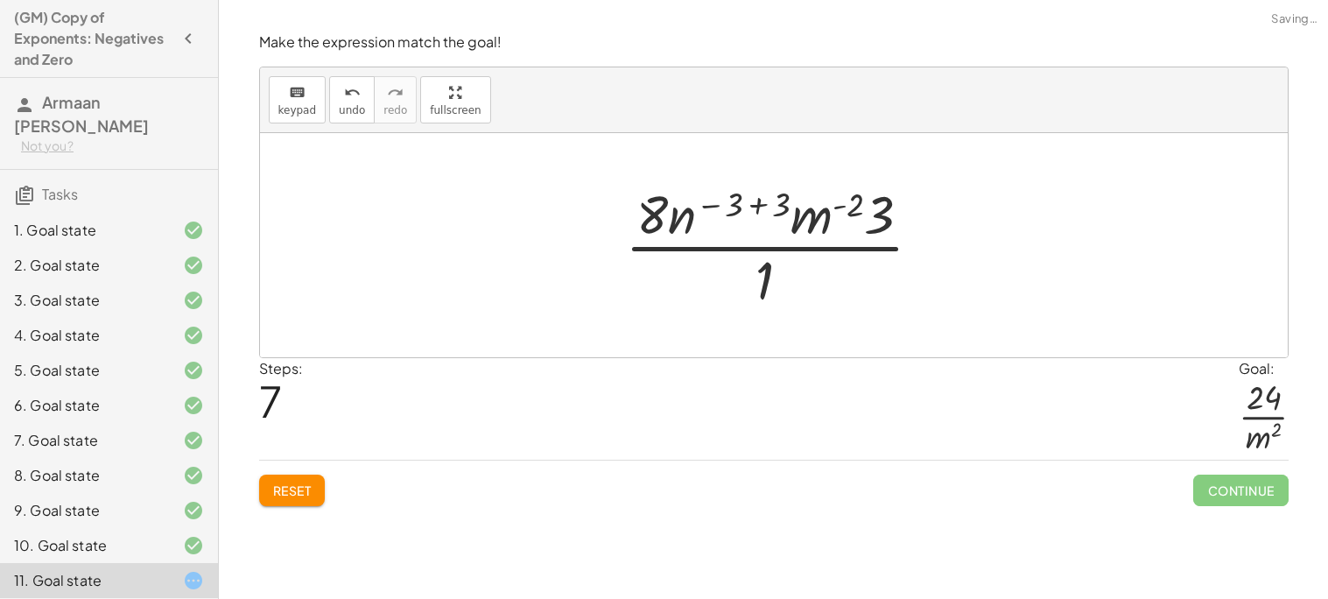
click at [783, 201] on div at bounding box center [780, 245] width 329 height 135
click at [783, 201] on div at bounding box center [781, 245] width 250 height 135
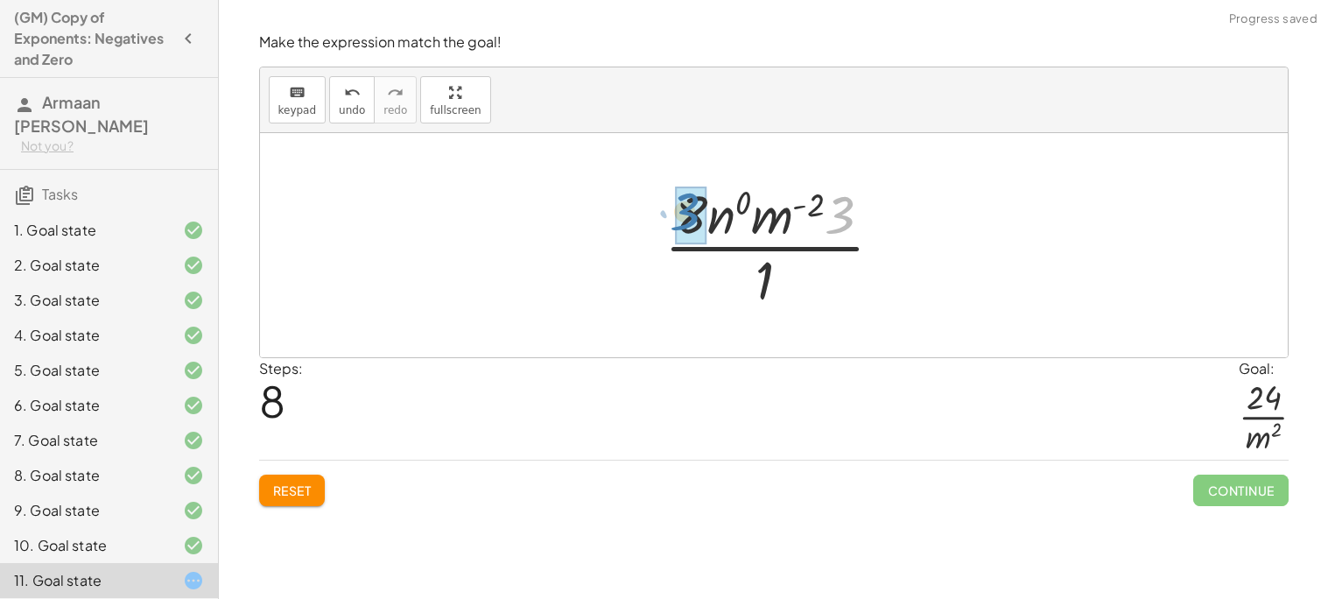
drag, startPoint x: 835, startPoint y: 222, endPoint x: 681, endPoint y: 220, distance: 154.1
click at [743, 222] on div at bounding box center [781, 245] width 246 height 135
drag, startPoint x: 776, startPoint y: 224, endPoint x: 808, endPoint y: 271, distance: 57.3
click at [808, 271] on div at bounding box center [781, 245] width 202 height 135
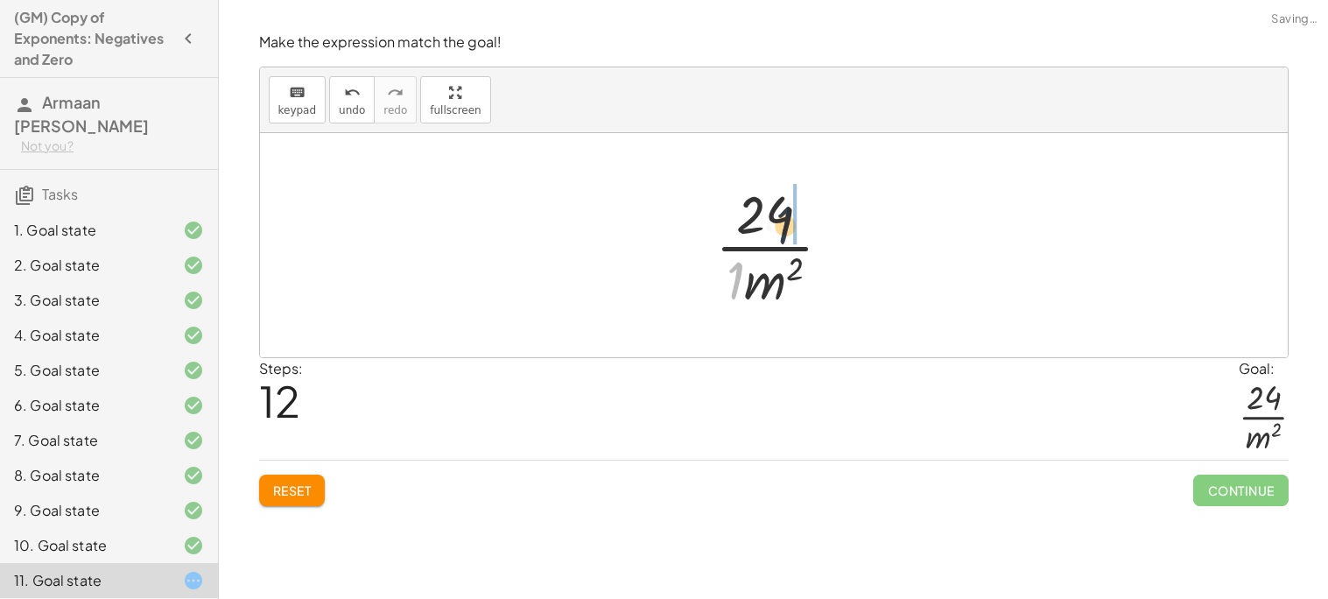
drag, startPoint x: 738, startPoint y: 276, endPoint x: 791, endPoint y: 218, distance: 78.1
click at [791, 218] on div at bounding box center [781, 245] width 148 height 135
drag, startPoint x: 800, startPoint y: 219, endPoint x: 767, endPoint y: 218, distance: 33.3
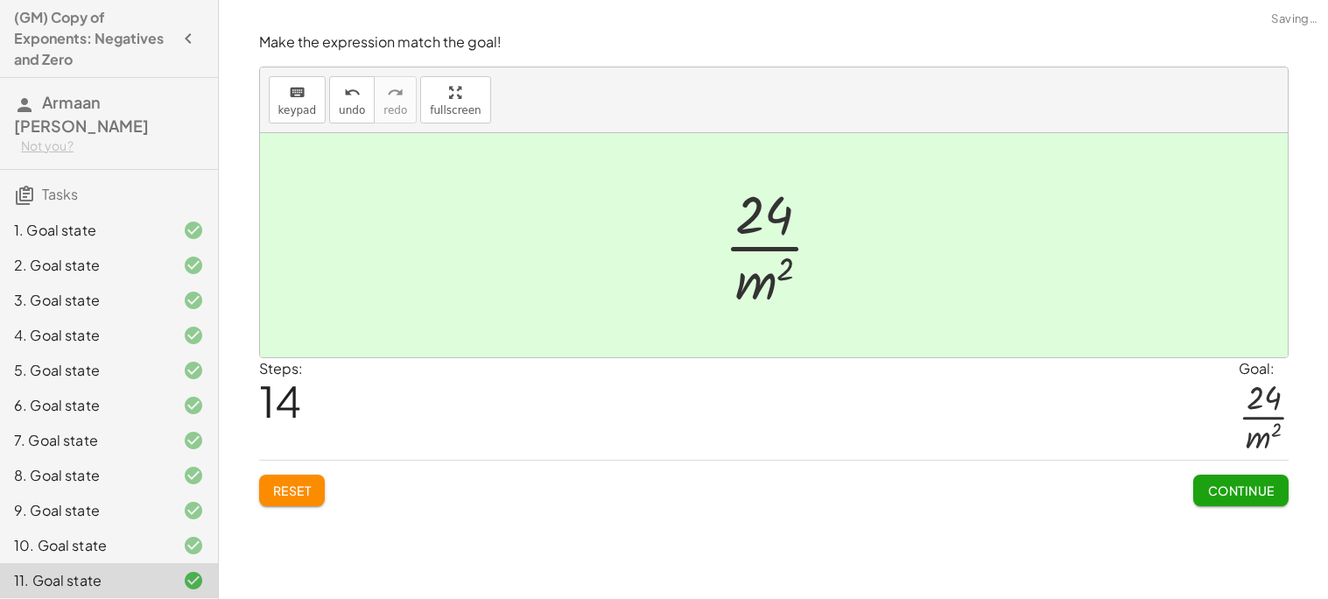
click at [1214, 490] on span "Continue" at bounding box center [1241, 491] width 67 height 16
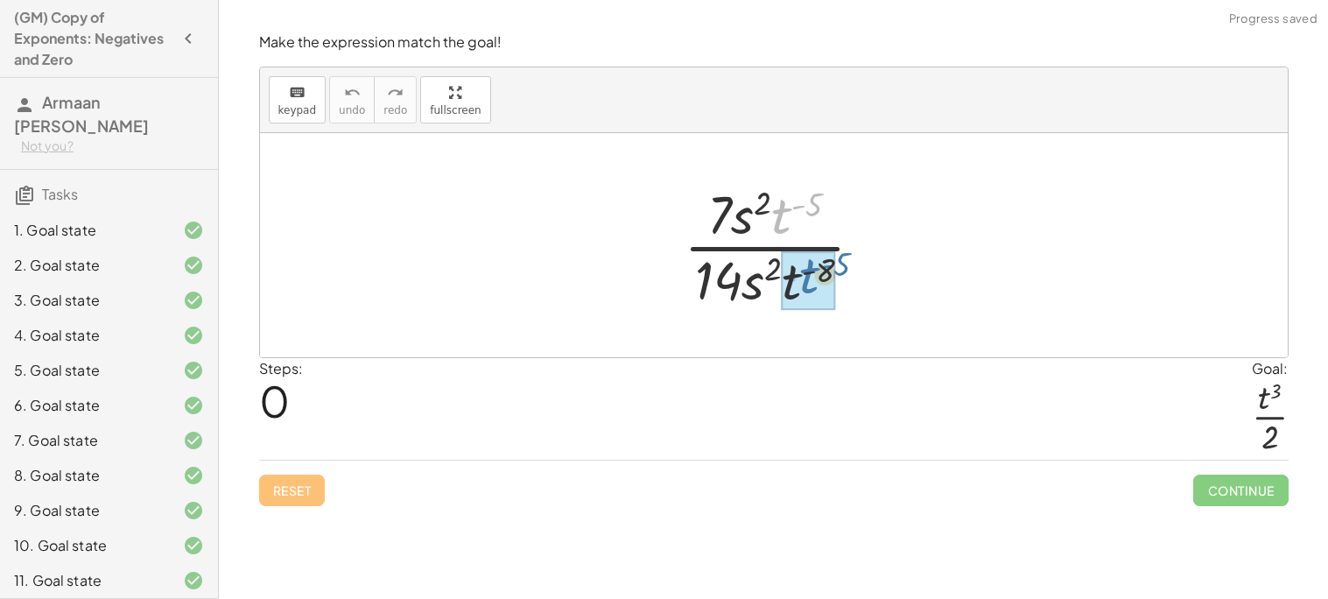
drag, startPoint x: 782, startPoint y: 218, endPoint x: 807, endPoint y: 279, distance: 66.4
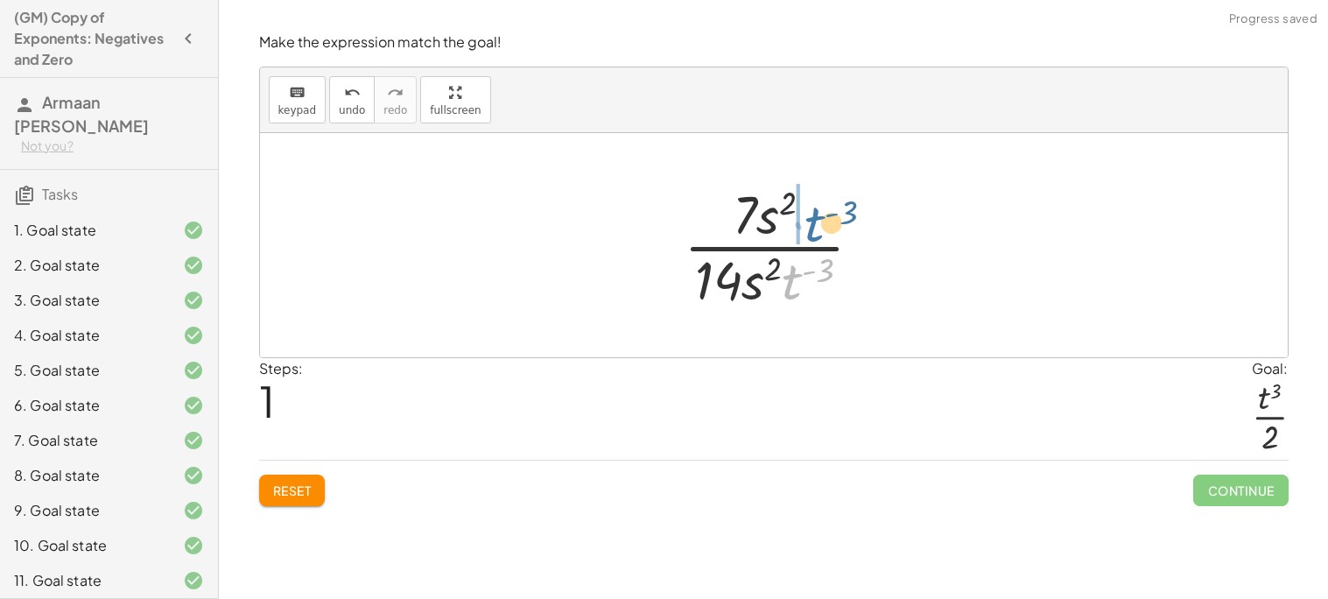
drag, startPoint x: 797, startPoint y: 278, endPoint x: 819, endPoint y: 218, distance: 63.4
click at [819, 218] on div at bounding box center [780, 245] width 210 height 135
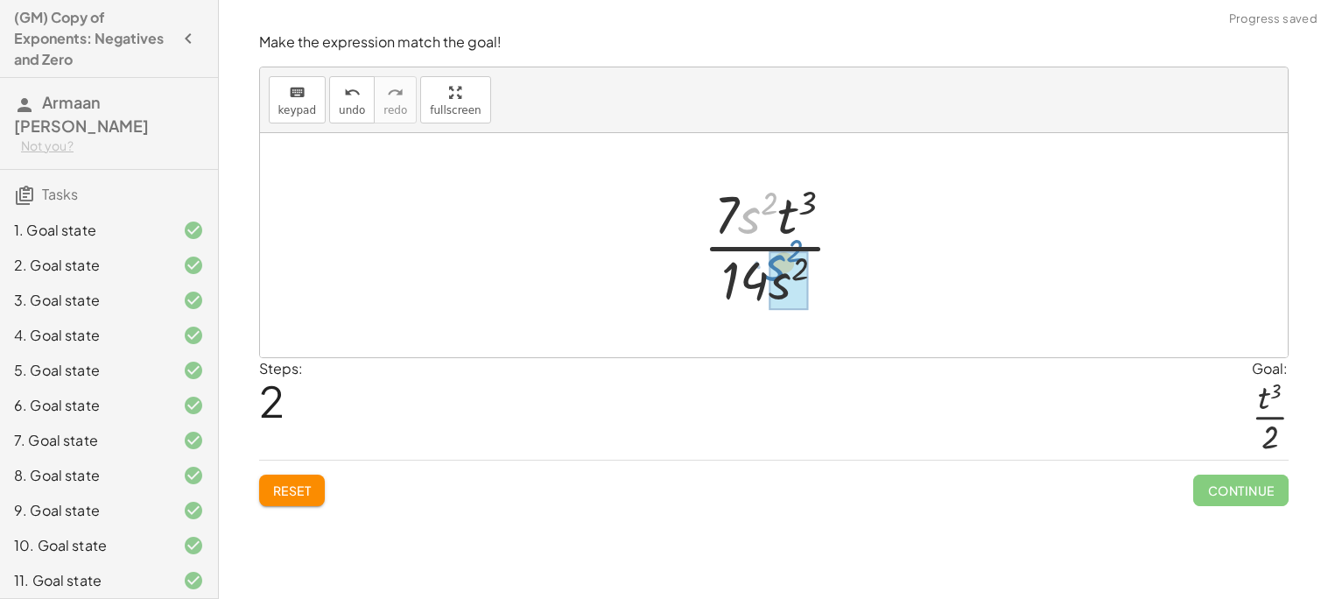
drag, startPoint x: 759, startPoint y: 217, endPoint x: 793, endPoint y: 278, distance: 69.0
drag, startPoint x: 767, startPoint y: 218, endPoint x: 796, endPoint y: 282, distance: 70.2
click at [796, 282] on div at bounding box center [780, 245] width 133 height 135
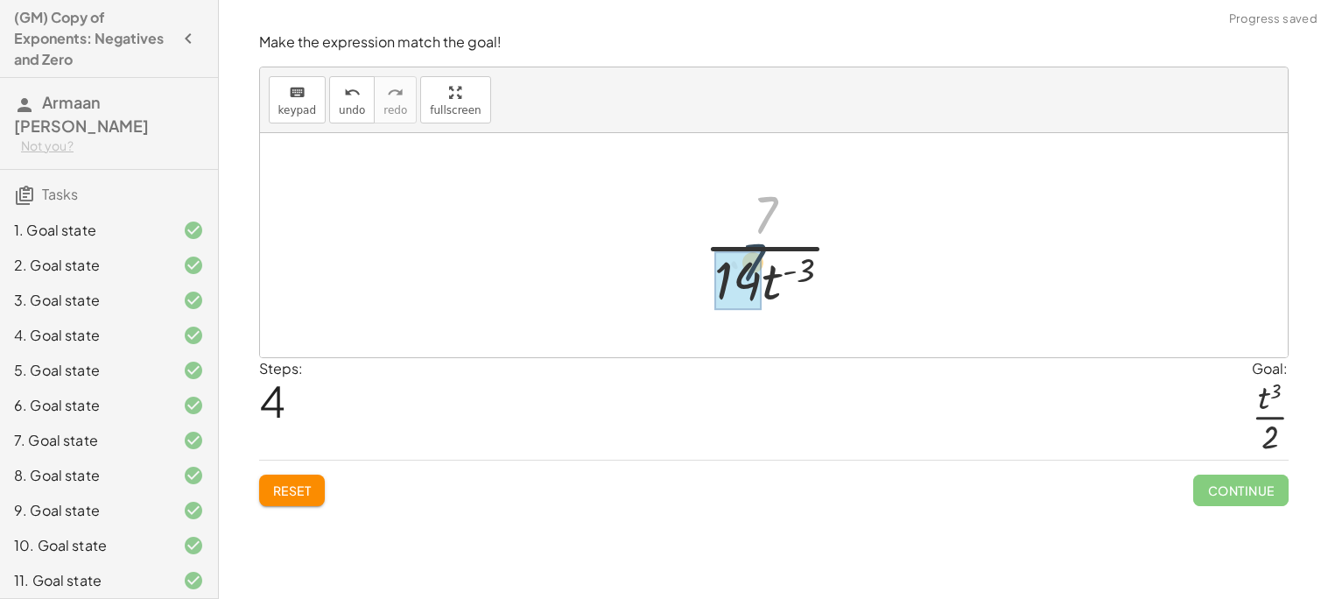
drag, startPoint x: 771, startPoint y: 215, endPoint x: 755, endPoint y: 271, distance: 59.3
drag, startPoint x: 764, startPoint y: 278, endPoint x: 790, endPoint y: 208, distance: 74.8
click at [790, 208] on div at bounding box center [780, 245] width 152 height 135
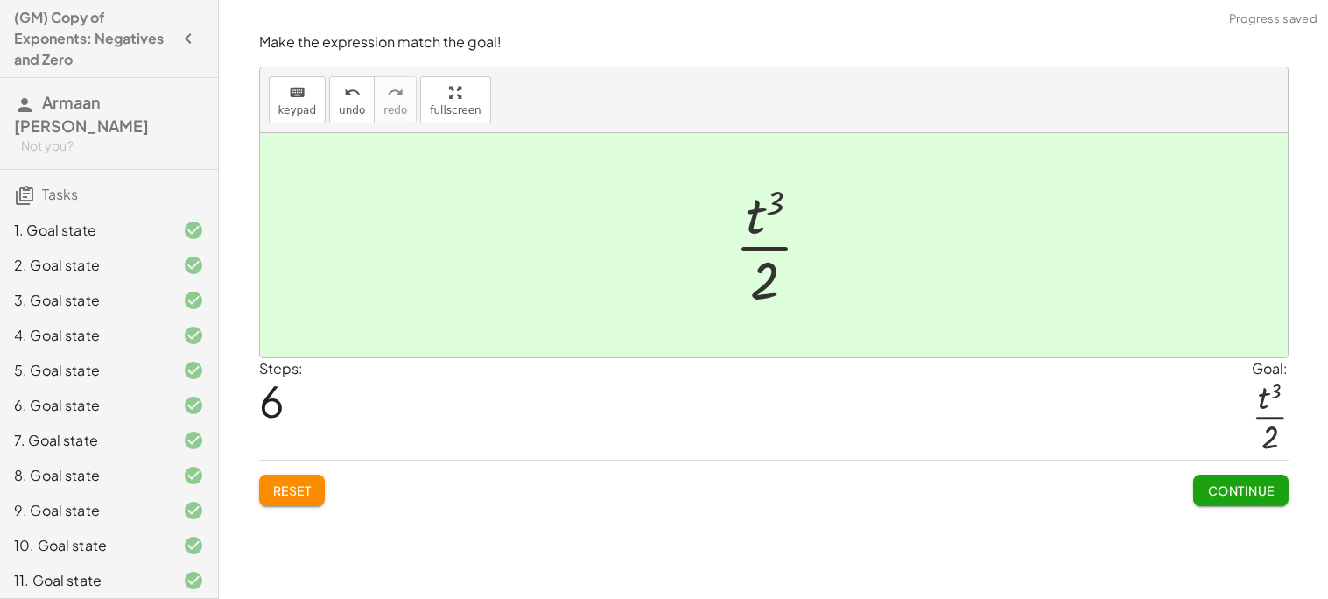
click at [1194, 487] on button "Continue" at bounding box center [1241, 491] width 95 height 32
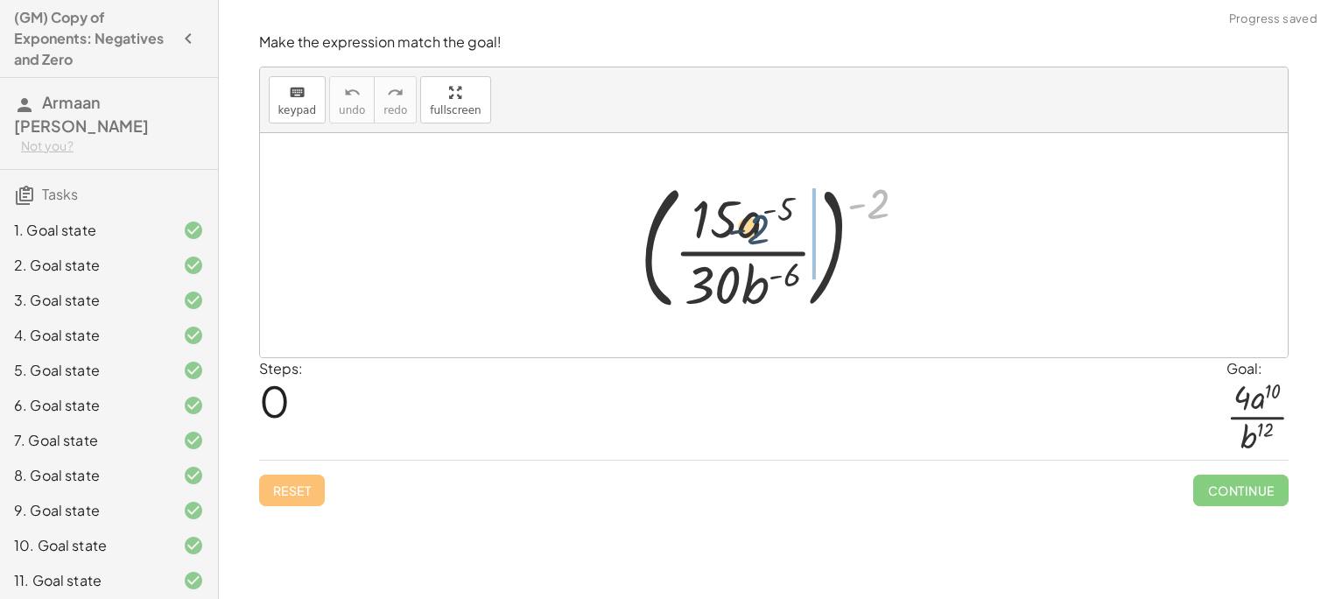
drag, startPoint x: 876, startPoint y: 203, endPoint x: 751, endPoint y: 229, distance: 126.9
click at [751, 229] on div at bounding box center [780, 245] width 299 height 145
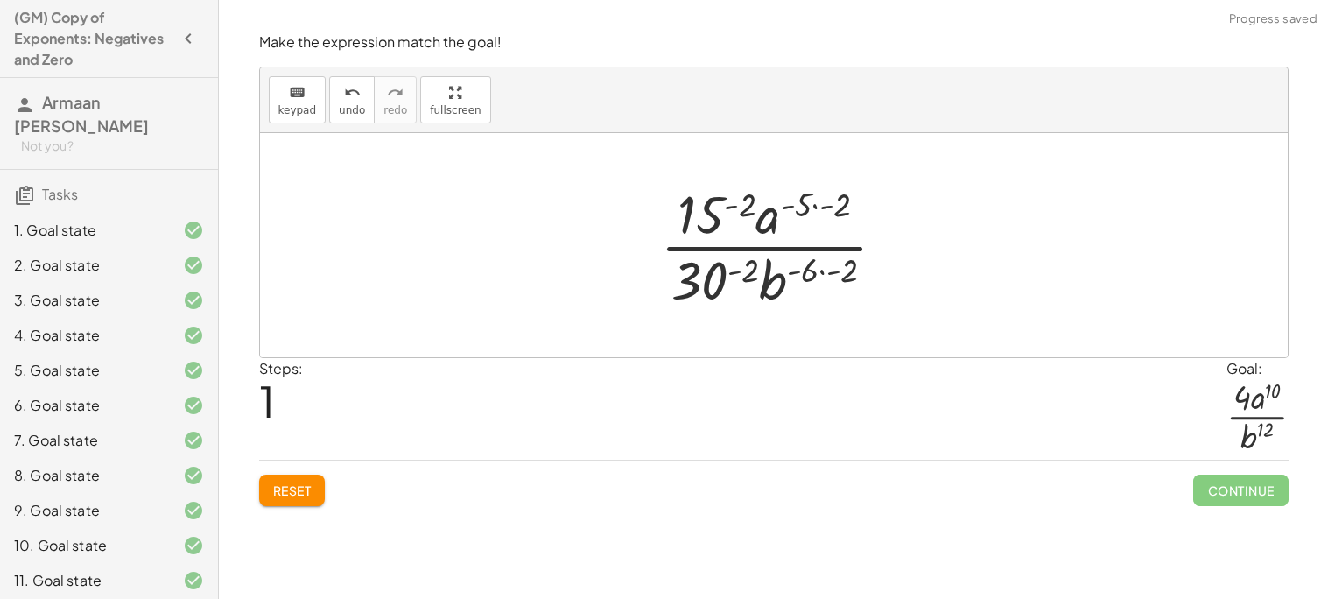
click at [703, 219] on div at bounding box center [780, 245] width 257 height 135
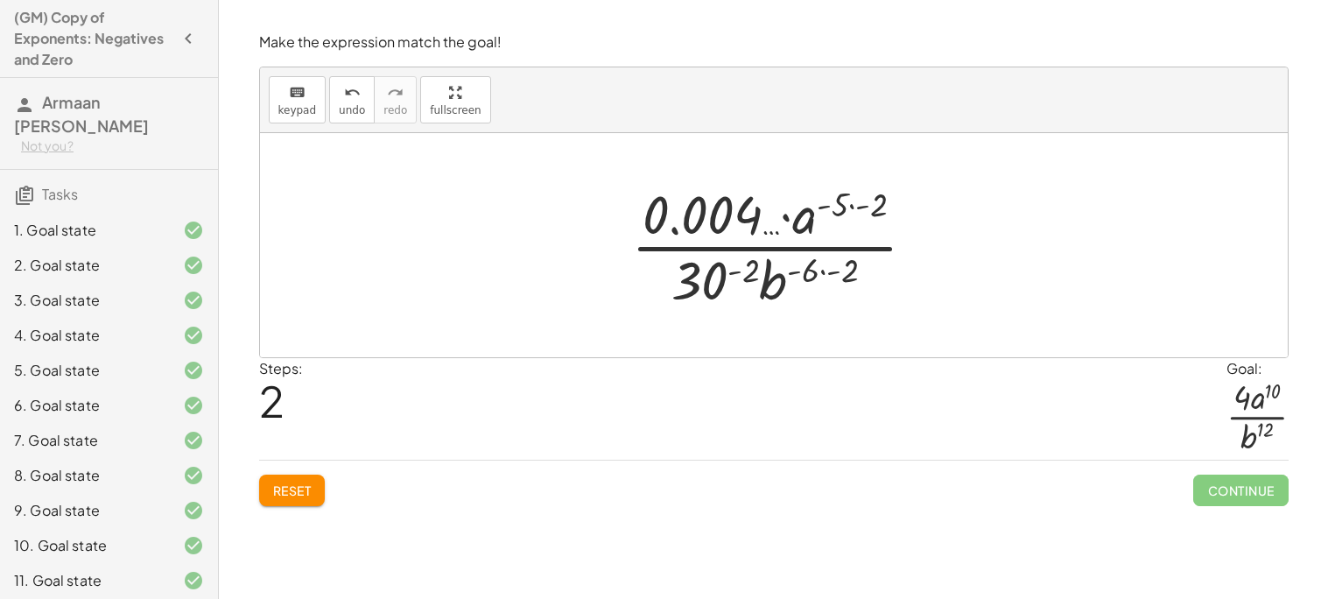
click at [312, 482] on button "Reset" at bounding box center [292, 491] width 67 height 32
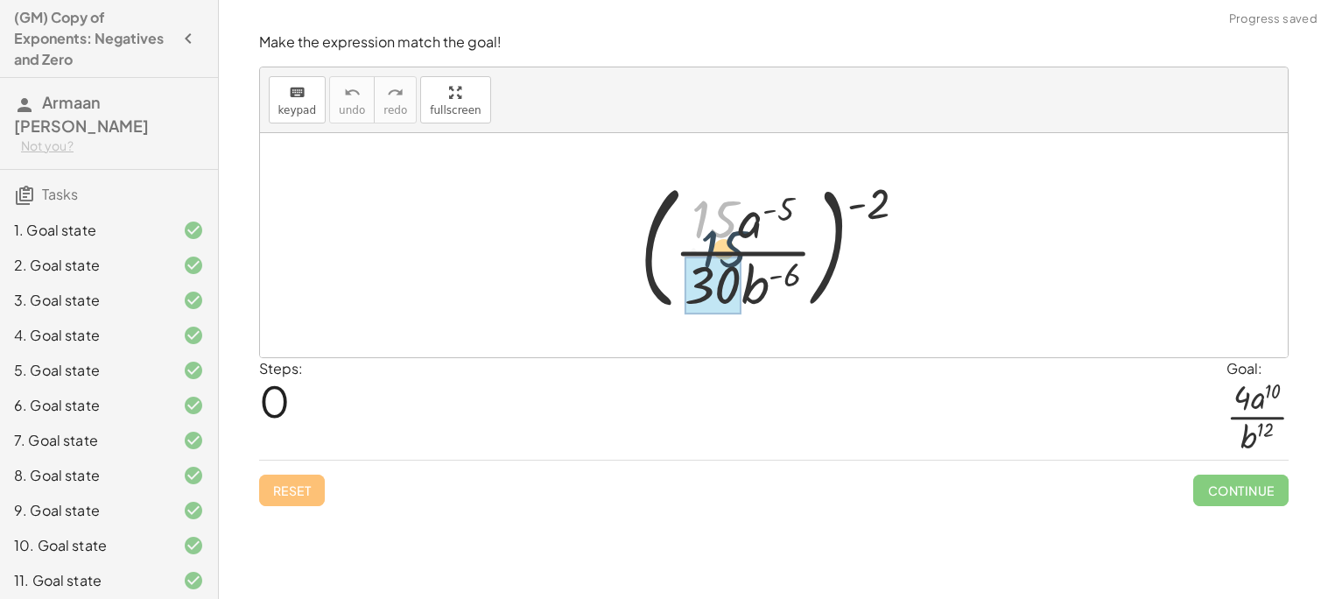
drag, startPoint x: 725, startPoint y: 232, endPoint x: 732, endPoint y: 286, distance: 54.7
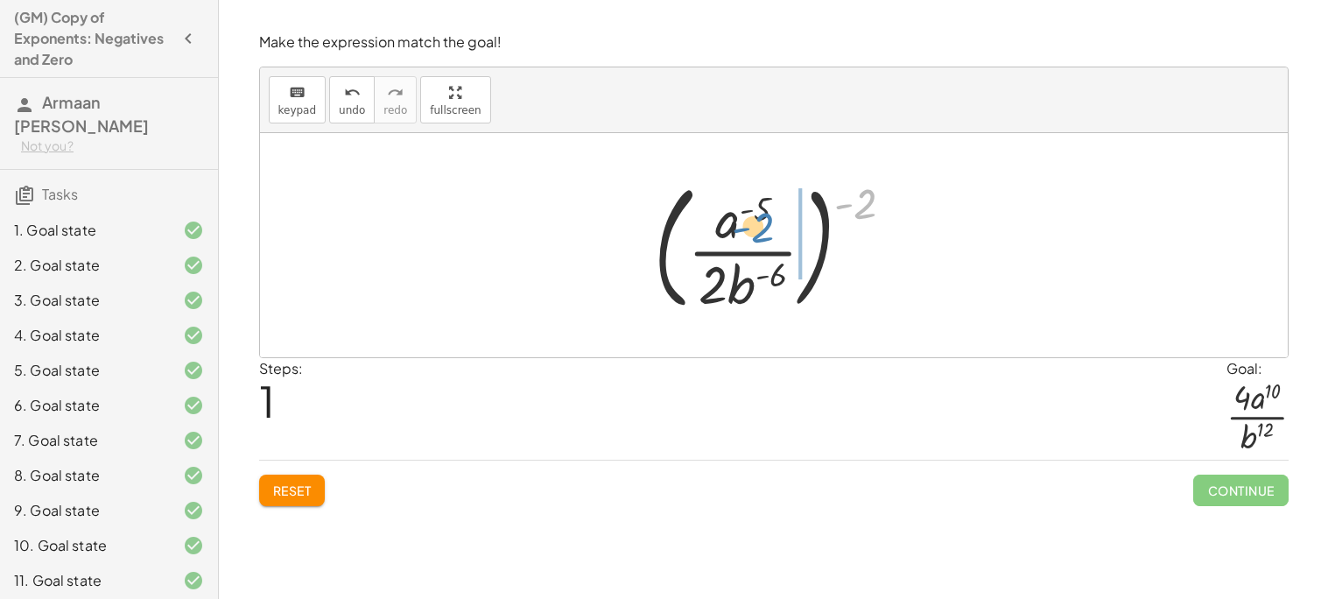
drag, startPoint x: 870, startPoint y: 201, endPoint x: 753, endPoint y: 227, distance: 120.2
click at [753, 227] on div at bounding box center [780, 245] width 271 height 145
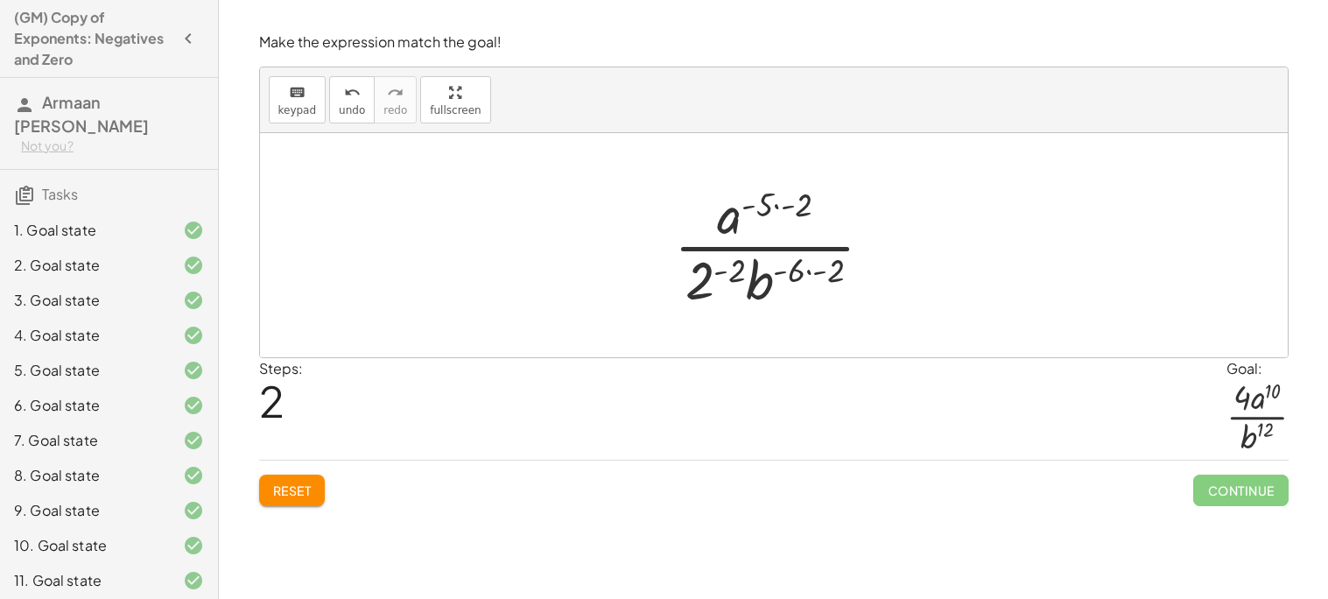
click at [729, 266] on div at bounding box center [781, 245] width 230 height 135
click at [811, 268] on div at bounding box center [780, 245] width 265 height 135
click at [852, 275] on div at bounding box center [780, 245] width 265 height 135
click at [800, 208] on div at bounding box center [780, 245] width 222 height 135
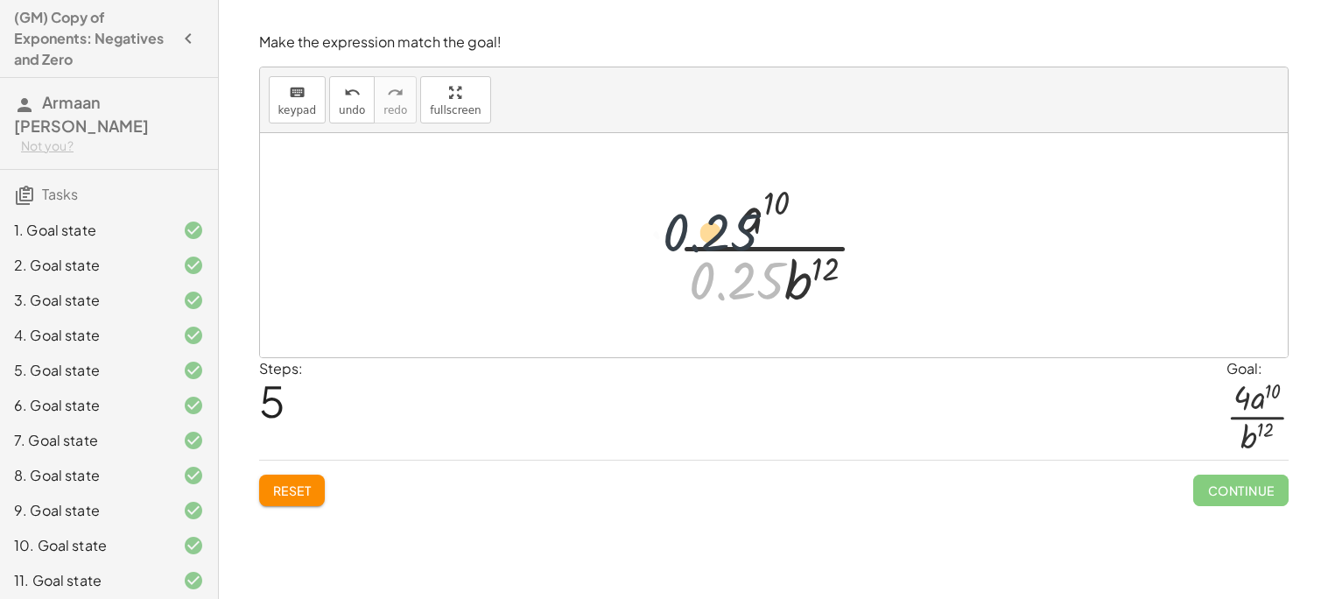
drag, startPoint x: 764, startPoint y: 278, endPoint x: 728, endPoint y: 218, distance: 70.3
click at [728, 218] on div at bounding box center [780, 245] width 222 height 135
click at [309, 497] on span "Reset" at bounding box center [292, 491] width 39 height 16
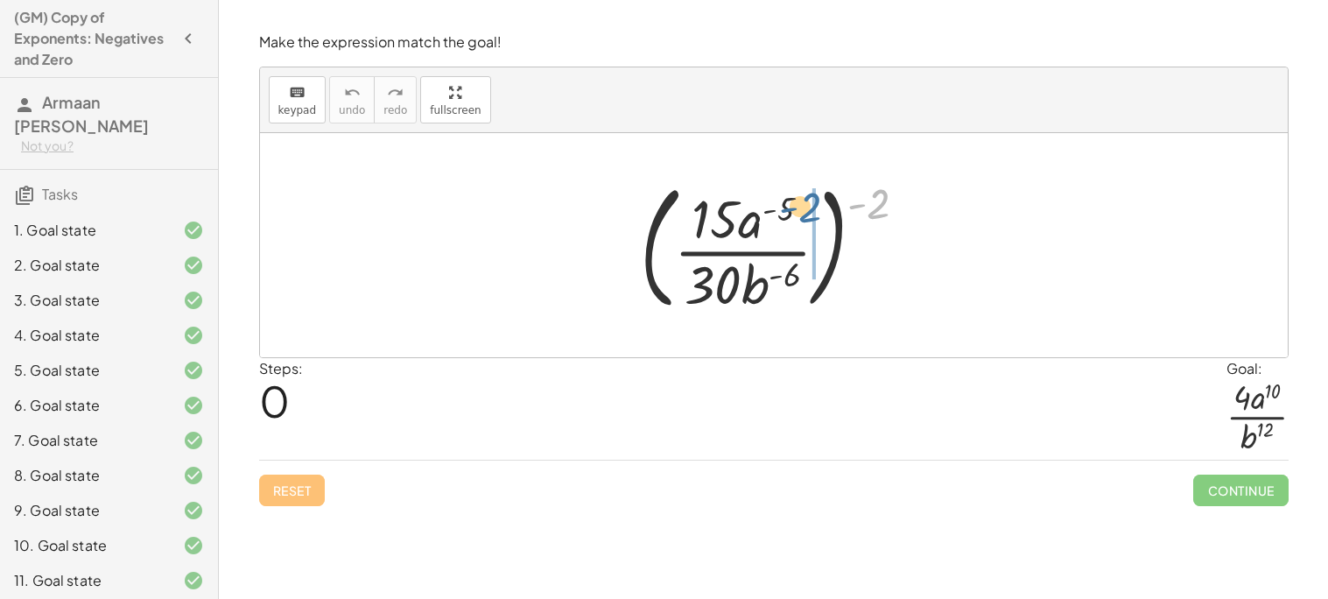
drag, startPoint x: 868, startPoint y: 209, endPoint x: 770, endPoint y: 217, distance: 98.4
click at [770, 217] on div at bounding box center [780, 245] width 299 height 145
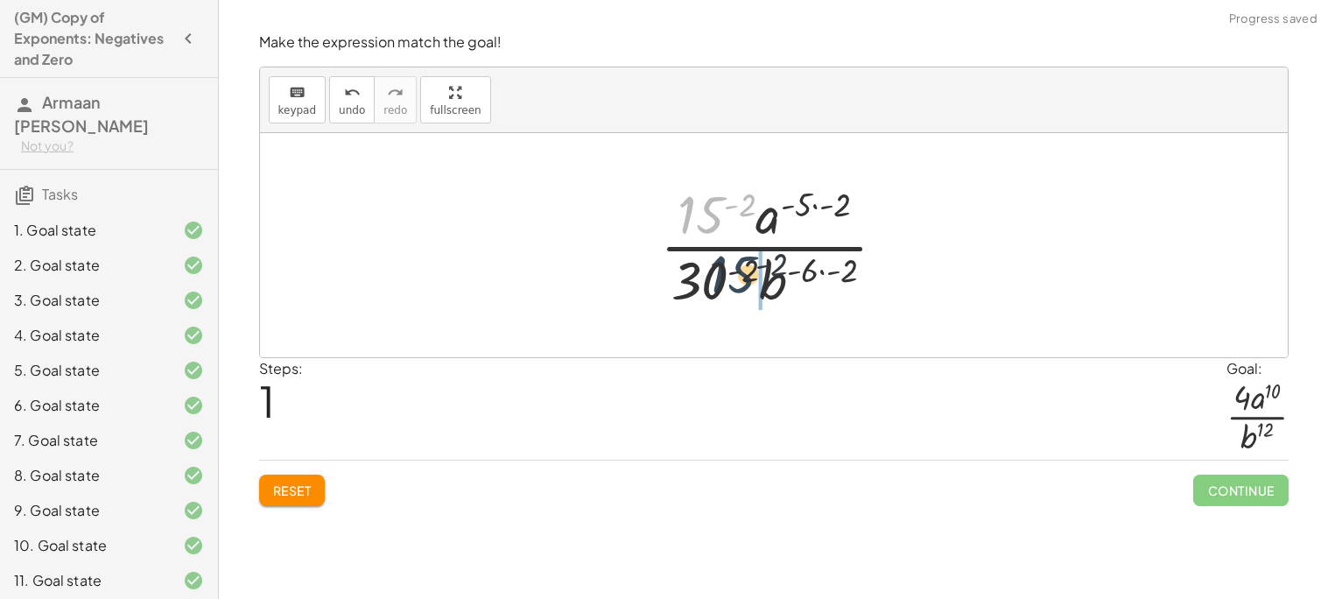
drag, startPoint x: 698, startPoint y: 220, endPoint x: 731, endPoint y: 286, distance: 74.4
click at [731, 286] on div at bounding box center [780, 245] width 257 height 135
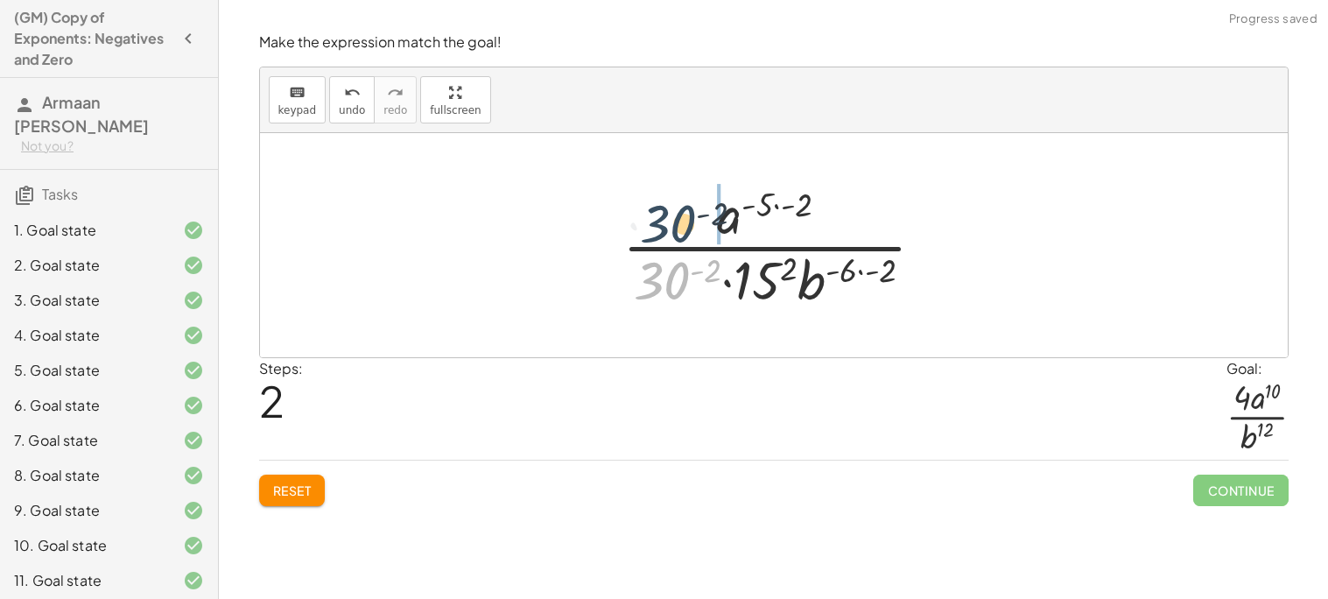
drag, startPoint x: 670, startPoint y: 271, endPoint x: 677, endPoint y: 213, distance: 59.1
click at [677, 213] on div at bounding box center [781, 245] width 334 height 135
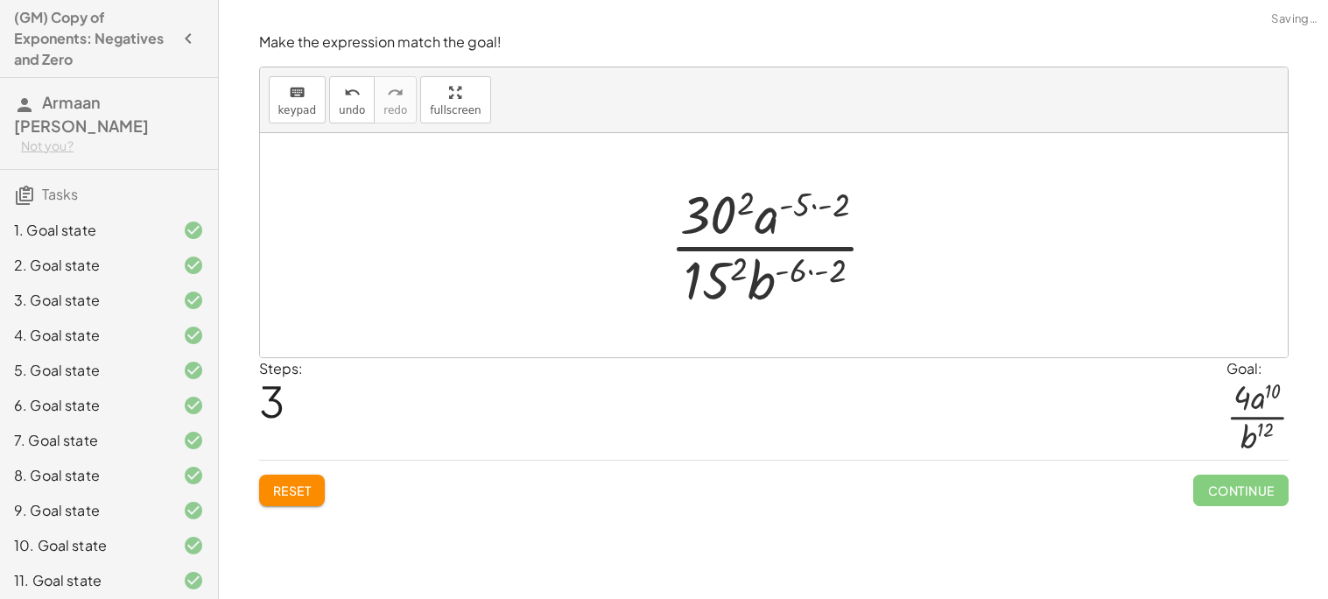
click at [712, 231] on div at bounding box center [781, 245] width 240 height 135
click at [721, 271] on div at bounding box center [781, 245] width 244 height 135
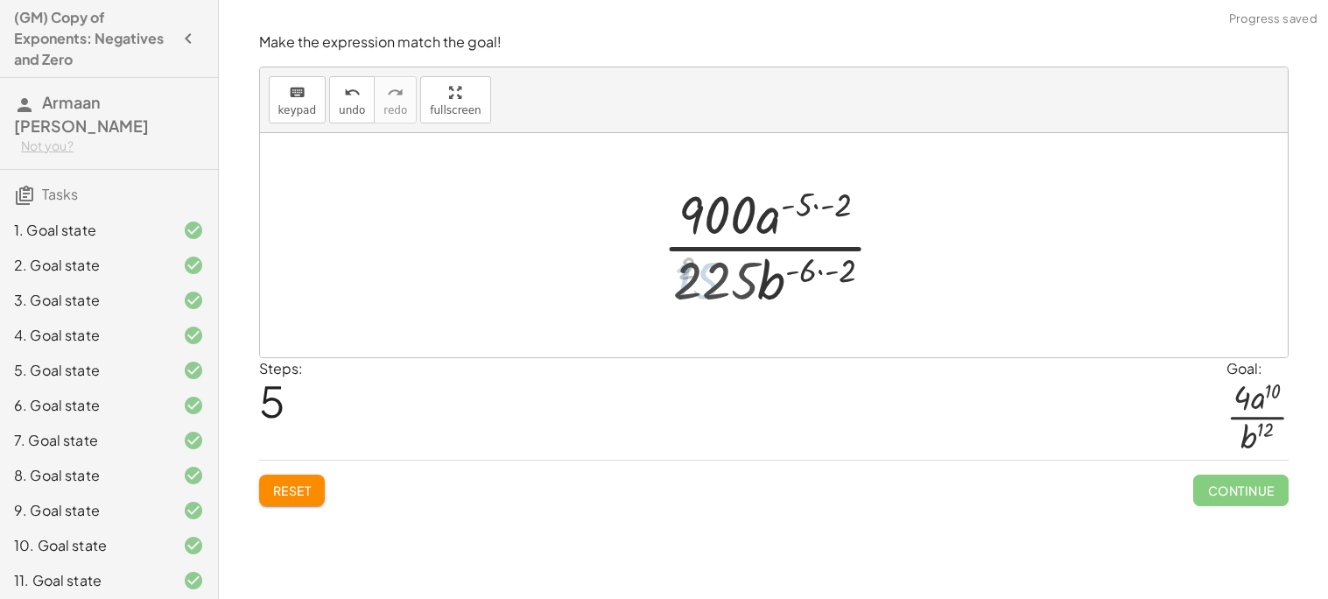
click at [729, 200] on div at bounding box center [781, 245] width 256 height 135
click at [726, 284] on div at bounding box center [781, 245] width 256 height 135
click at [732, 277] on div at bounding box center [781, 245] width 256 height 135
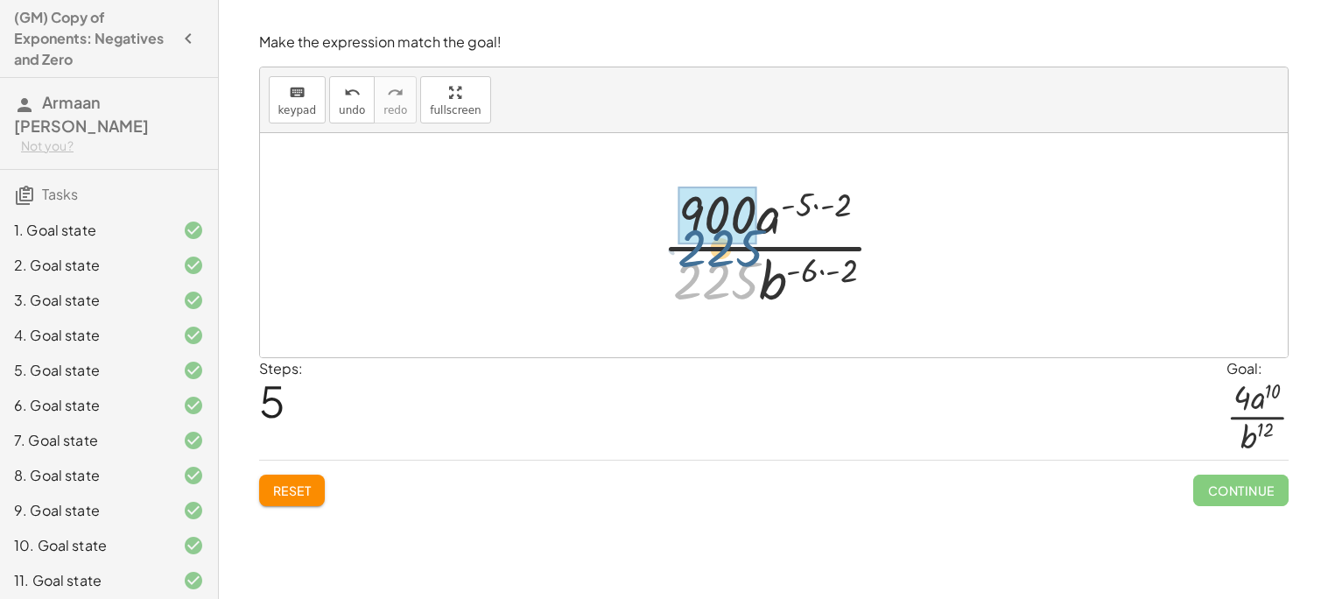
drag, startPoint x: 732, startPoint y: 277, endPoint x: 729, endPoint y: 238, distance: 38.7
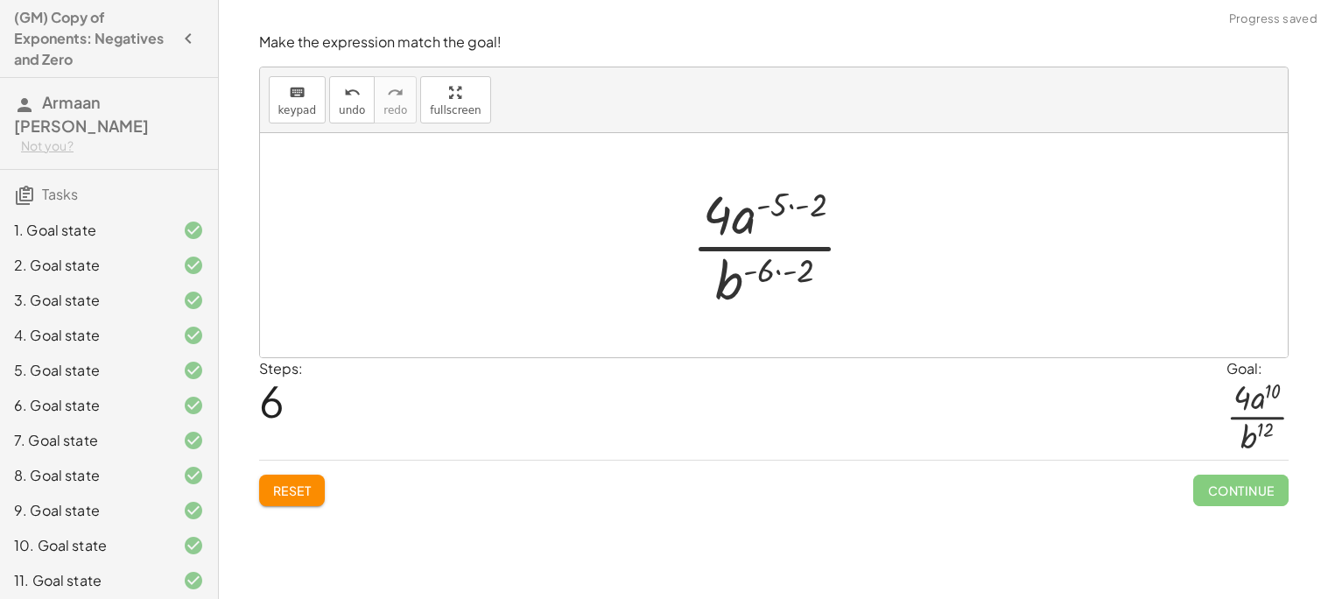
click at [797, 206] on div at bounding box center [780, 245] width 195 height 135
click at [807, 274] on div at bounding box center [781, 245] width 170 height 135
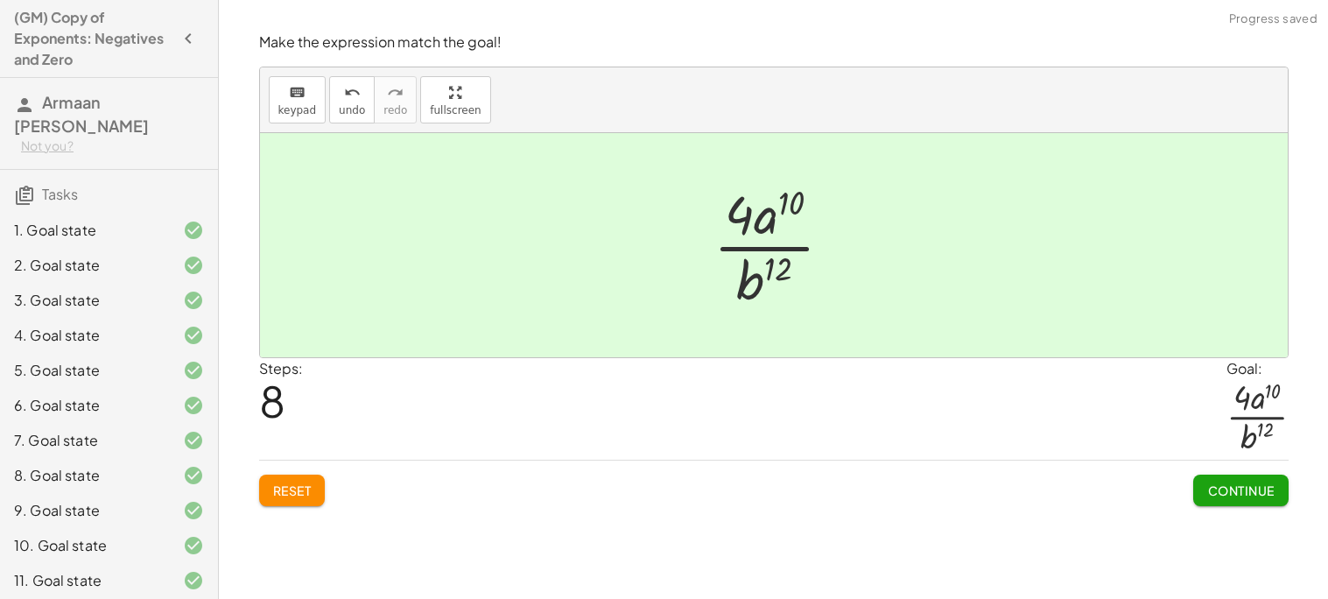
click at [1217, 488] on span "Continue" at bounding box center [1241, 491] width 67 height 16
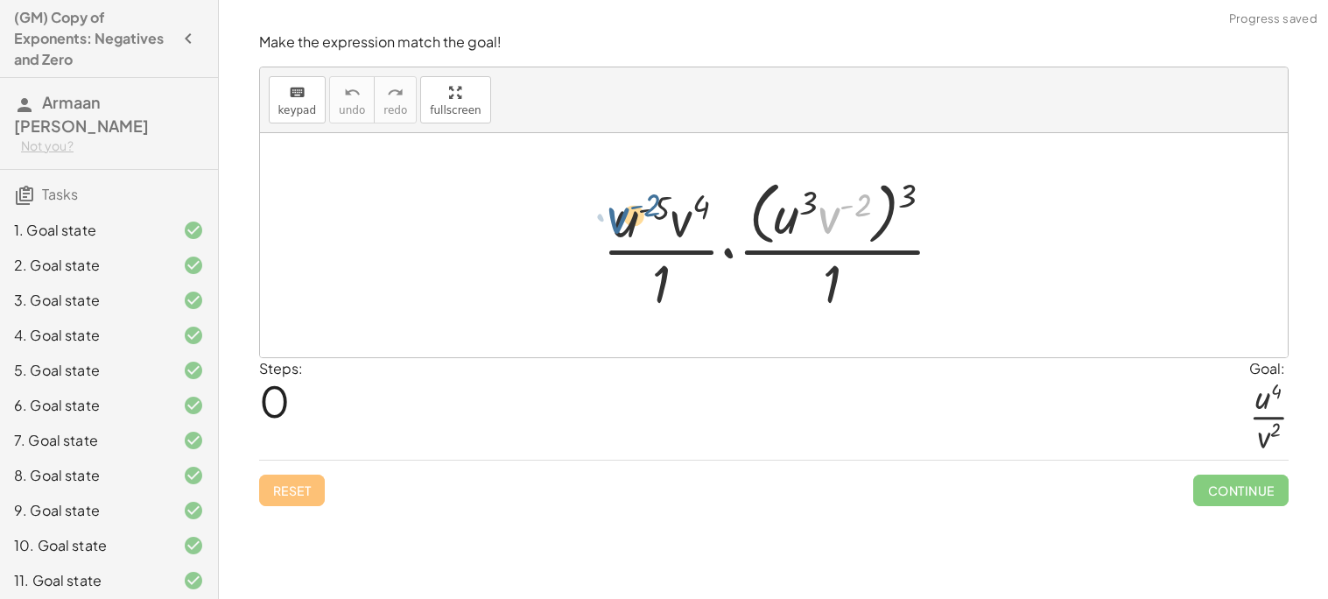
drag, startPoint x: 836, startPoint y: 222, endPoint x: 635, endPoint y: 229, distance: 201.6
click at [635, 229] on div at bounding box center [781, 244] width 374 height 143
drag, startPoint x: 906, startPoint y: 195, endPoint x: 828, endPoint y: 195, distance: 78.8
click at [828, 195] on div at bounding box center [781, 244] width 374 height 143
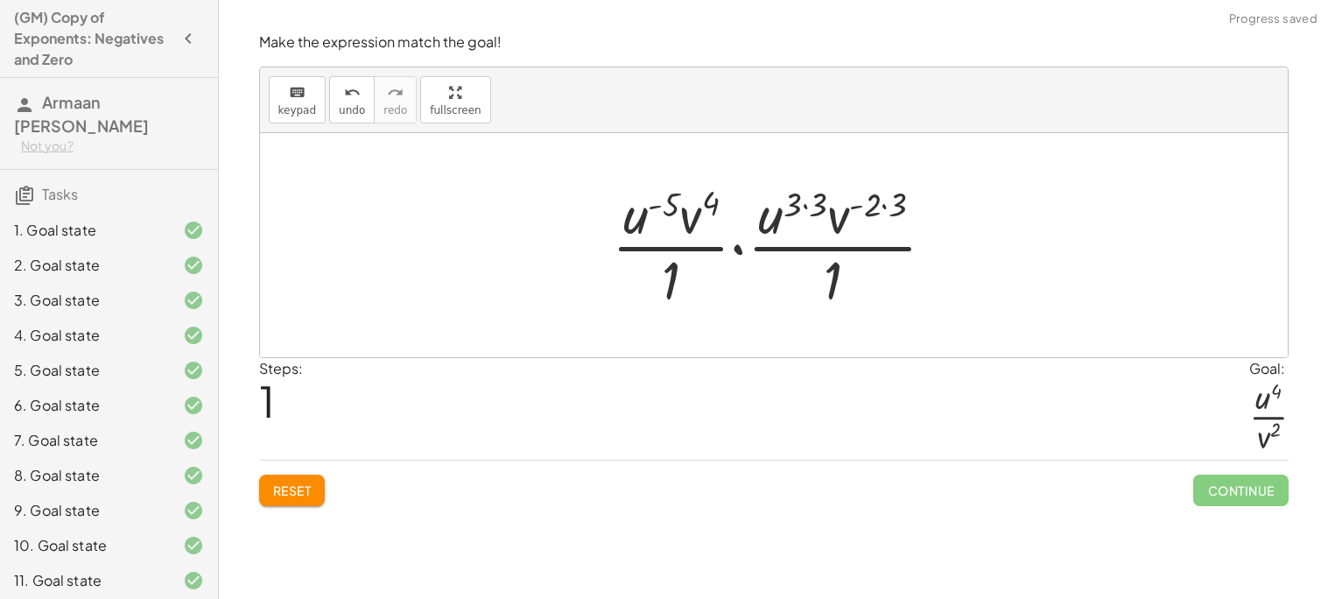
click at [808, 204] on div at bounding box center [780, 245] width 355 height 135
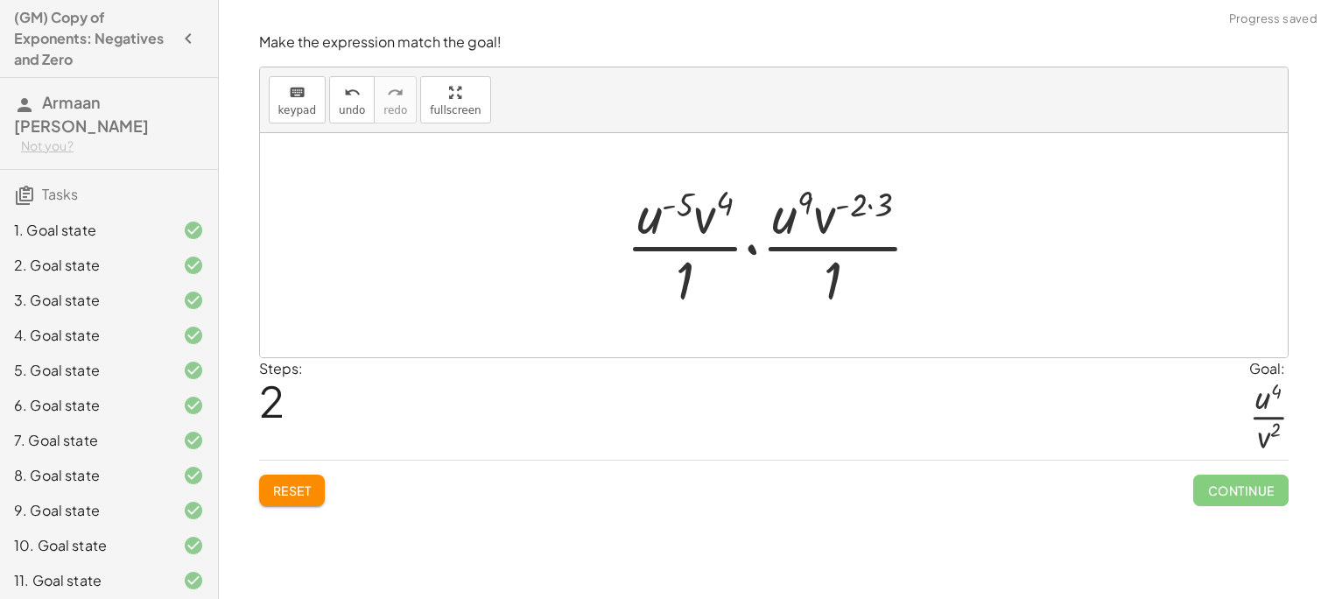
click at [883, 204] on div at bounding box center [780, 245] width 327 height 135
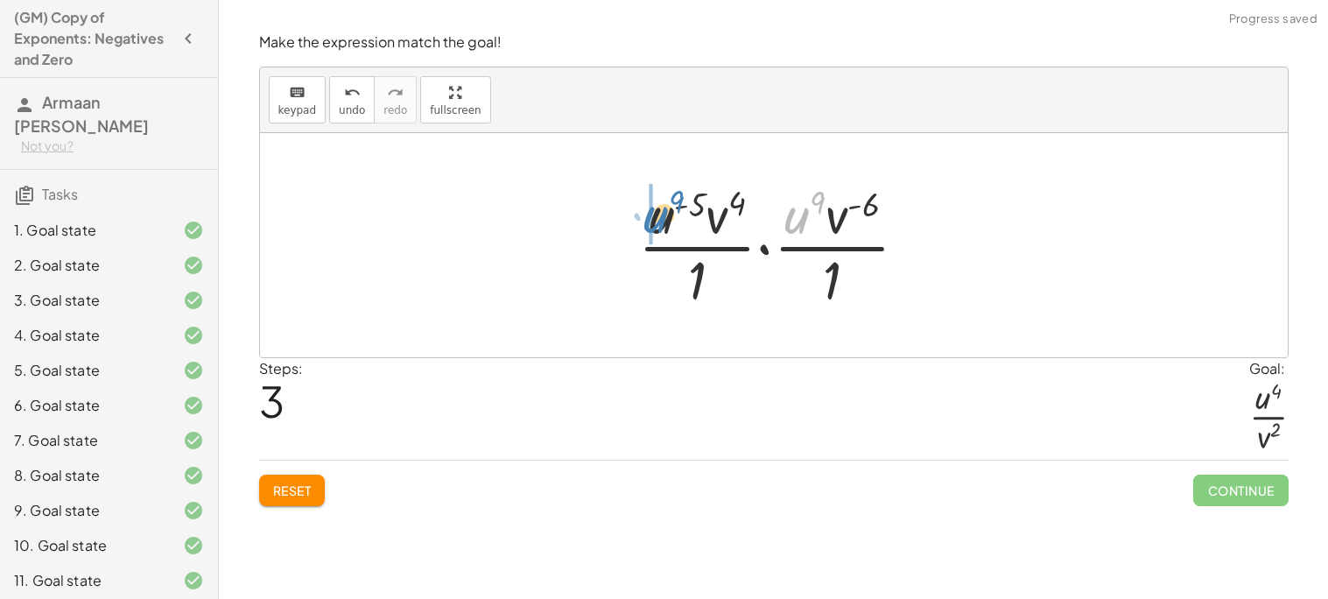
drag, startPoint x: 803, startPoint y: 223, endPoint x: 660, endPoint y: 223, distance: 142.7
click at [660, 223] on div at bounding box center [780, 245] width 301 height 135
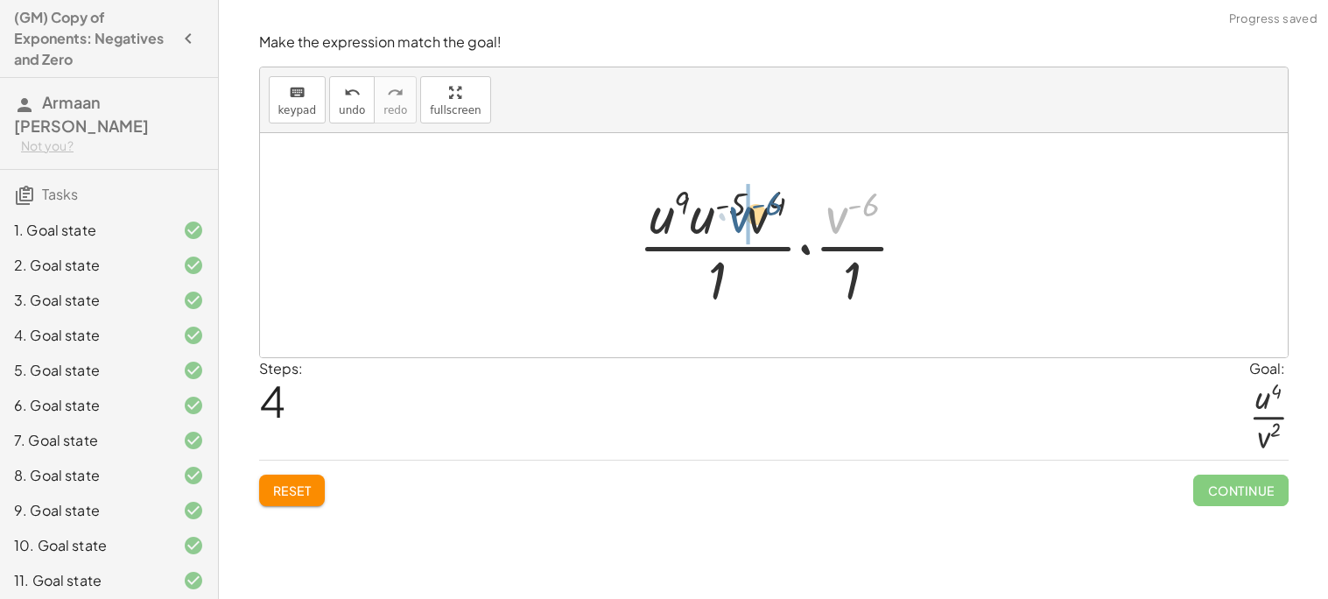
drag, startPoint x: 837, startPoint y: 218, endPoint x: 731, endPoint y: 219, distance: 106.0
click at [731, 219] on div at bounding box center [780, 245] width 301 height 135
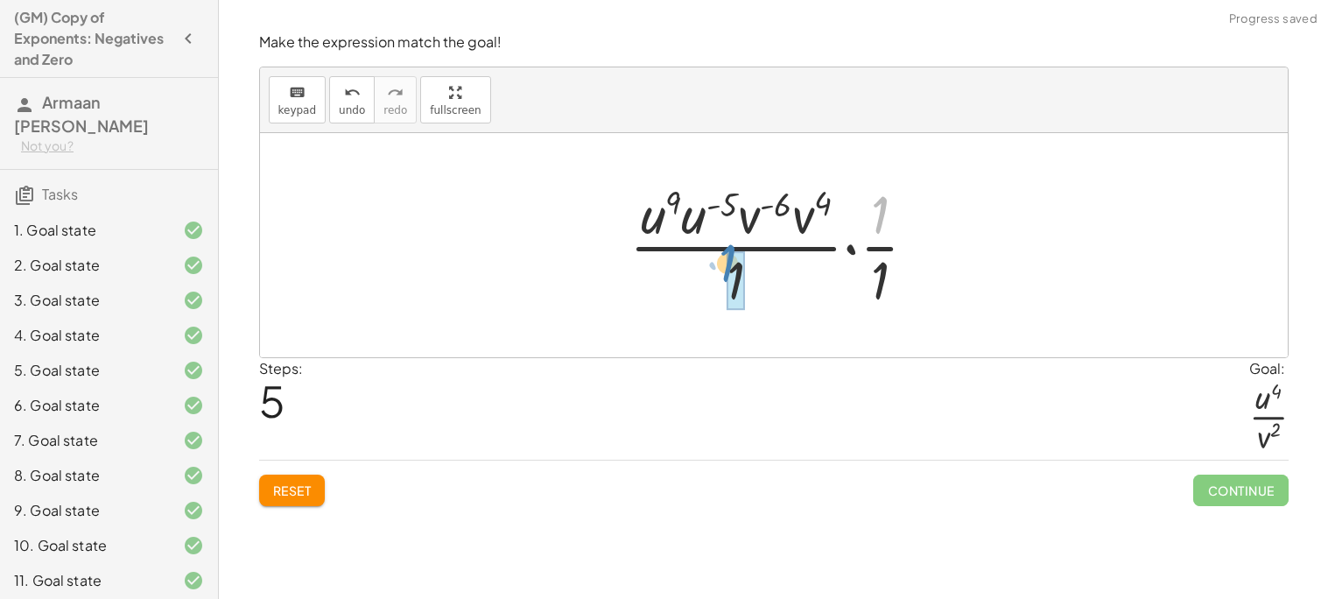
drag, startPoint x: 877, startPoint y: 225, endPoint x: 738, endPoint y: 287, distance: 152.5
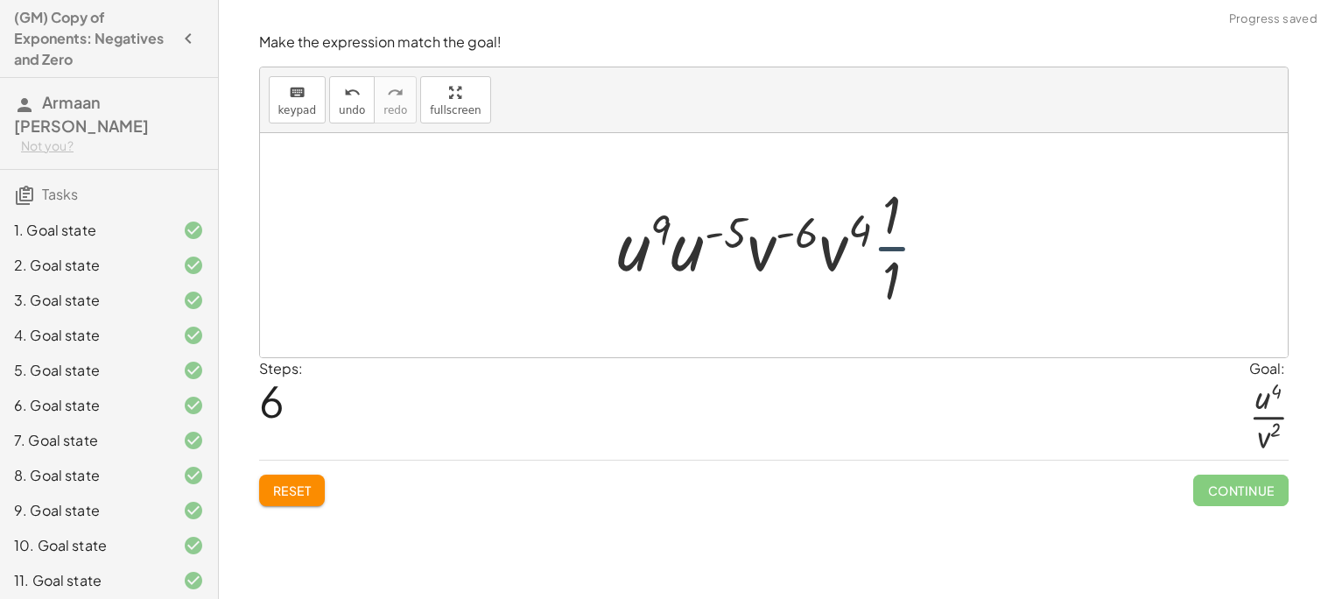
click at [888, 253] on div at bounding box center [781, 245] width 344 height 135
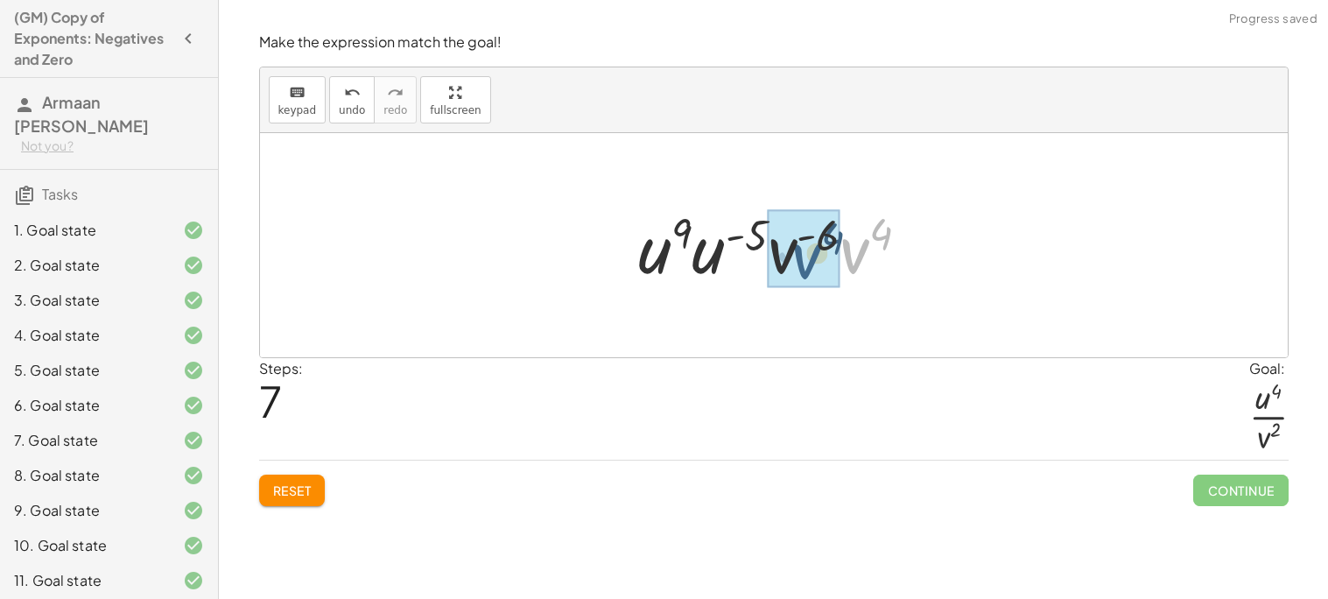
drag, startPoint x: 855, startPoint y: 250, endPoint x: 803, endPoint y: 255, distance: 51.9
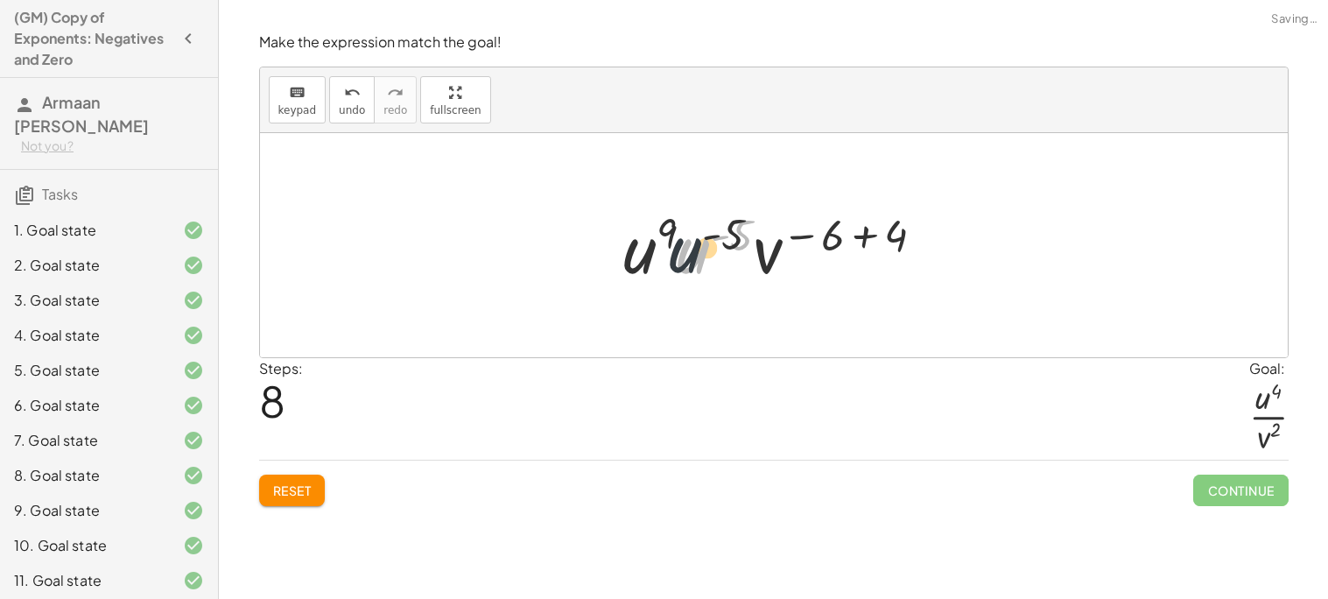
drag, startPoint x: 694, startPoint y: 255, endPoint x: 665, endPoint y: 255, distance: 28.9
click at [665, 255] on div at bounding box center [781, 246] width 333 height 90
drag, startPoint x: 715, startPoint y: 246, endPoint x: 656, endPoint y: 247, distance: 58.7
click at [745, 231] on div at bounding box center [781, 246] width 319 height 90
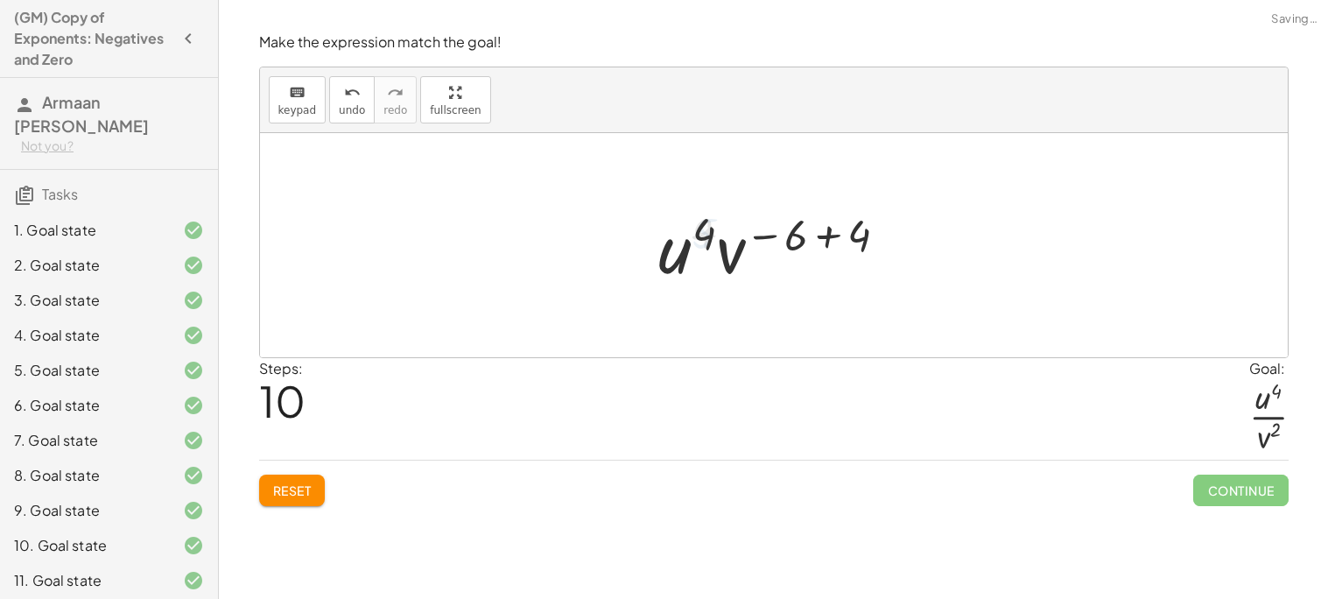
click at [803, 230] on div at bounding box center [780, 246] width 259 height 90
click at [836, 233] on div at bounding box center [780, 246] width 259 height 90
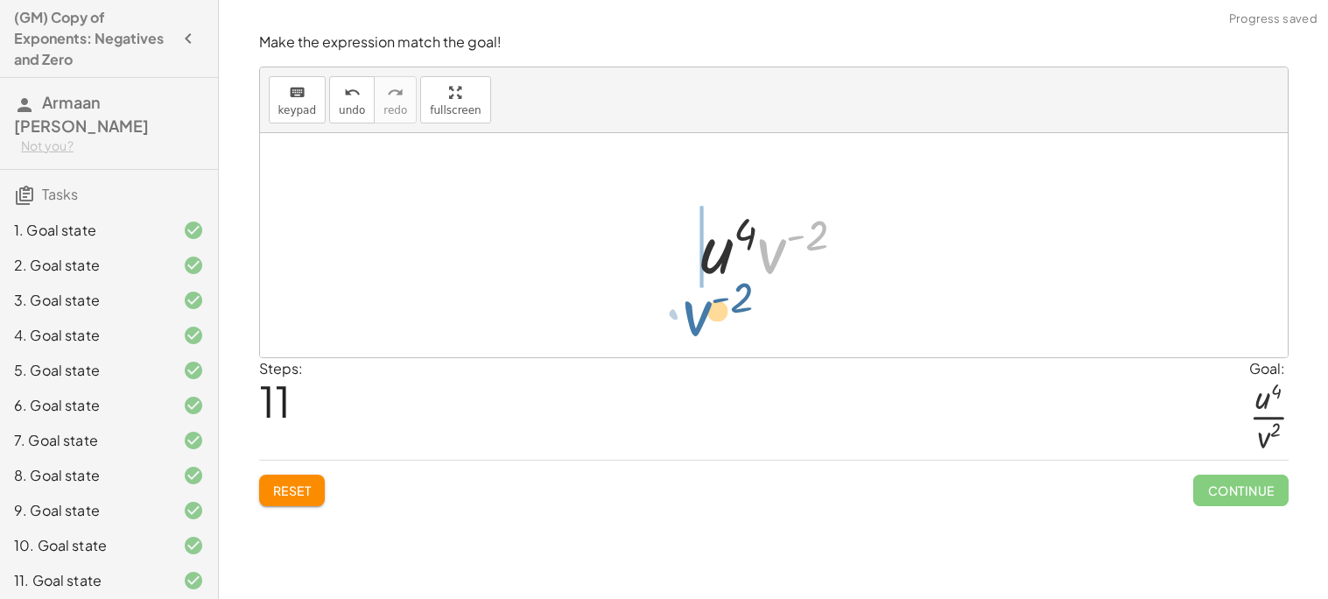
drag, startPoint x: 775, startPoint y: 256, endPoint x: 697, endPoint y: 317, distance: 99.2
click at [697, 317] on div "· · [GEOGRAPHIC_DATA] ( - 5 ) · v 4 · 1 · · ( [GEOGRAPHIC_DATA] [GEOGRAPHIC_DAT…" at bounding box center [774, 245] width 1028 height 224
drag, startPoint x: 803, startPoint y: 257, endPoint x: 686, endPoint y: 250, distance: 117.6
click at [823, 232] on div at bounding box center [780, 246] width 177 height 90
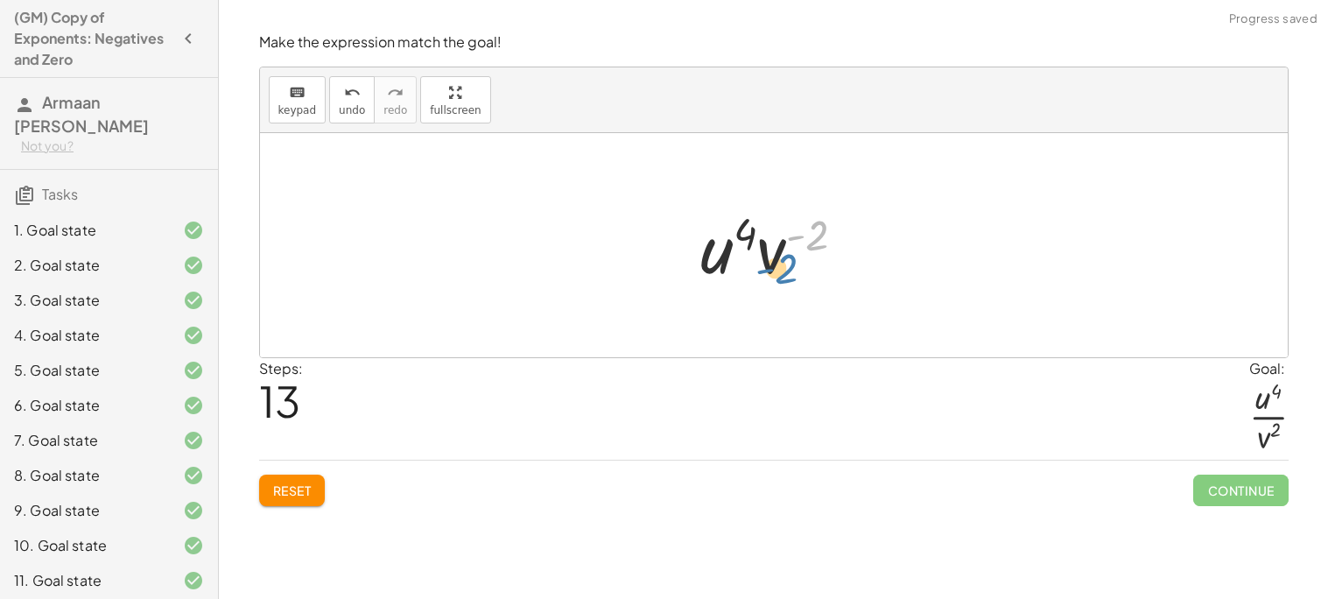
drag, startPoint x: 820, startPoint y: 235, endPoint x: 780, endPoint y: 253, distance: 43.5
click at [780, 253] on div at bounding box center [780, 246] width 177 height 90
drag, startPoint x: 781, startPoint y: 254, endPoint x: 757, endPoint y: 296, distance: 48.7
drag, startPoint x: 732, startPoint y: 247, endPoint x: 781, endPoint y: 225, distance: 53.7
click at [781, 225] on div at bounding box center [780, 245] width 167 height 135
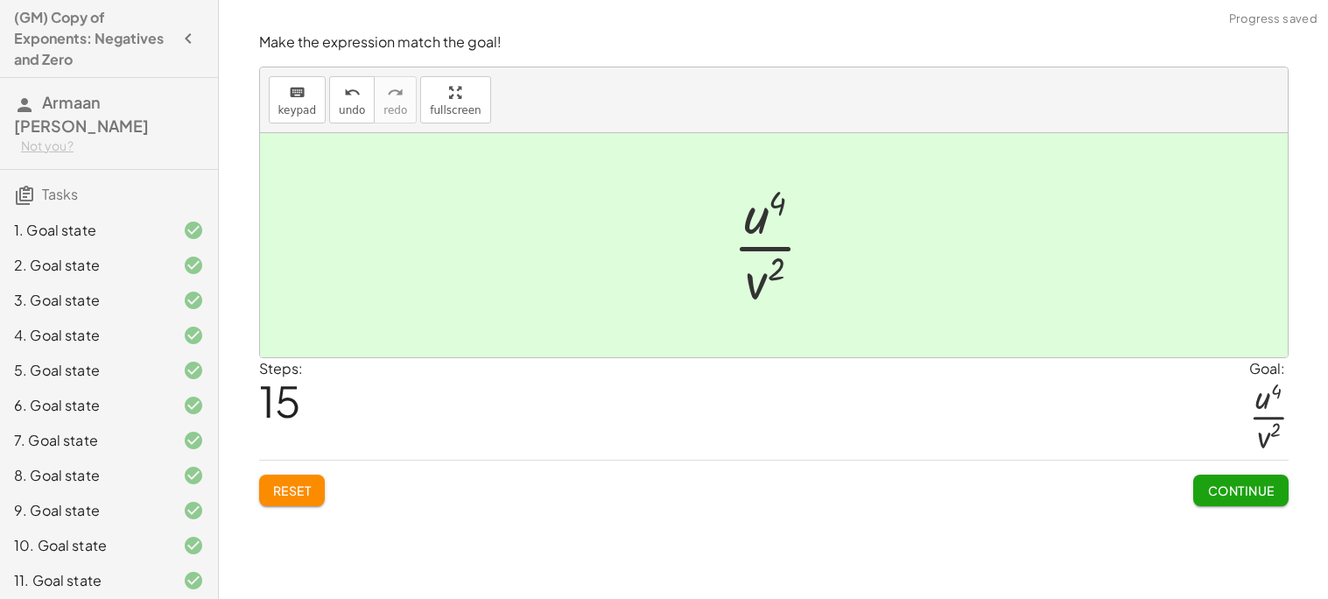
click at [1249, 487] on span "Continue" at bounding box center [1241, 491] width 67 height 16
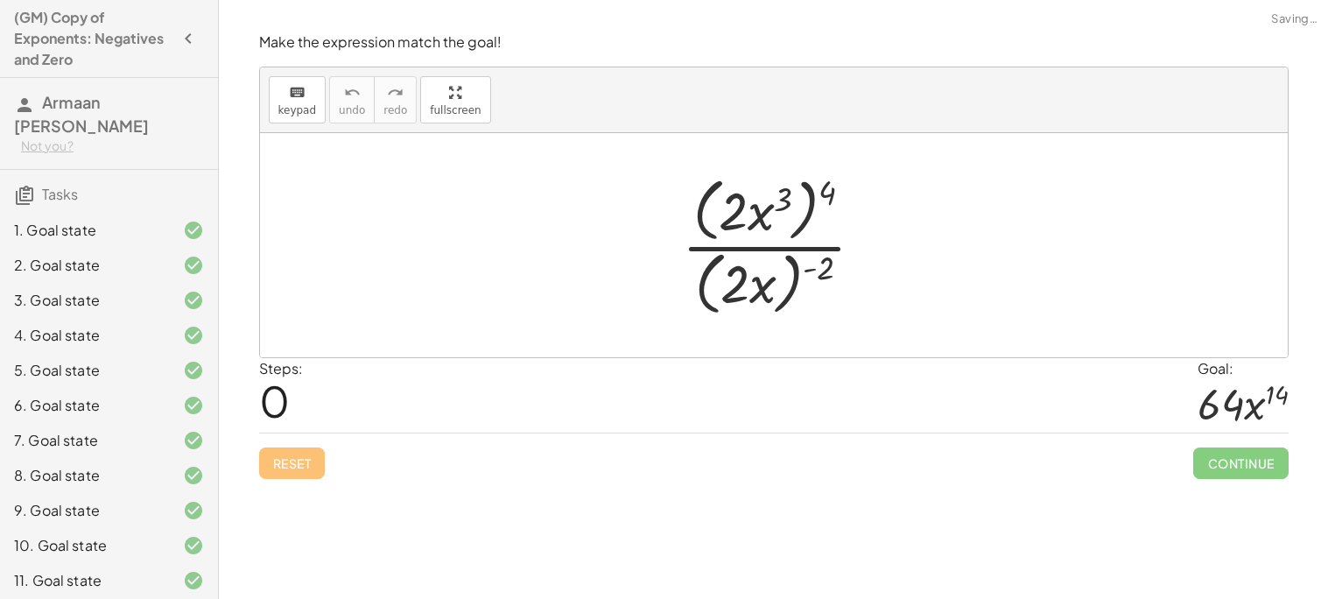
drag, startPoint x: 823, startPoint y: 198, endPoint x: 789, endPoint y: 201, distance: 34.3
click at [789, 201] on div at bounding box center [780, 245] width 215 height 151
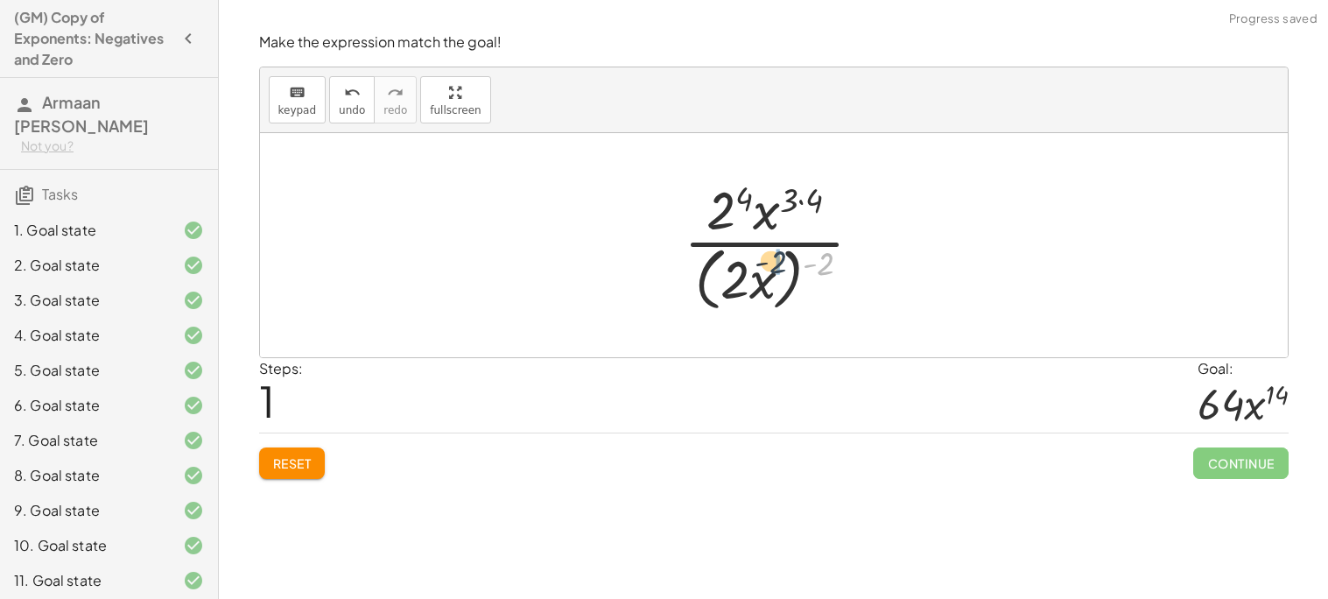
drag, startPoint x: 834, startPoint y: 261, endPoint x: 778, endPoint y: 260, distance: 56.1
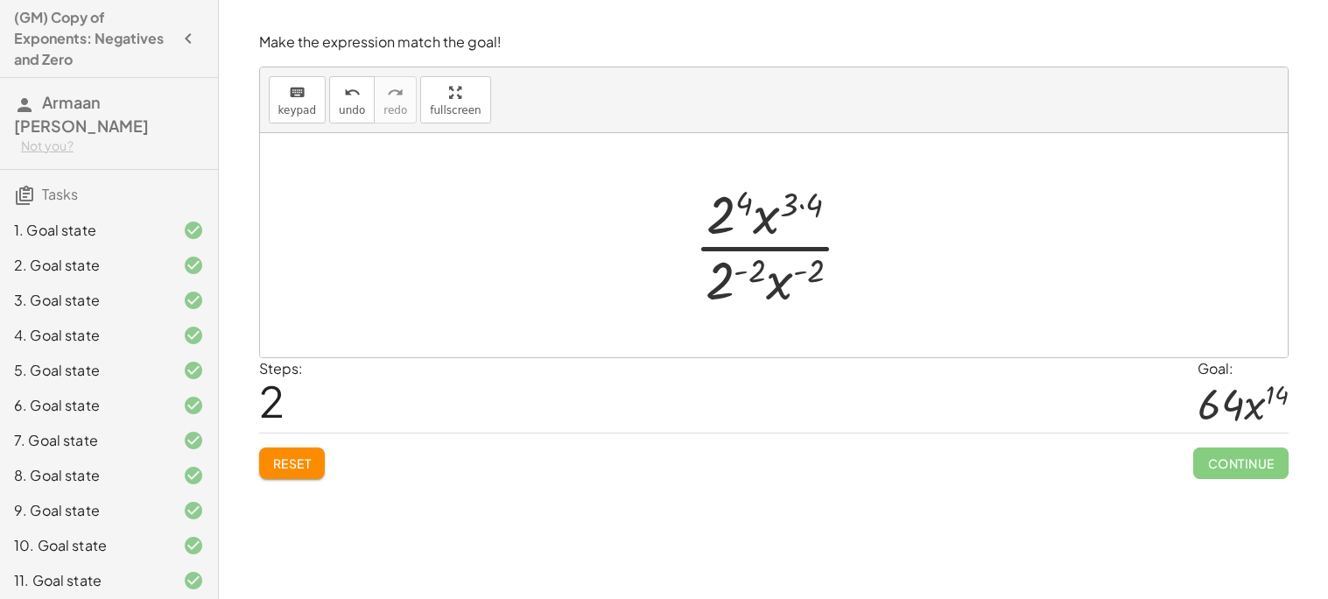
click at [730, 215] on div at bounding box center [781, 245] width 190 height 135
click at [723, 277] on div at bounding box center [781, 245] width 190 height 135
click at [746, 276] on div at bounding box center [781, 245] width 226 height 135
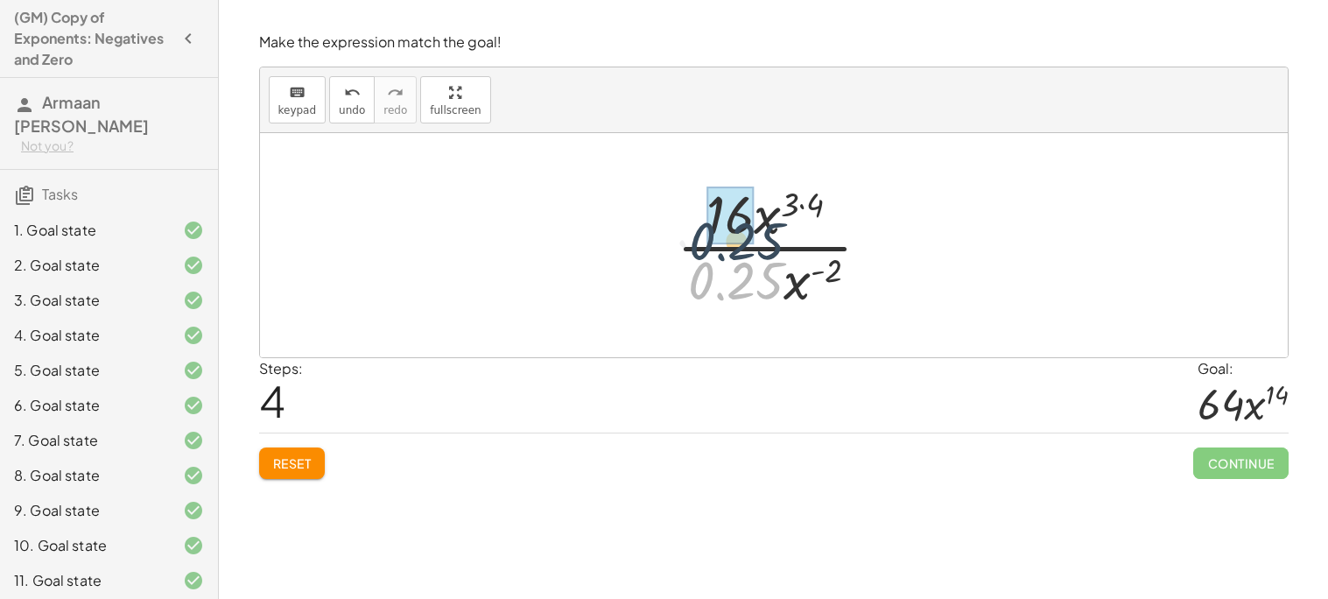
drag, startPoint x: 741, startPoint y: 270, endPoint x: 743, endPoint y: 229, distance: 41.2
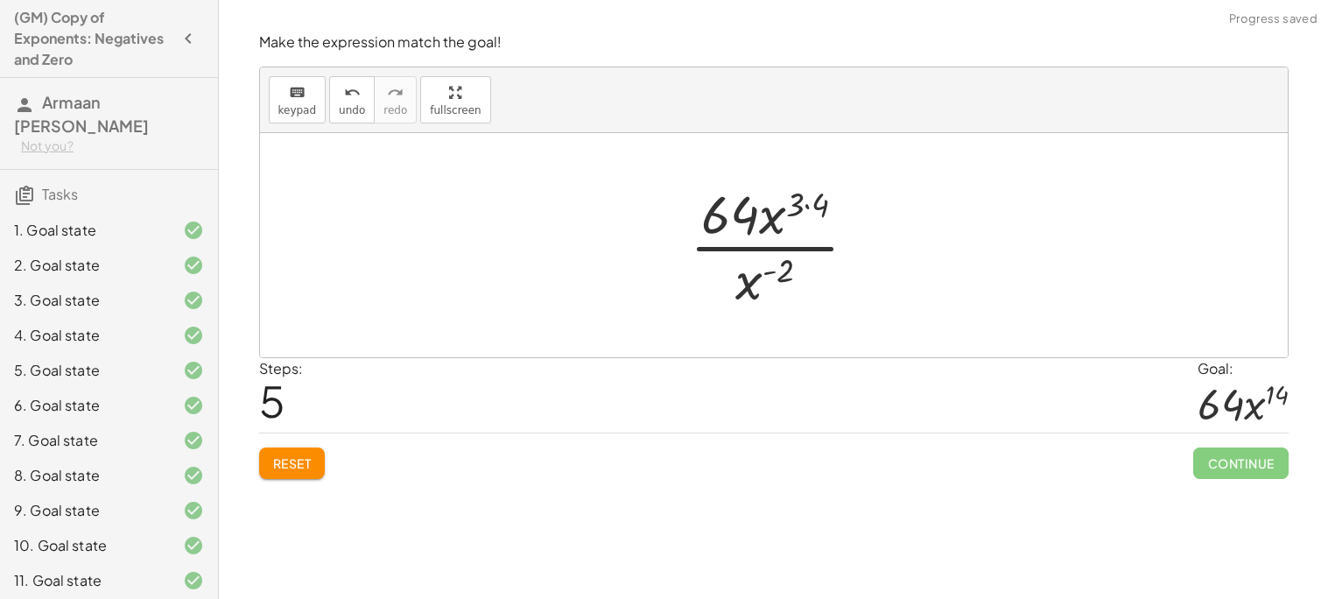
click at [809, 202] on div at bounding box center [780, 245] width 199 height 135
click at [782, 270] on div at bounding box center [780, 245] width 184 height 135
drag, startPoint x: 753, startPoint y: 284, endPoint x: 786, endPoint y: 214, distance: 77.6
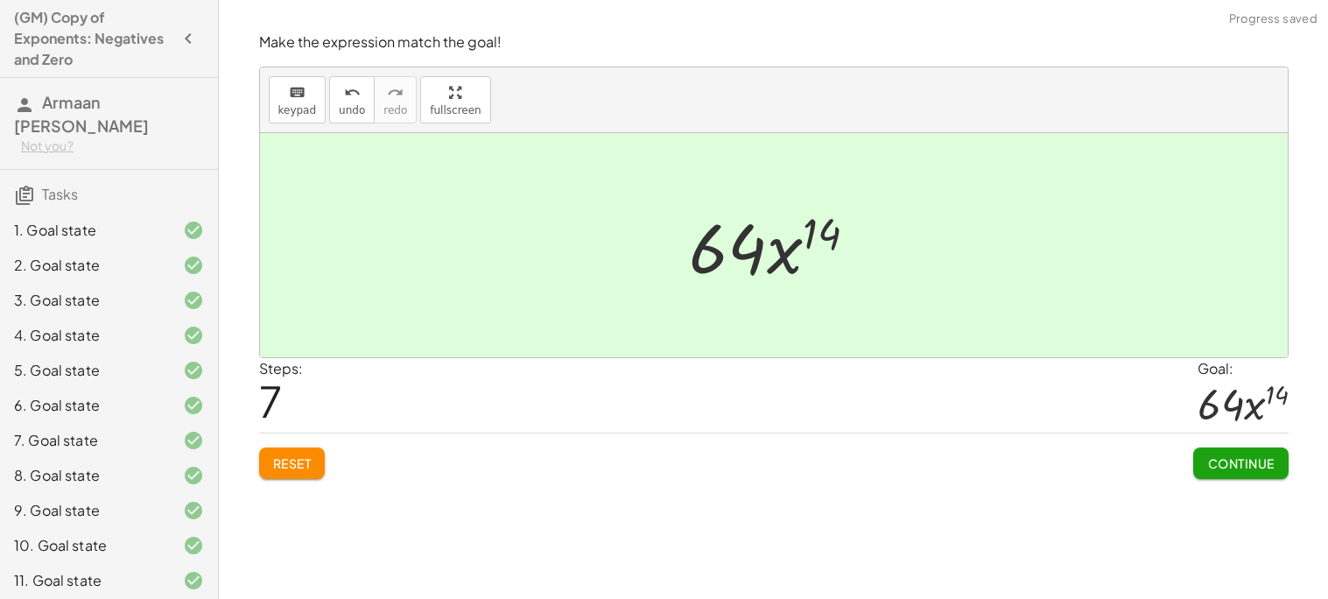
click at [1212, 471] on span "Continue" at bounding box center [1241, 463] width 67 height 16
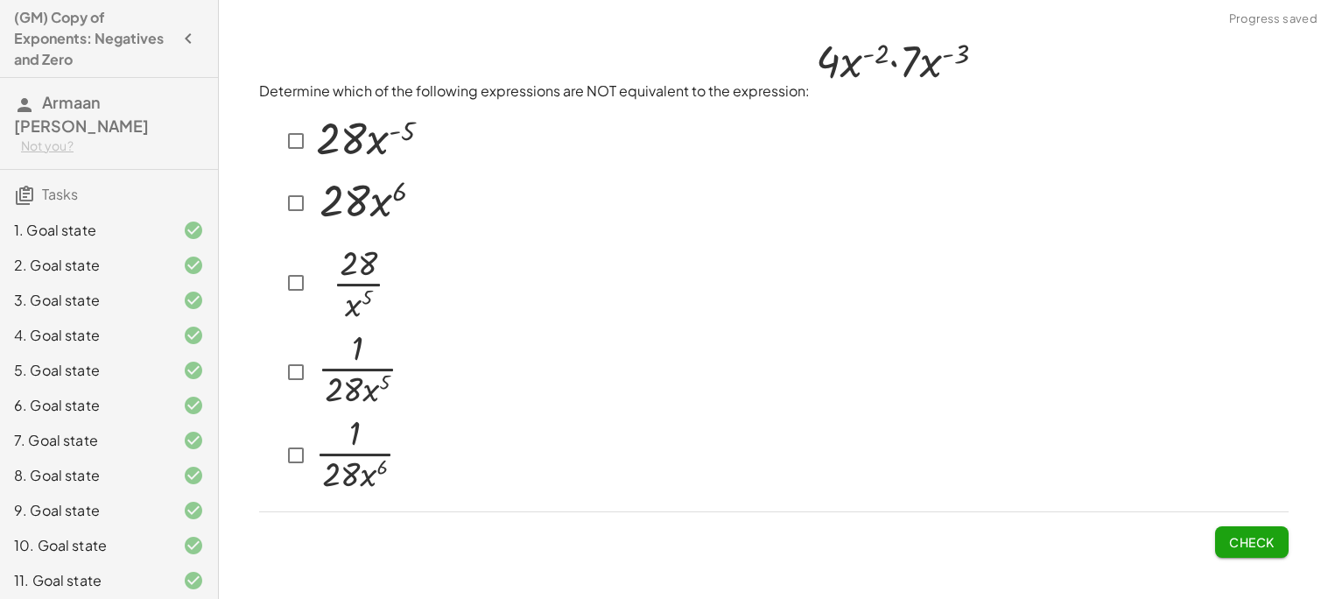
scroll to position [229, 0]
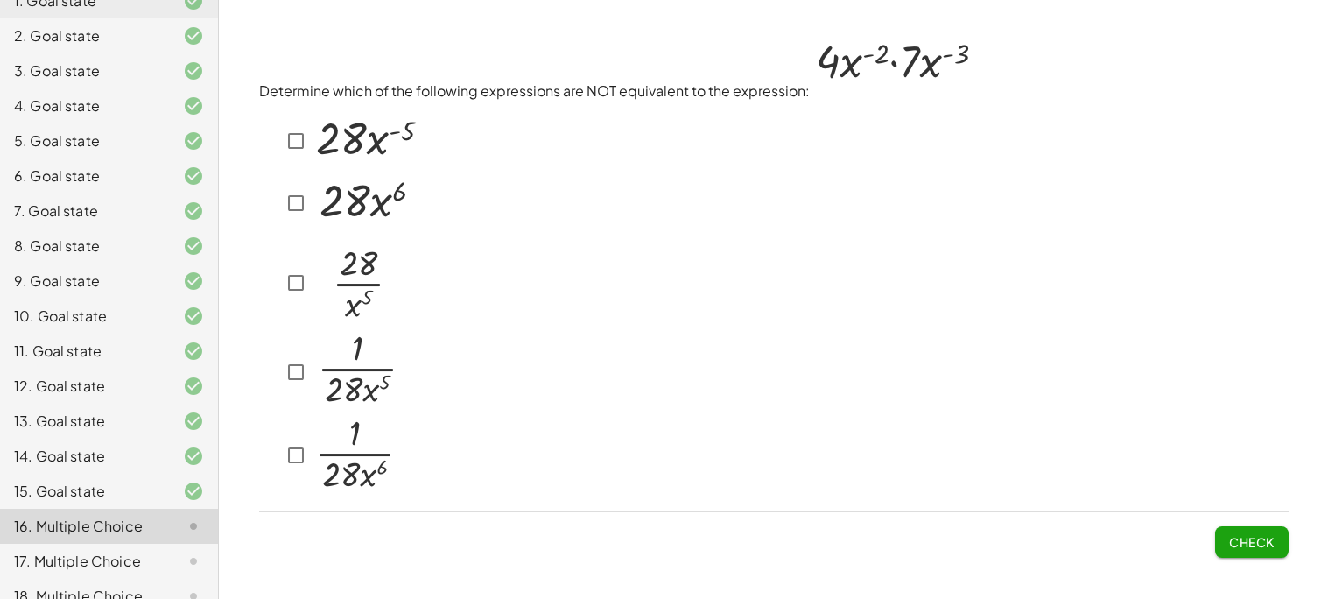
click at [530, 288] on div at bounding box center [774, 300] width 1030 height 397
click at [373, 191] on img at bounding box center [366, 201] width 108 height 56
click at [1216, 536] on button "Check" at bounding box center [1252, 542] width 74 height 32
click at [1229, 536] on span "Check" at bounding box center [1252, 542] width 46 height 16
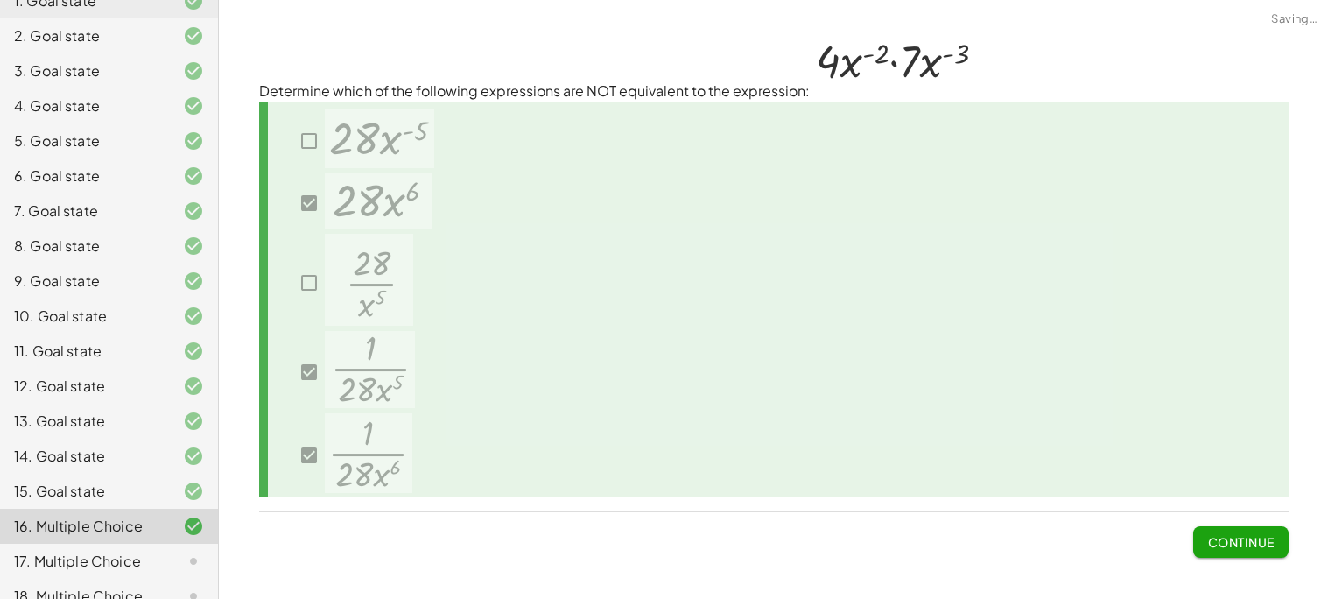
click at [1227, 539] on span "Continue" at bounding box center [1241, 542] width 67 height 16
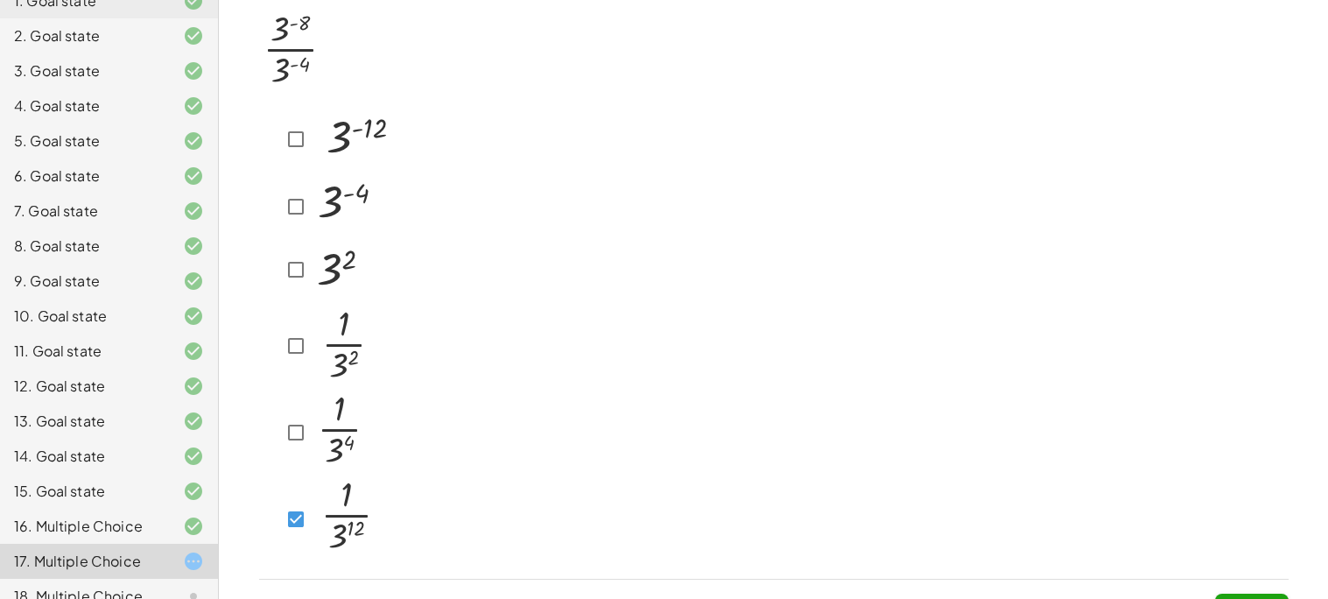
scroll to position [46, 0]
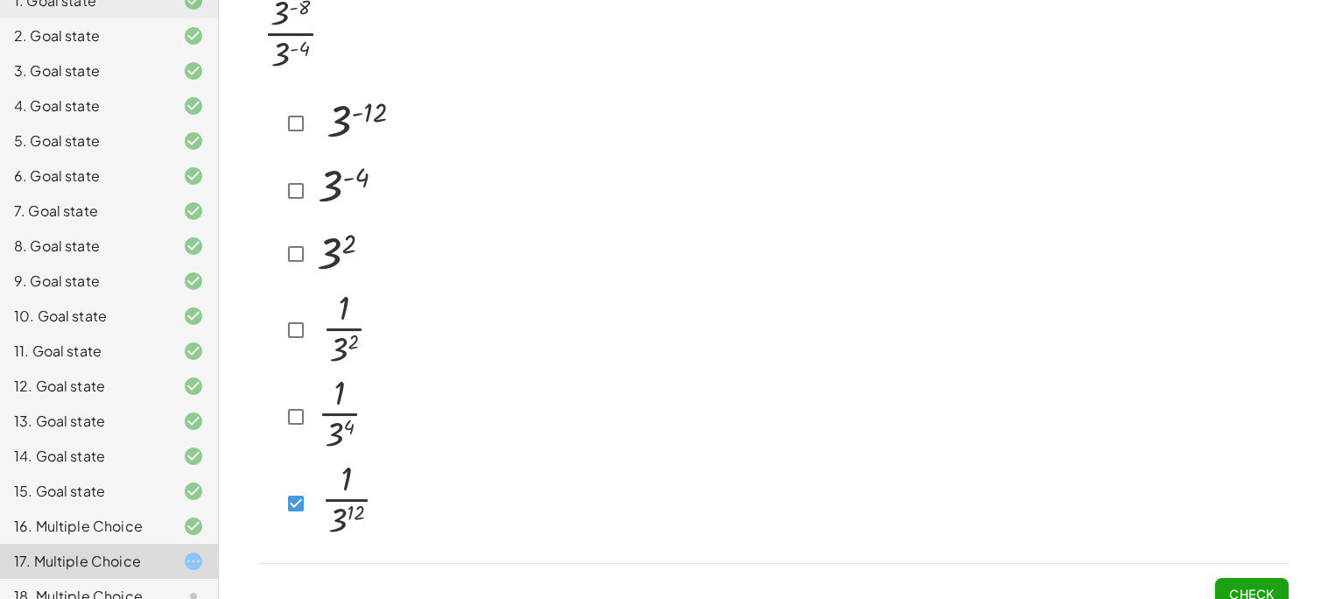
click at [1258, 586] on span "Check" at bounding box center [1252, 594] width 46 height 16
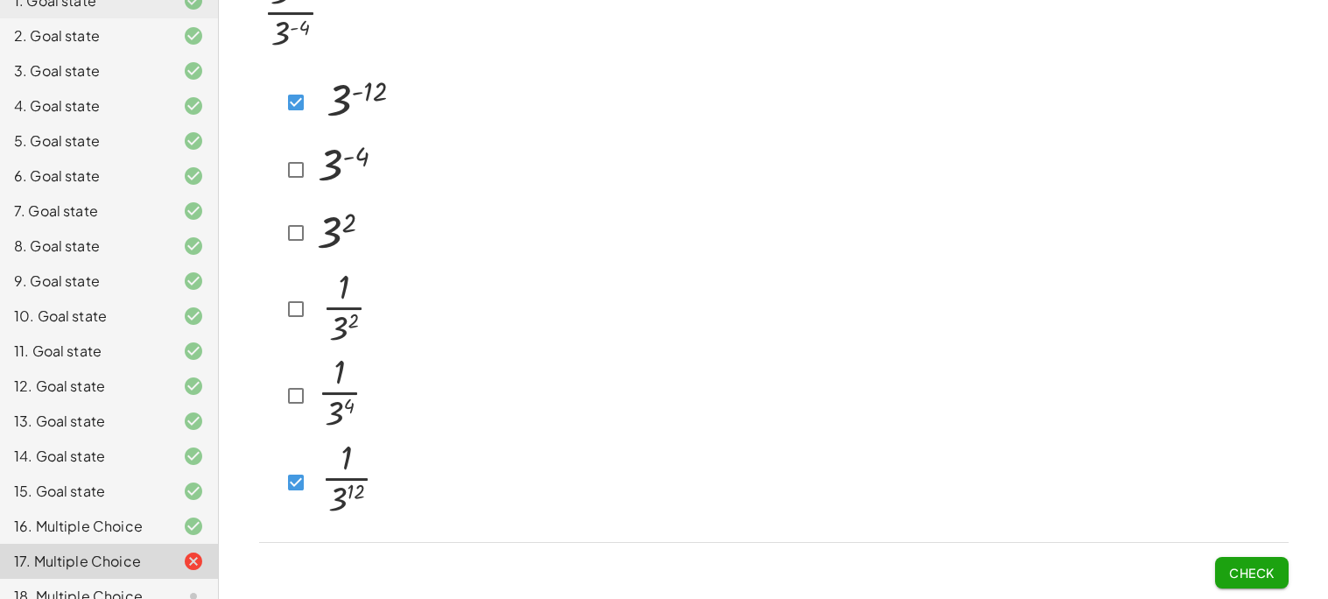
scroll to position [60, 0]
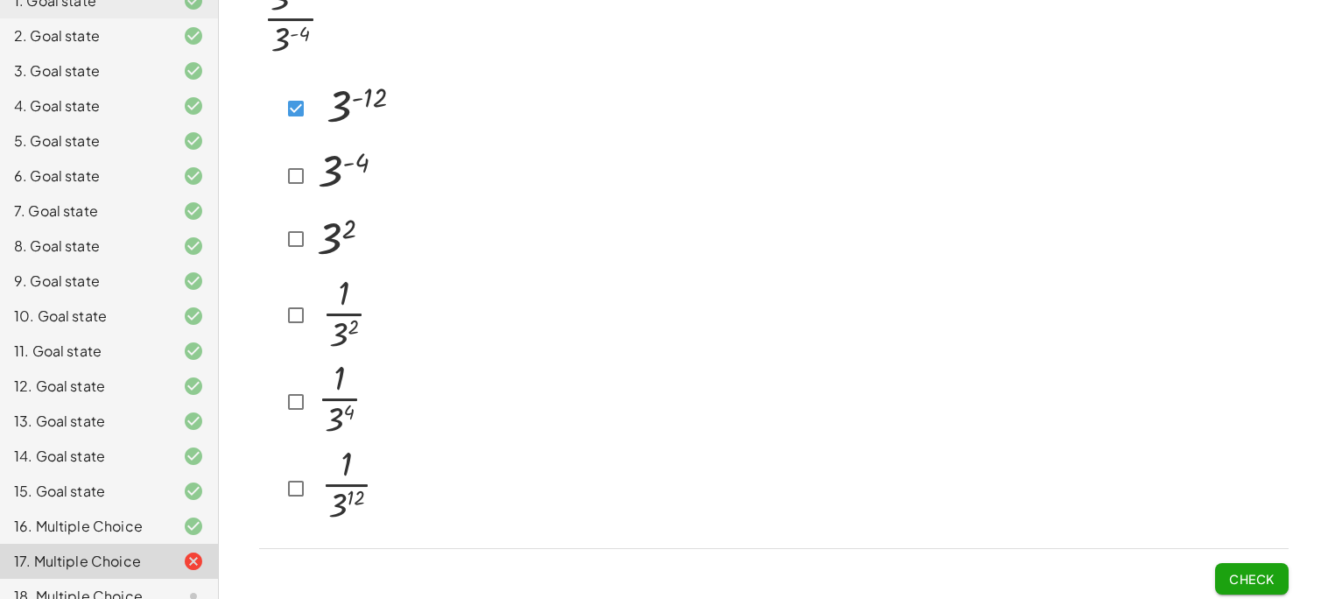
click at [1245, 582] on button "Check" at bounding box center [1252, 579] width 74 height 32
click at [1266, 578] on span "Check" at bounding box center [1252, 579] width 46 height 16
click at [300, 413] on div at bounding box center [327, 402] width 94 height 84
click at [1222, 566] on button "Check" at bounding box center [1252, 579] width 74 height 32
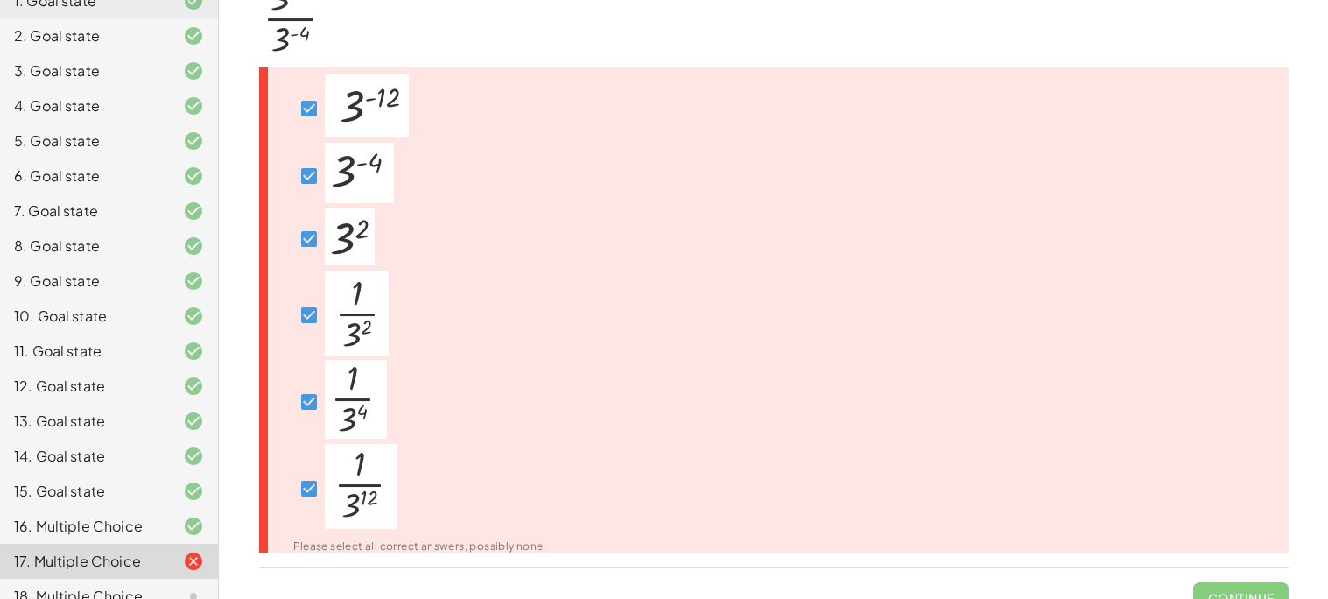
scroll to position [81, 0]
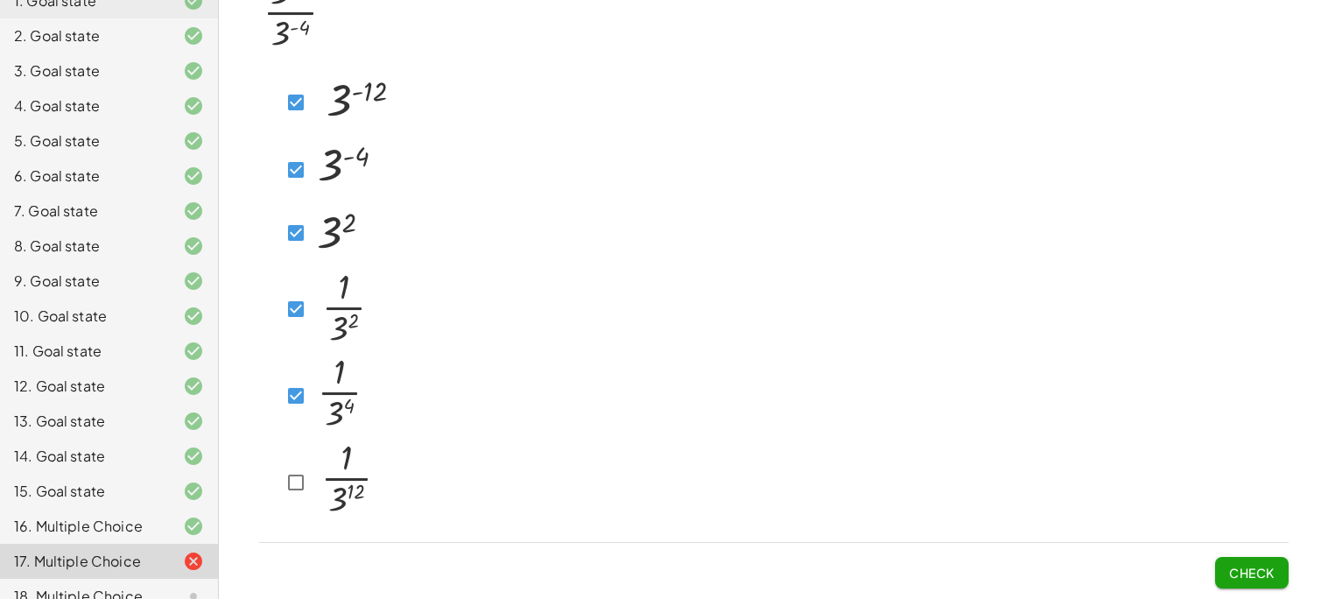
click at [321, 454] on img at bounding box center [348, 480] width 72 height 85
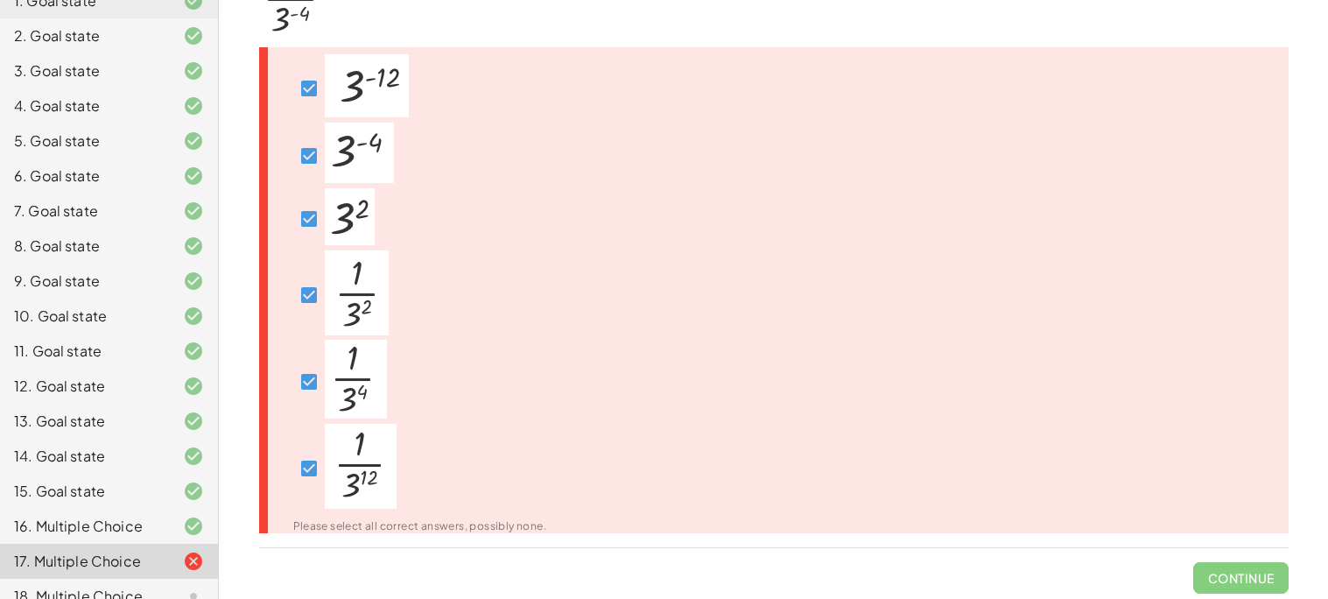
scroll to position [60, 0]
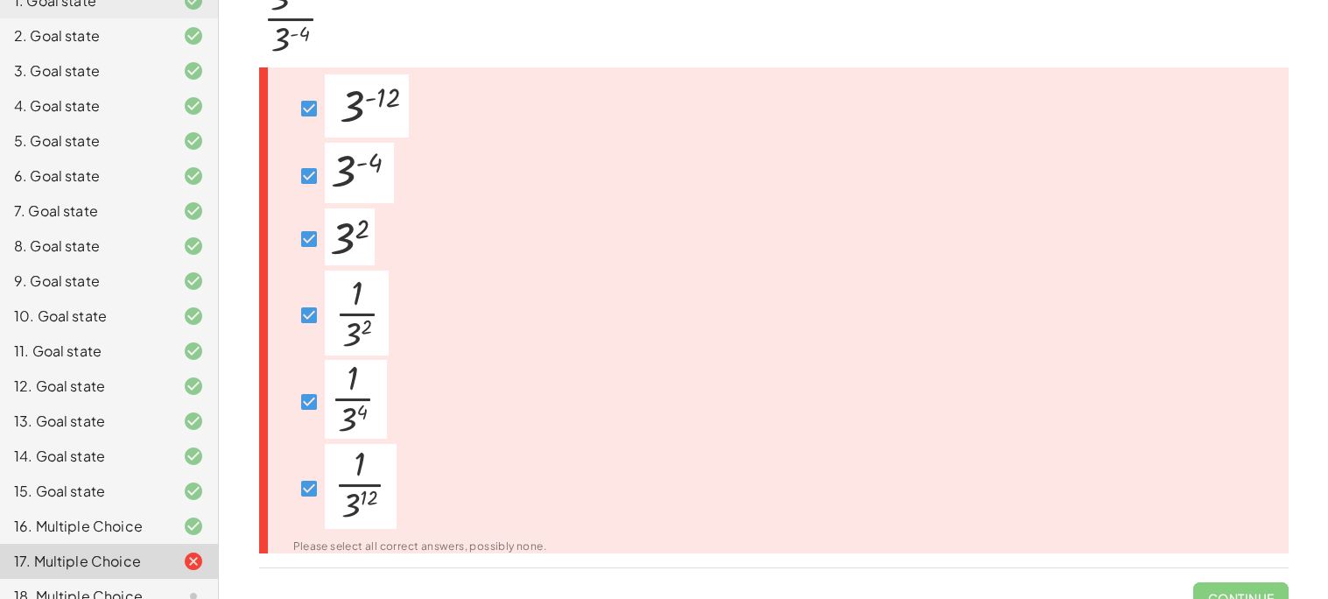
click at [311, 421] on div at bounding box center [340, 402] width 94 height 84
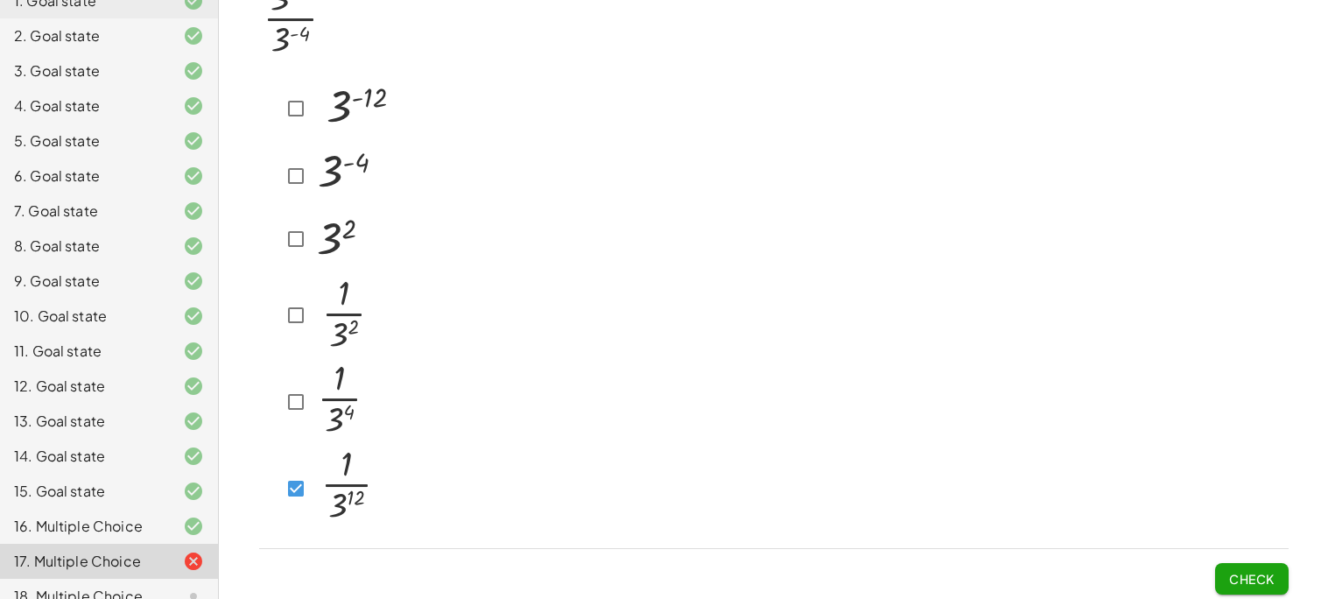
click at [1234, 563] on button "Check" at bounding box center [1252, 579] width 74 height 32
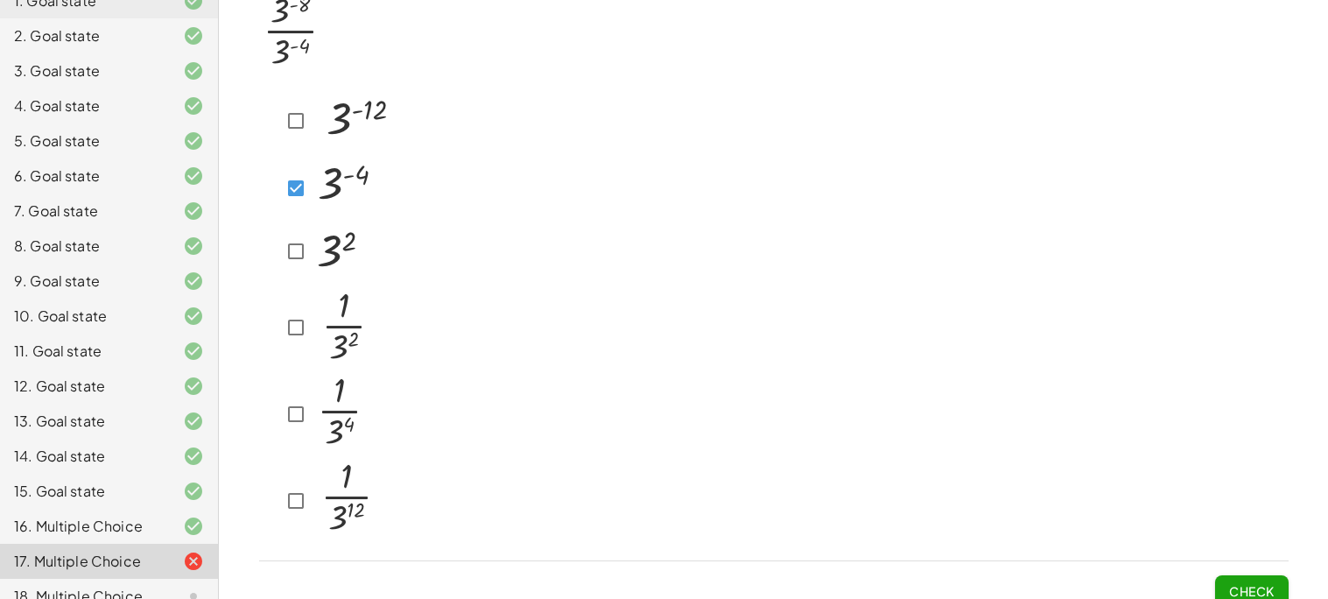
scroll to position [58, 0]
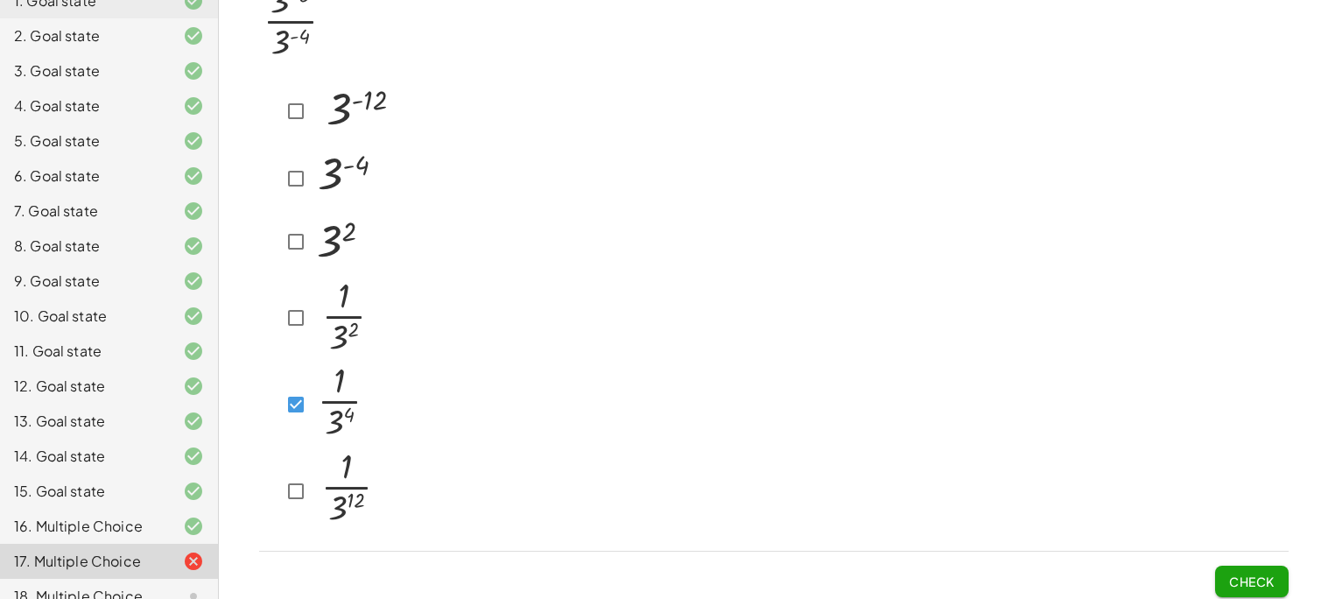
click at [1248, 574] on span "Check" at bounding box center [1252, 582] width 46 height 16
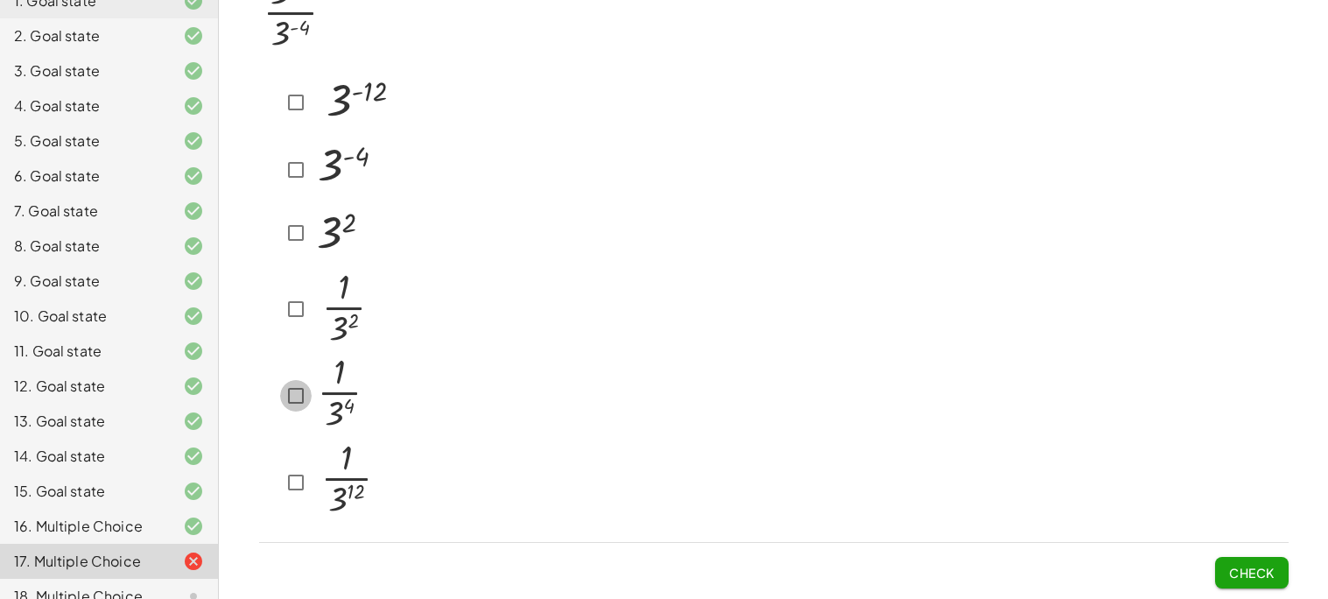
scroll to position [60, 0]
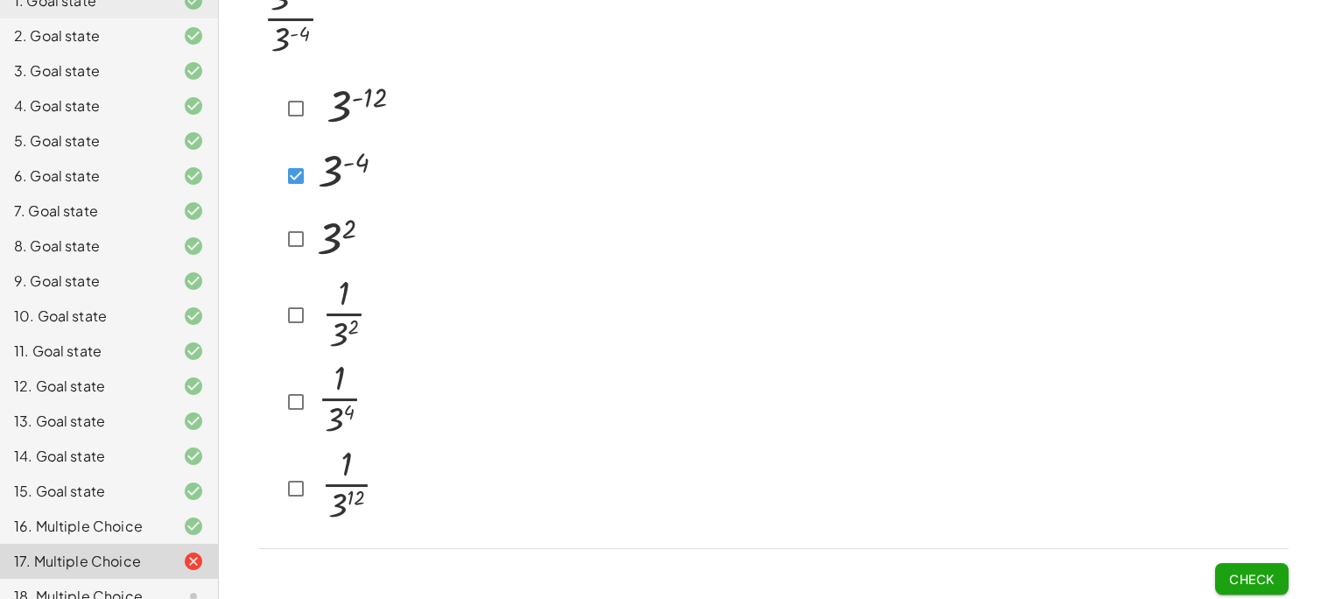
click at [1269, 571] on span "Check" at bounding box center [1252, 579] width 46 height 16
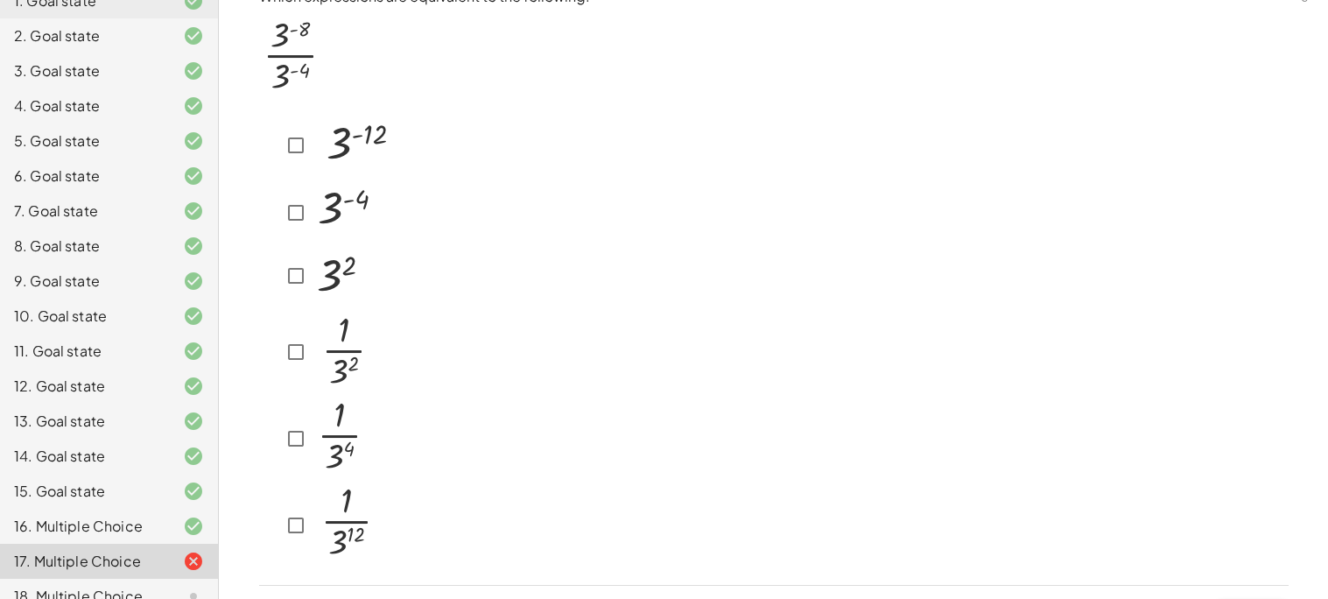
scroll to position [0, 0]
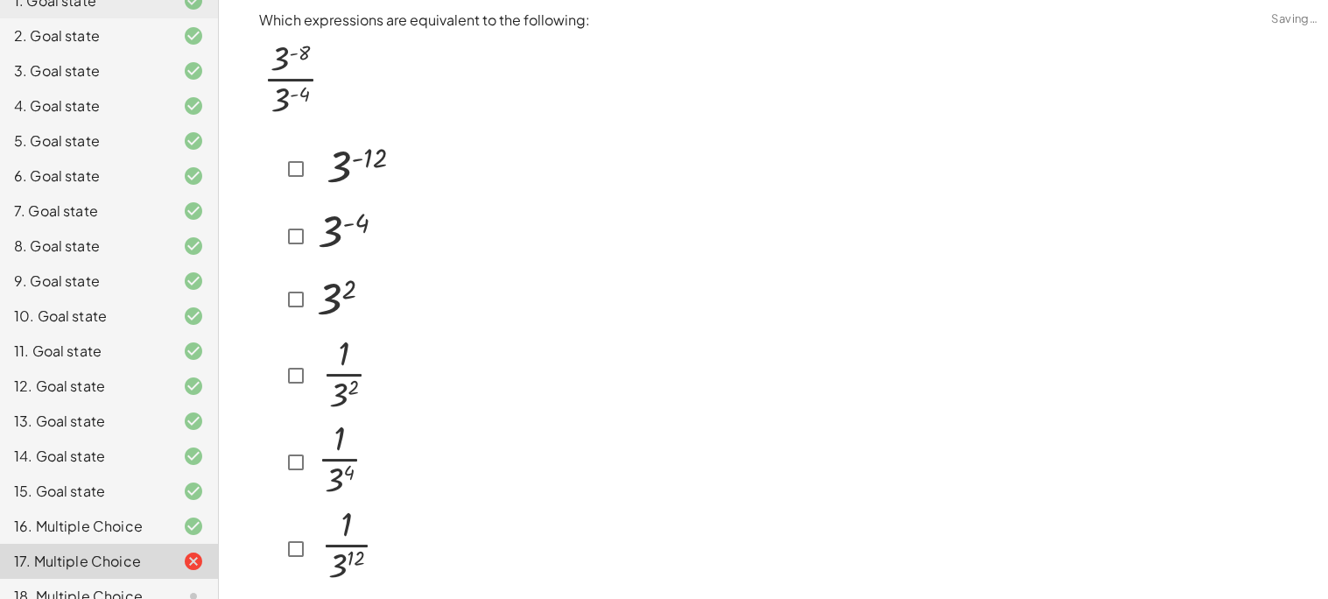
click at [300, 76] on img at bounding box center [292, 77] width 67 height 93
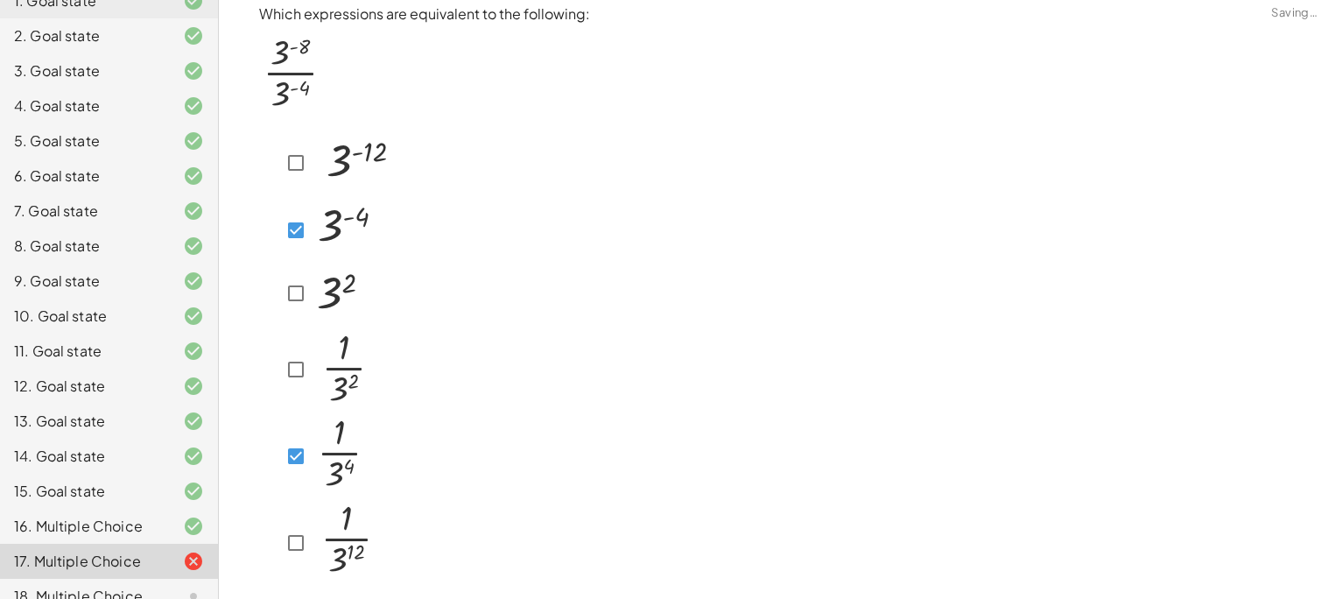
scroll to position [60, 0]
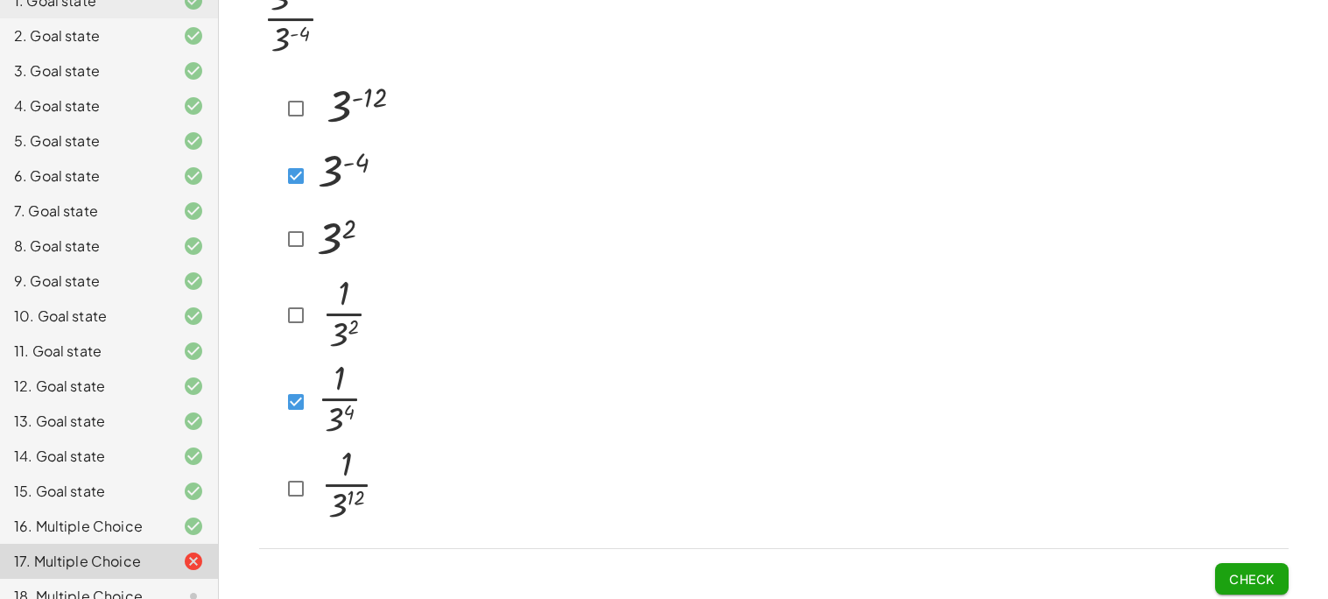
click at [1261, 563] on button "Check" at bounding box center [1252, 579] width 74 height 32
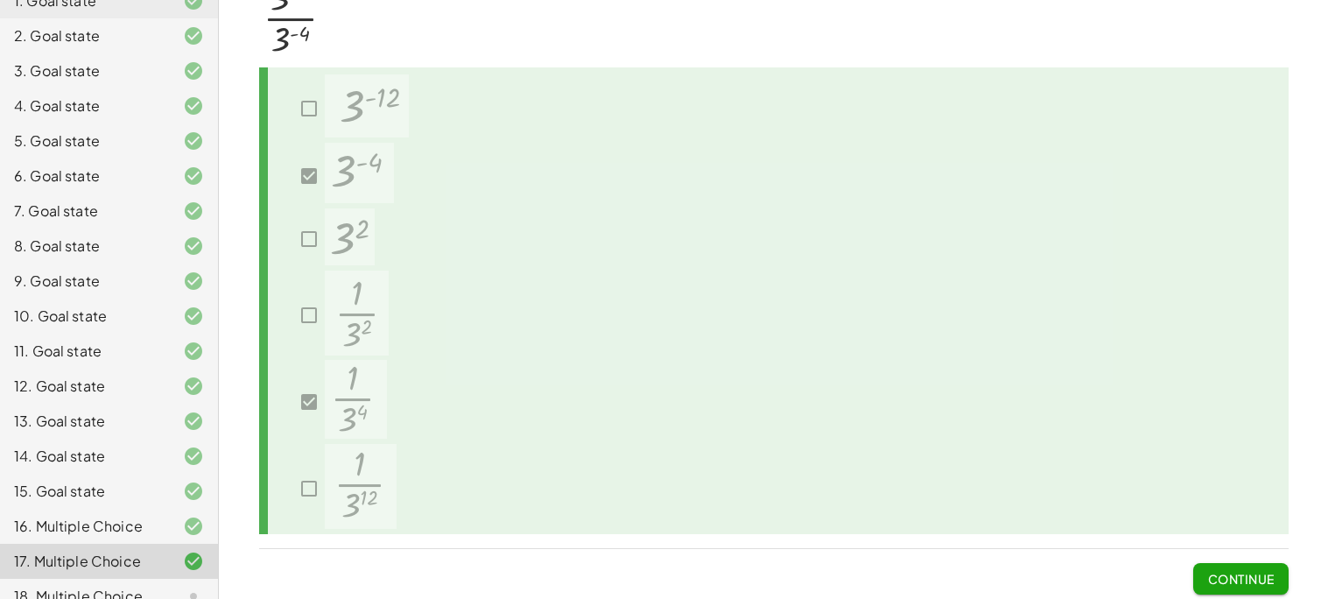
click at [1261, 563] on button "Continue" at bounding box center [1241, 579] width 95 height 32
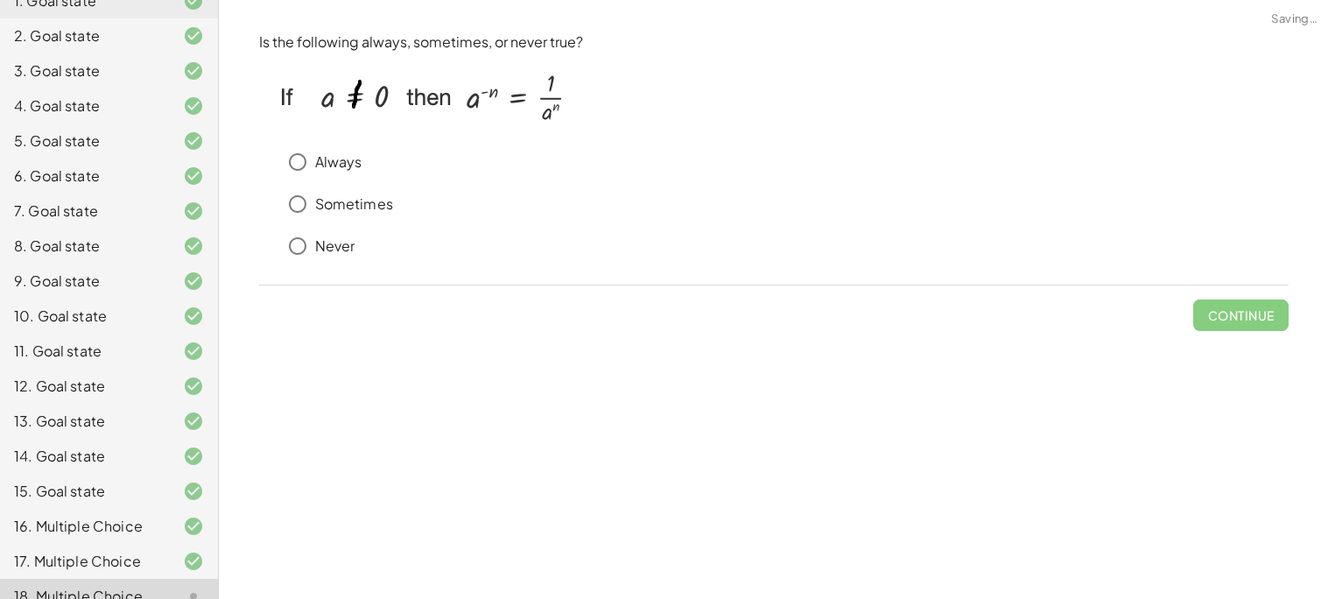
scroll to position [0, 0]
click at [1254, 327] on button "Check" at bounding box center [1252, 315] width 74 height 32
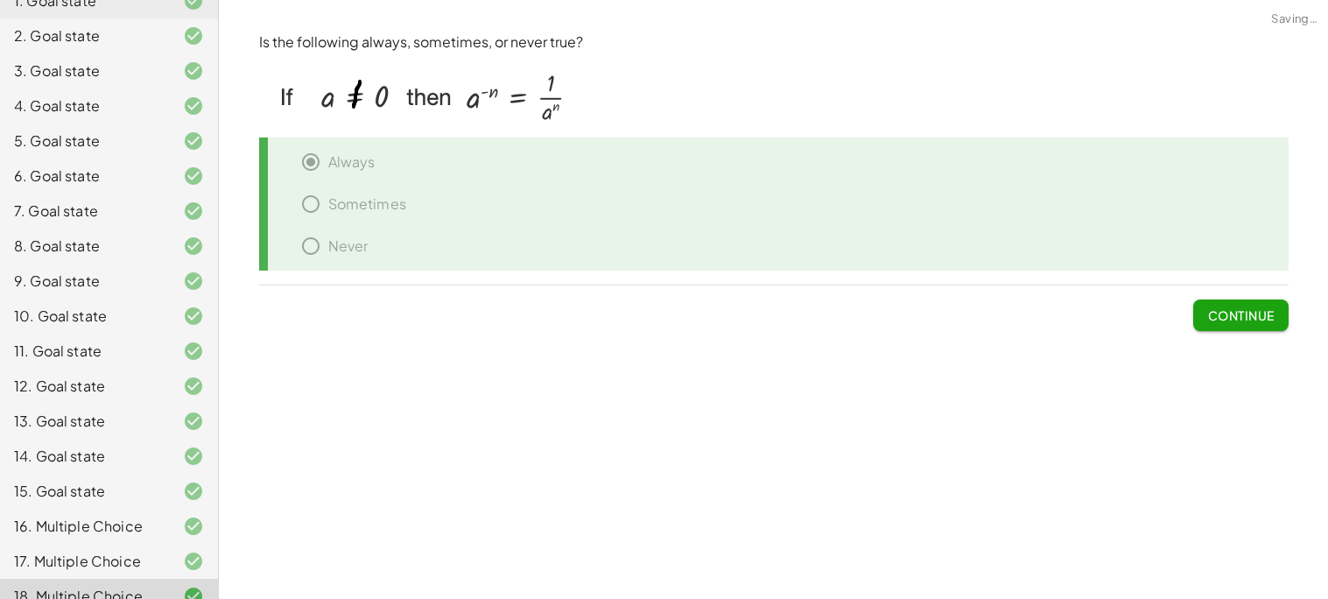
click at [1245, 318] on span "Continue" at bounding box center [1241, 315] width 67 height 16
